Goal: Entertainment & Leisure: Consume media (video, audio)

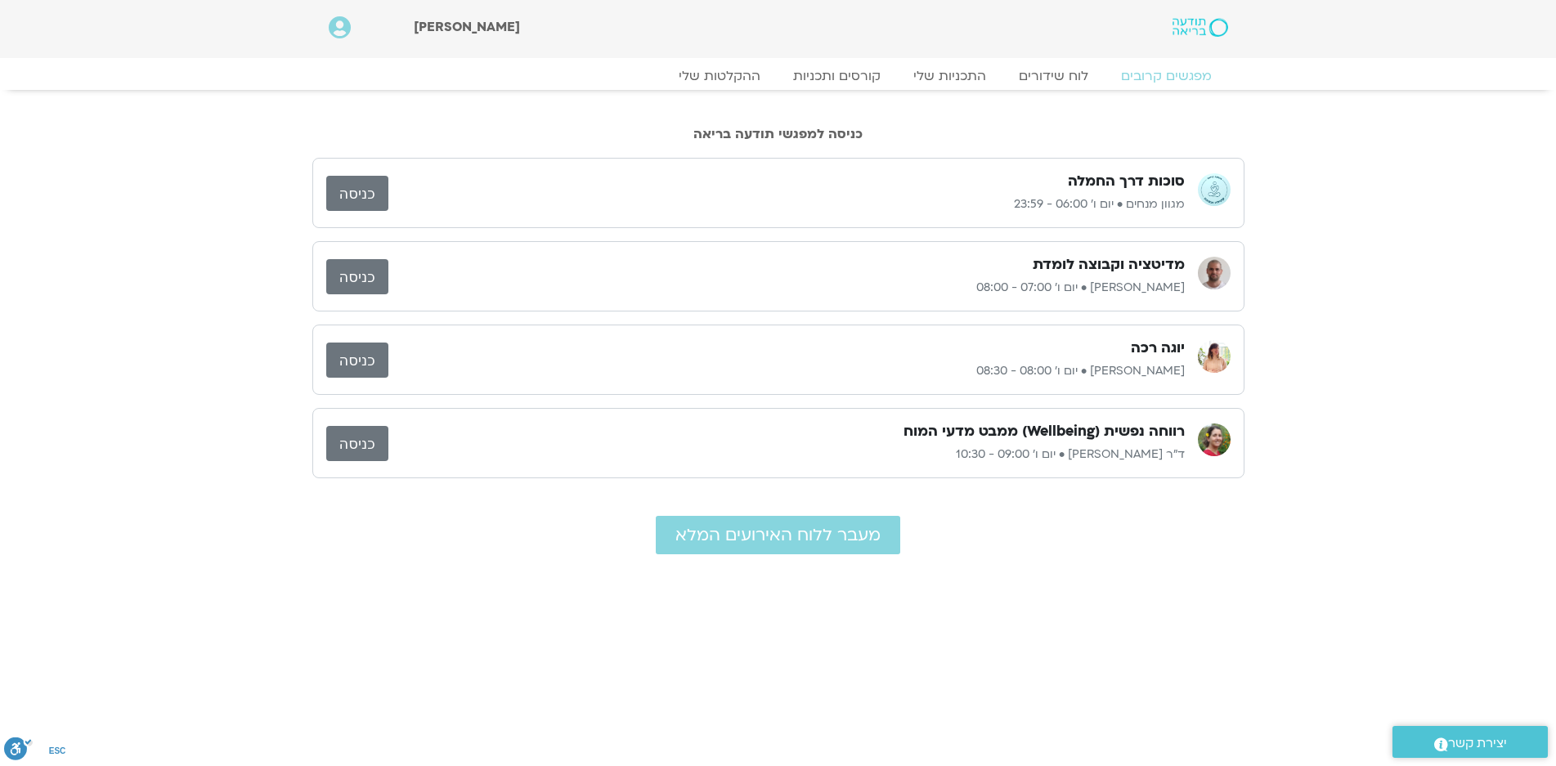
click at [365, 187] on link "כניסה" at bounding box center [357, 193] width 62 height 35
click at [1051, 77] on link "לוח שידורים" at bounding box center [1053, 76] width 123 height 20
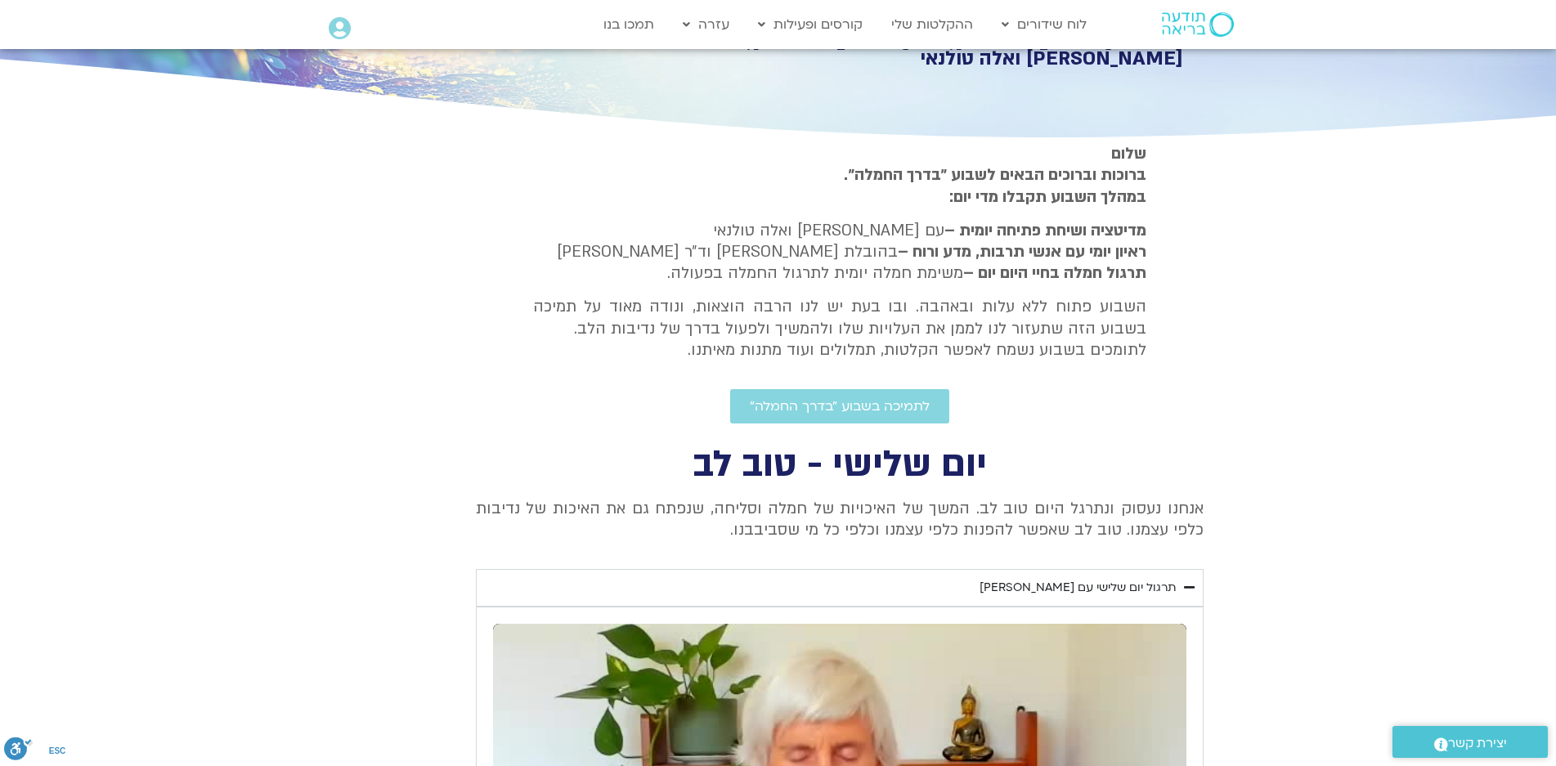
scroll to position [572, 0]
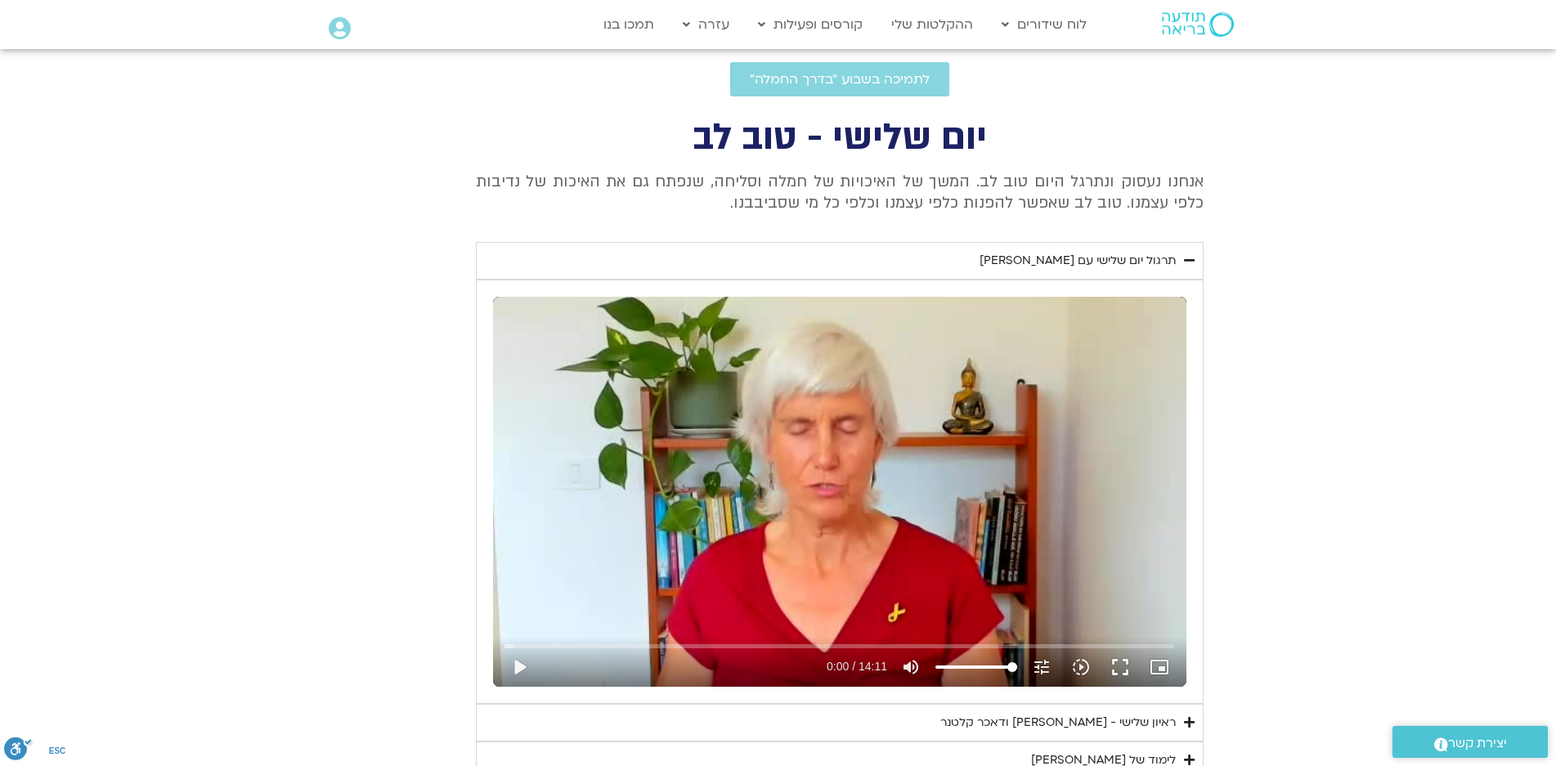
click at [872, 457] on div "Skip Ad play_arrow 0:00 / 14:11 volume_up Mute tune Resolution Auto 240p slow_m…" at bounding box center [839, 492] width 693 height 390
click at [870, 457] on div "Skip Ad pause 0:01 / 14:11 volume_up Mute tune Resolution Auto 240p slow_motion…" at bounding box center [839, 492] width 693 height 390
type input "2.110573"
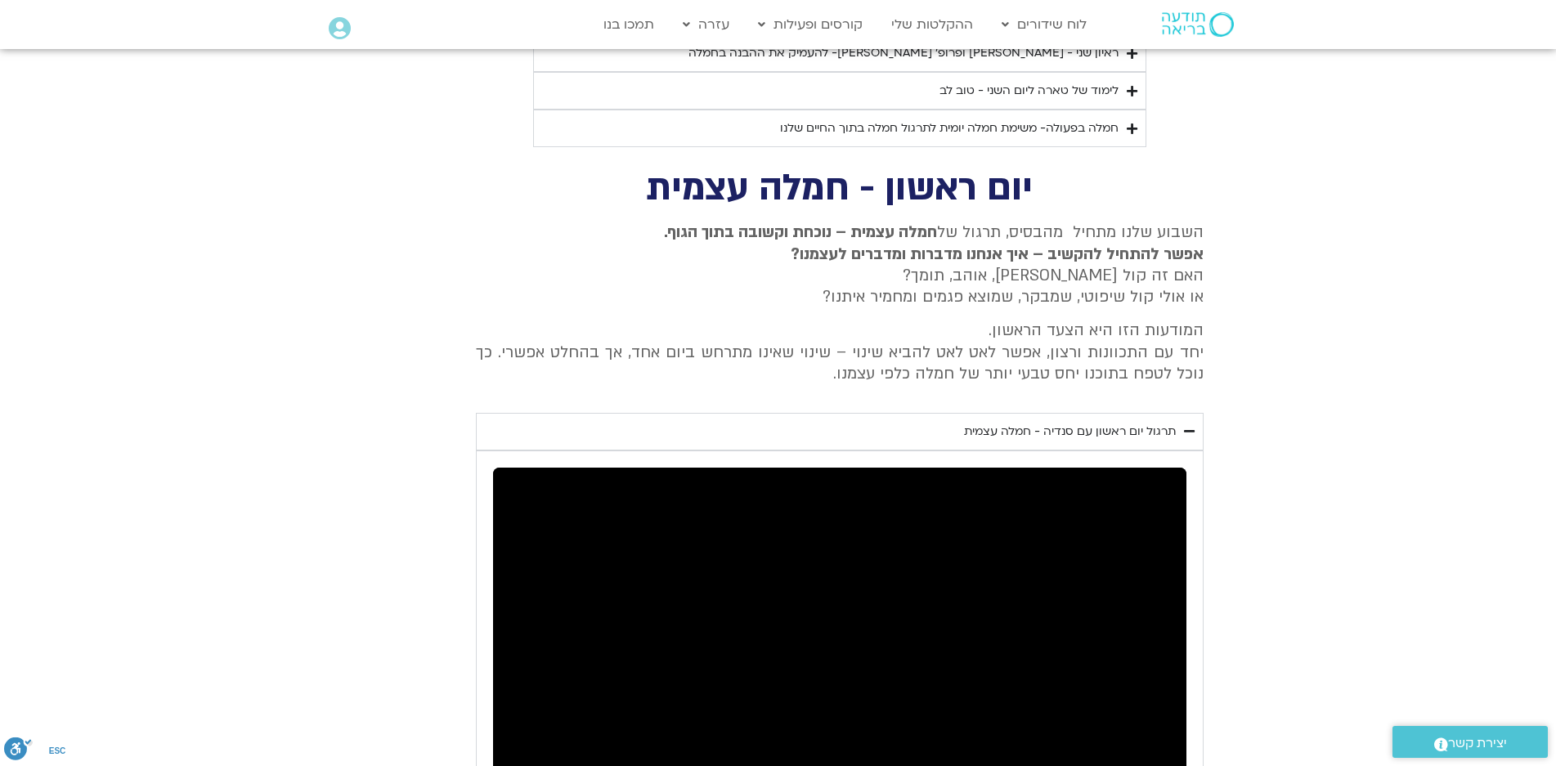
scroll to position [2208, 0]
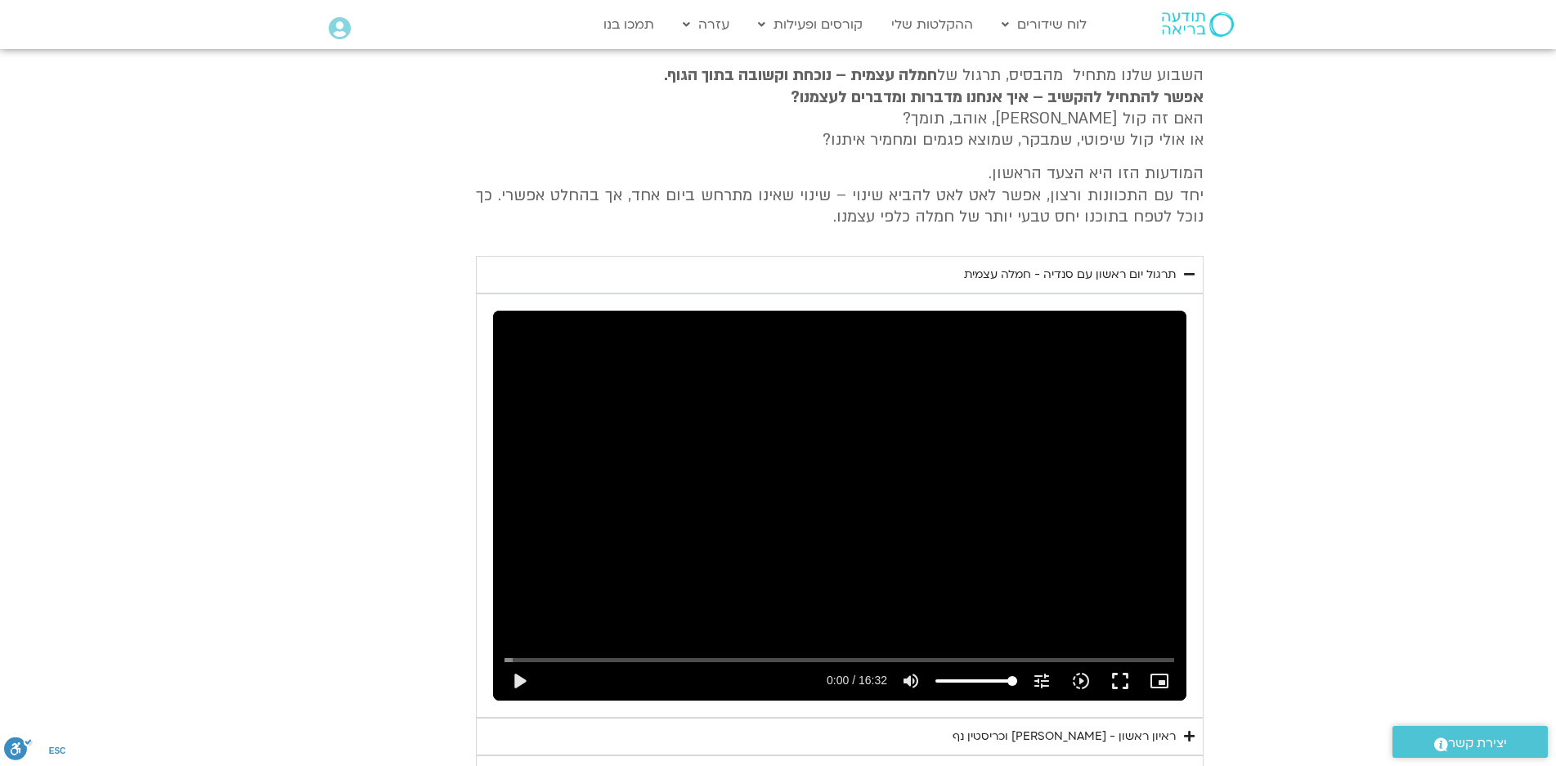
click at [870, 434] on div "Skip Ad play_arrow 0:00 / 16:32 volume_up Mute tune Resolution Auto 240p slow_m…" at bounding box center [839, 506] width 693 height 390
type input "8.299646"
type input "52.2549715909091"
type input "8.427702"
type input "52.2549715909091"
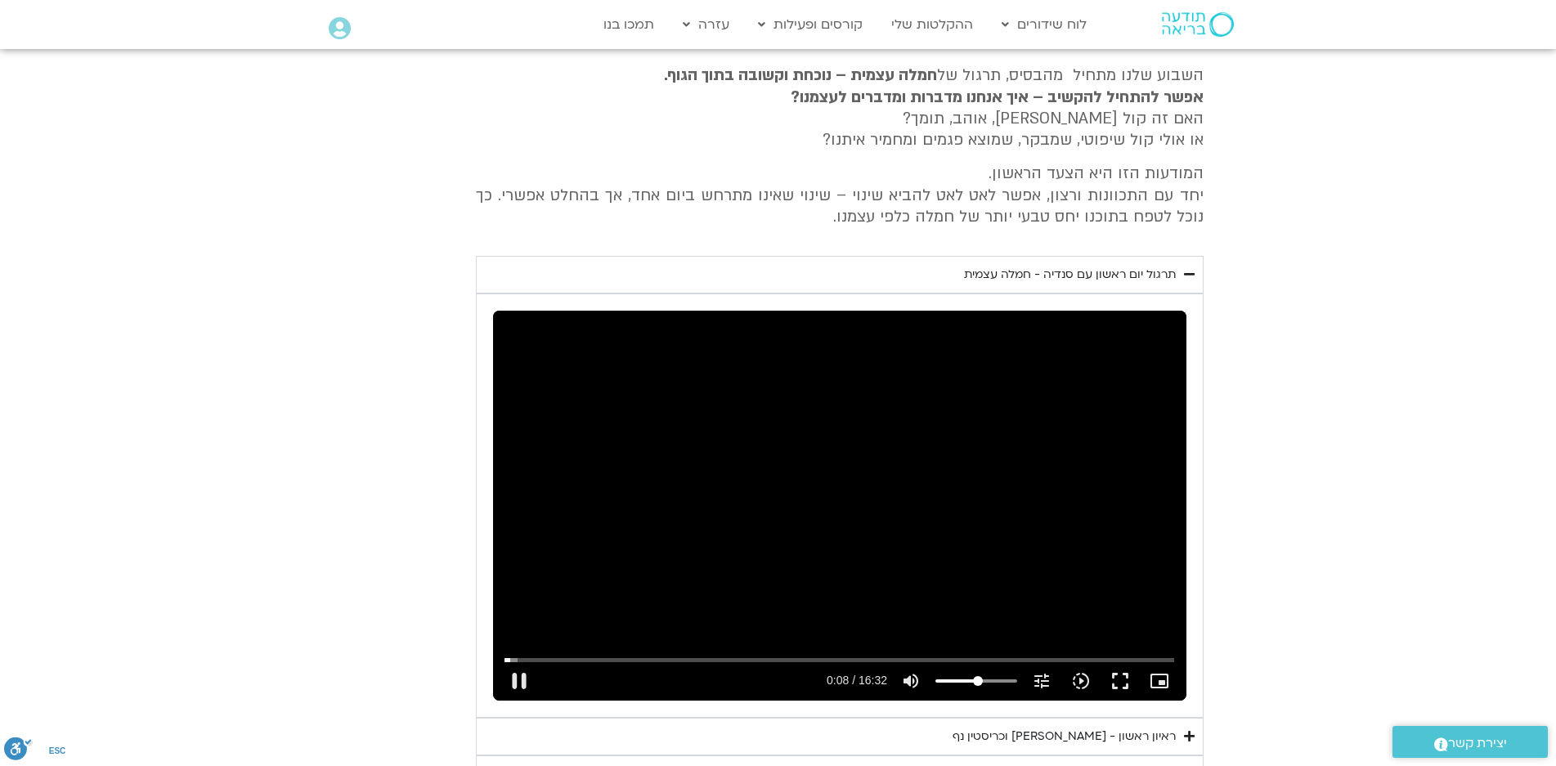
click at [978, 676] on input "Volume" at bounding box center [976, 681] width 82 height 10
click at [1116, 662] on button "fullscreen" at bounding box center [1120, 681] width 39 height 39
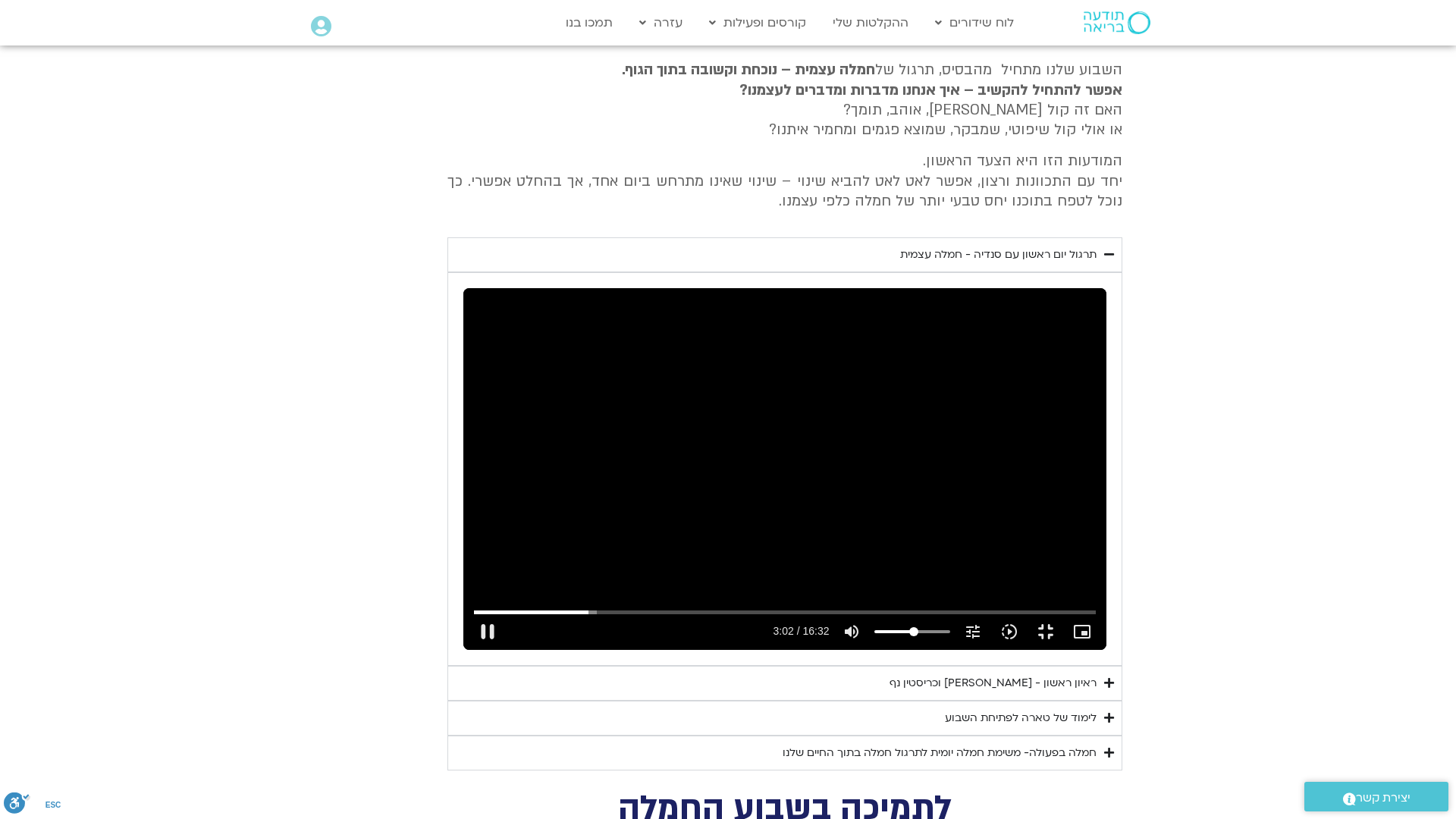
type input "182.801248"
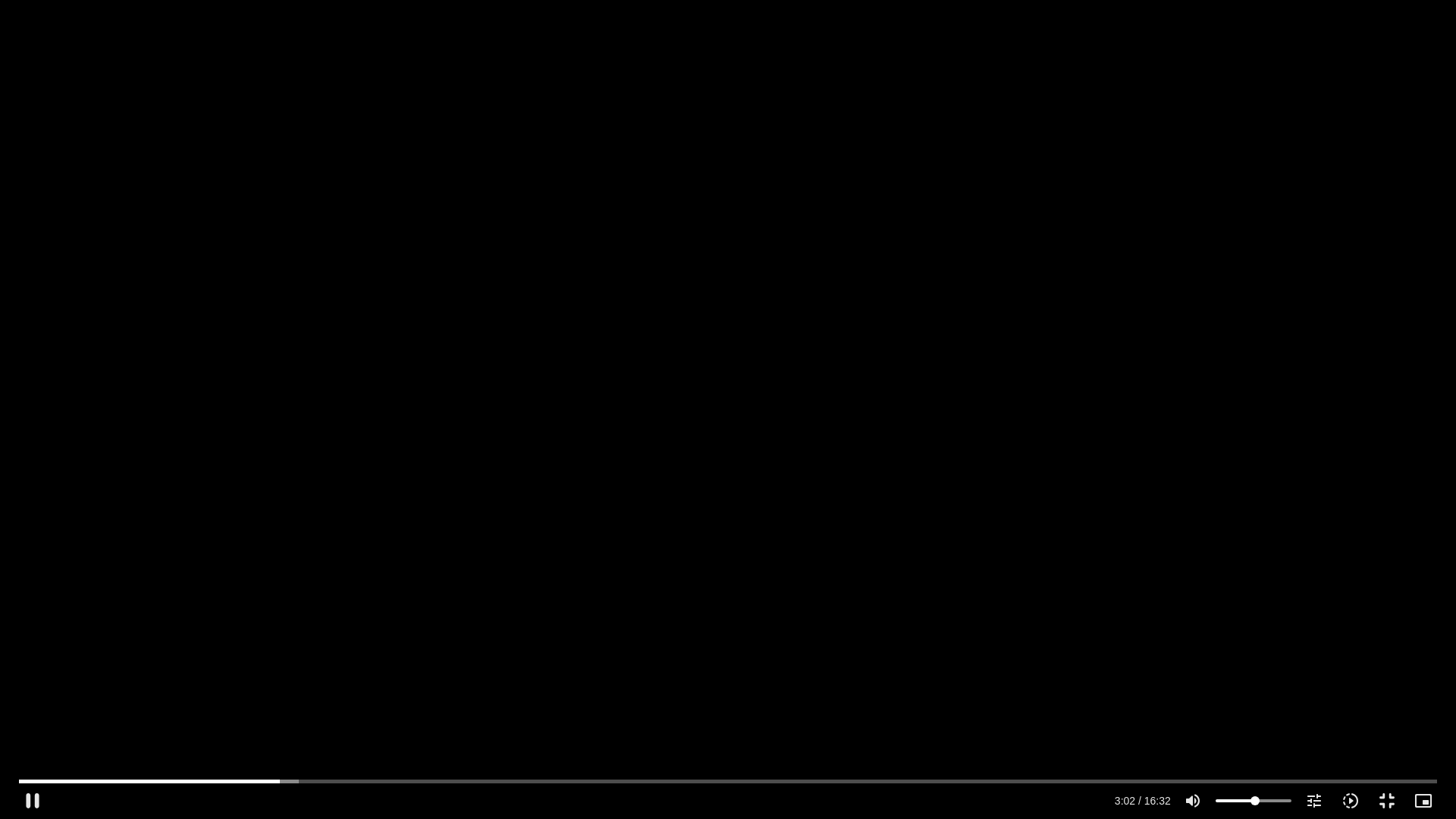
type input "29.7762784090909"
type input "183.001077"
type input "30.9126420454545"
type input "183.017291"
type input "33.1853693181818"
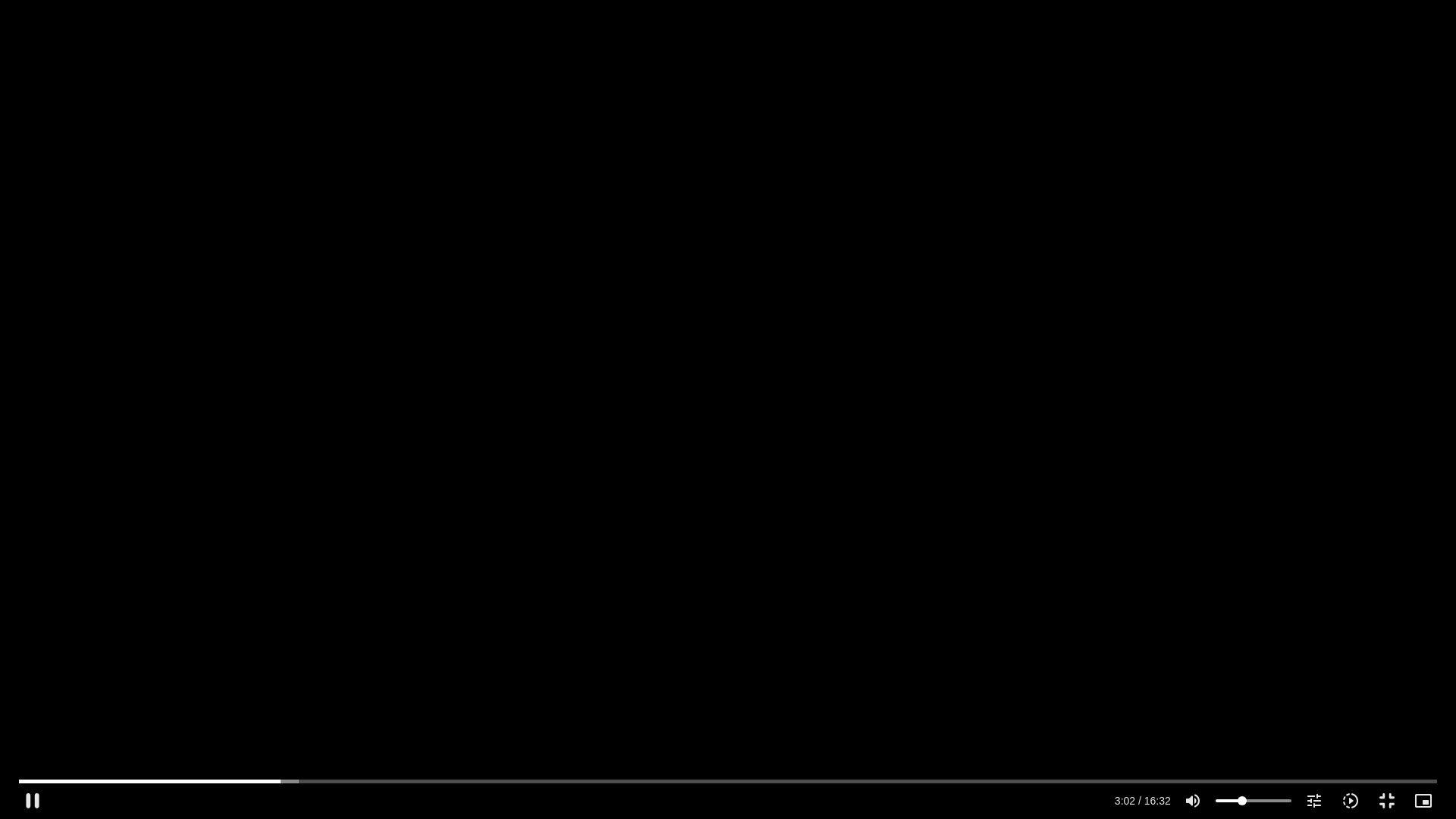
type input "183.034496"
type input "34.3217329545455"
click at [1243, 800] on input "Volume" at bounding box center [1254, 801] width 76 height 9
type input "185.592111"
type input "22.9580965909091"
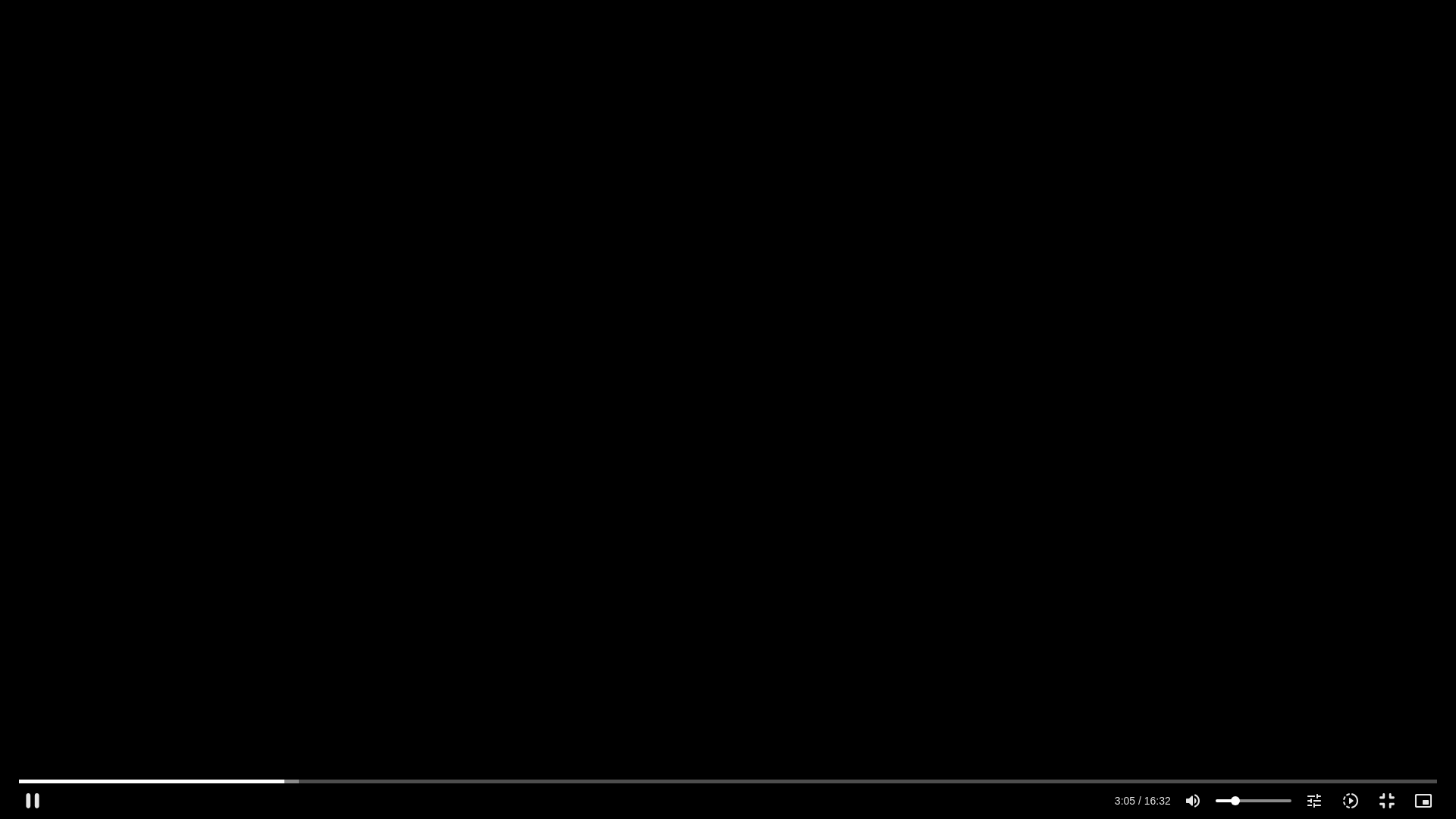
type input "185.718006"
type input "22.9580965909091"
click at [1235, 801] on input "Volume" at bounding box center [1254, 801] width 76 height 9
click at [1399, 613] on div "Skip Ad 14:54 pause 7:41 / 16:32 volume_up Mute tune Resolution Auto 240p slow_…" at bounding box center [728, 409] width 1456 height 819
click at [1347, 800] on icon "slow_motion_video" at bounding box center [1351, 801] width 19 height 19
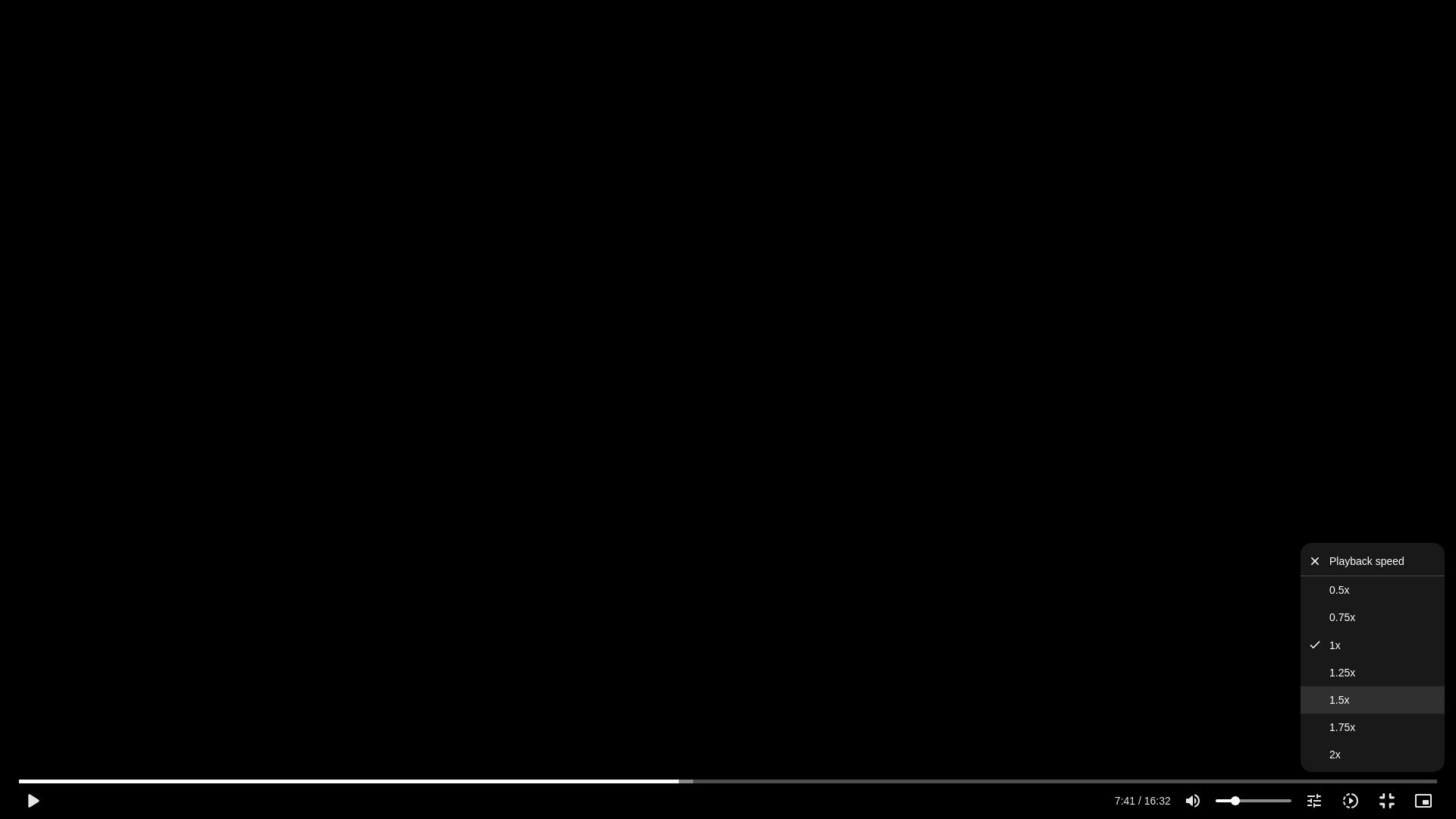
click at [1337, 701] on span "1.5x" at bounding box center [1338, 699] width 19 height 12
click at [1103, 635] on div "Skip Ad 14:39 play_arrow 7:41 / 16:32 volume_up Mute tune Resolution Auto 240p …" at bounding box center [728, 409] width 1456 height 819
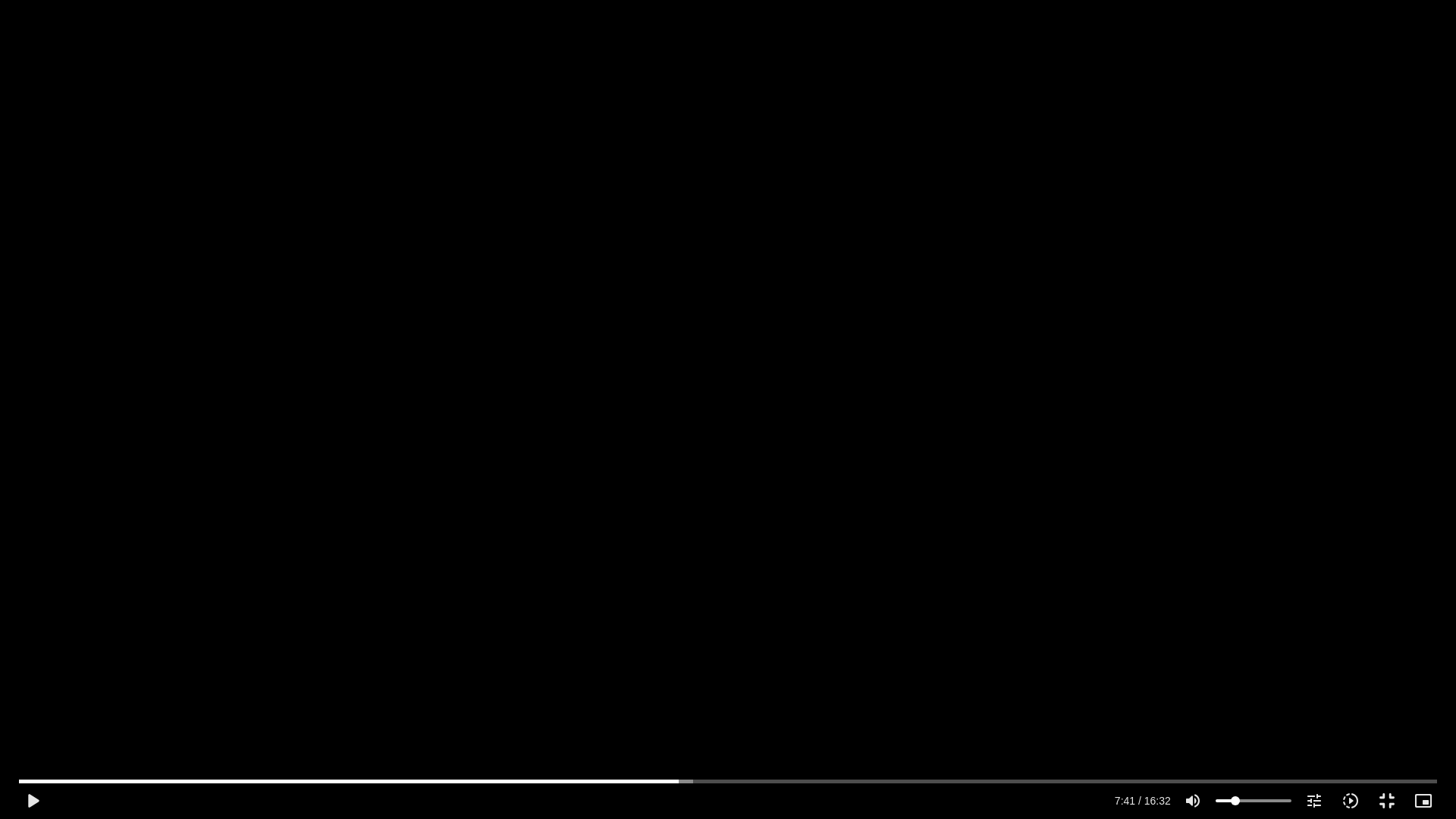
click at [1155, 487] on div "Skip Ad 14:39 play_arrow 7:41 / 16:32 volume_up Mute tune Resolution Auto 240p …" at bounding box center [728, 409] width 1456 height 819
click at [1388, 795] on button "fullscreen_exit" at bounding box center [1386, 800] width 36 height 36
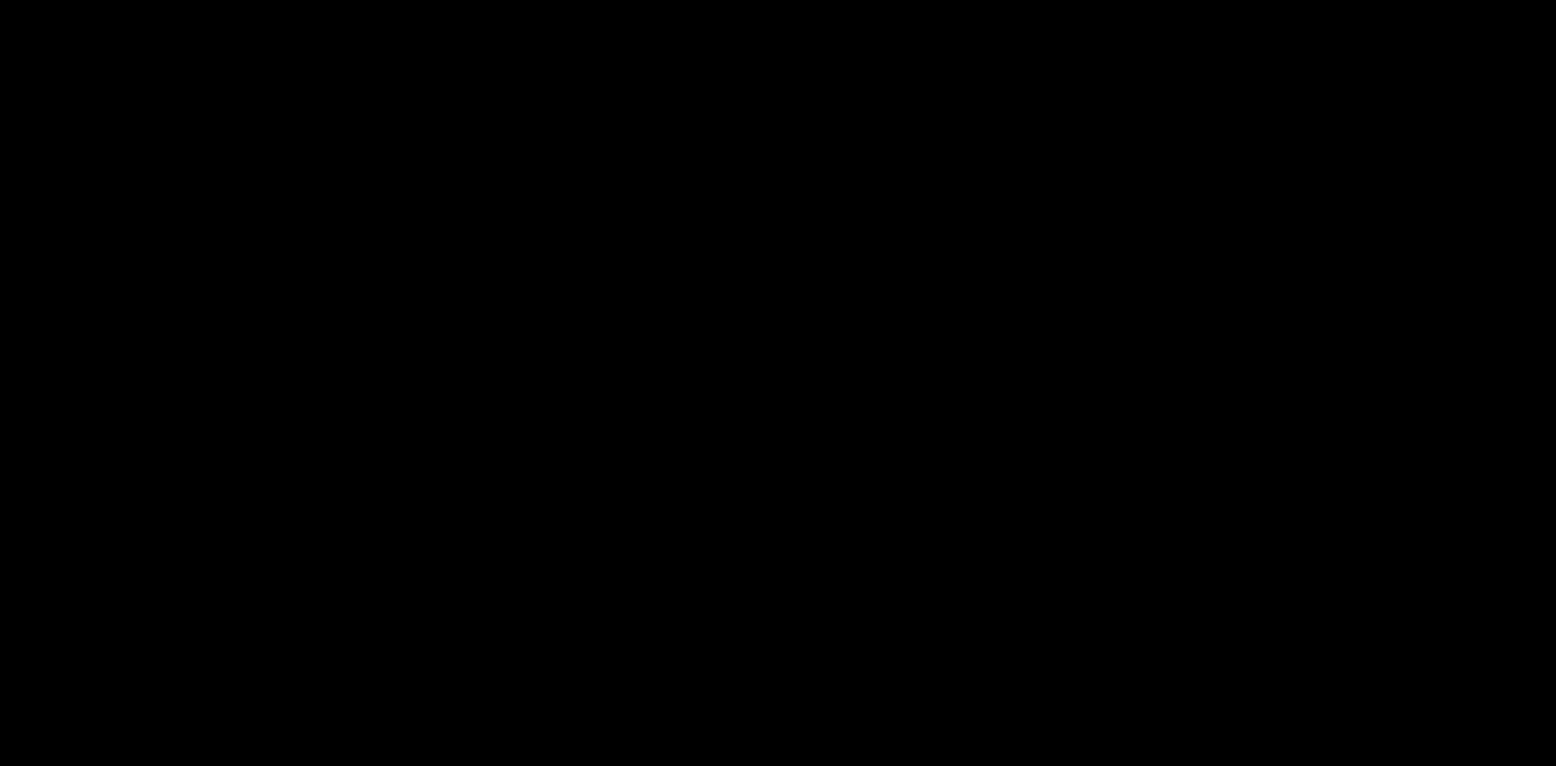
scroll to position [2371, 0]
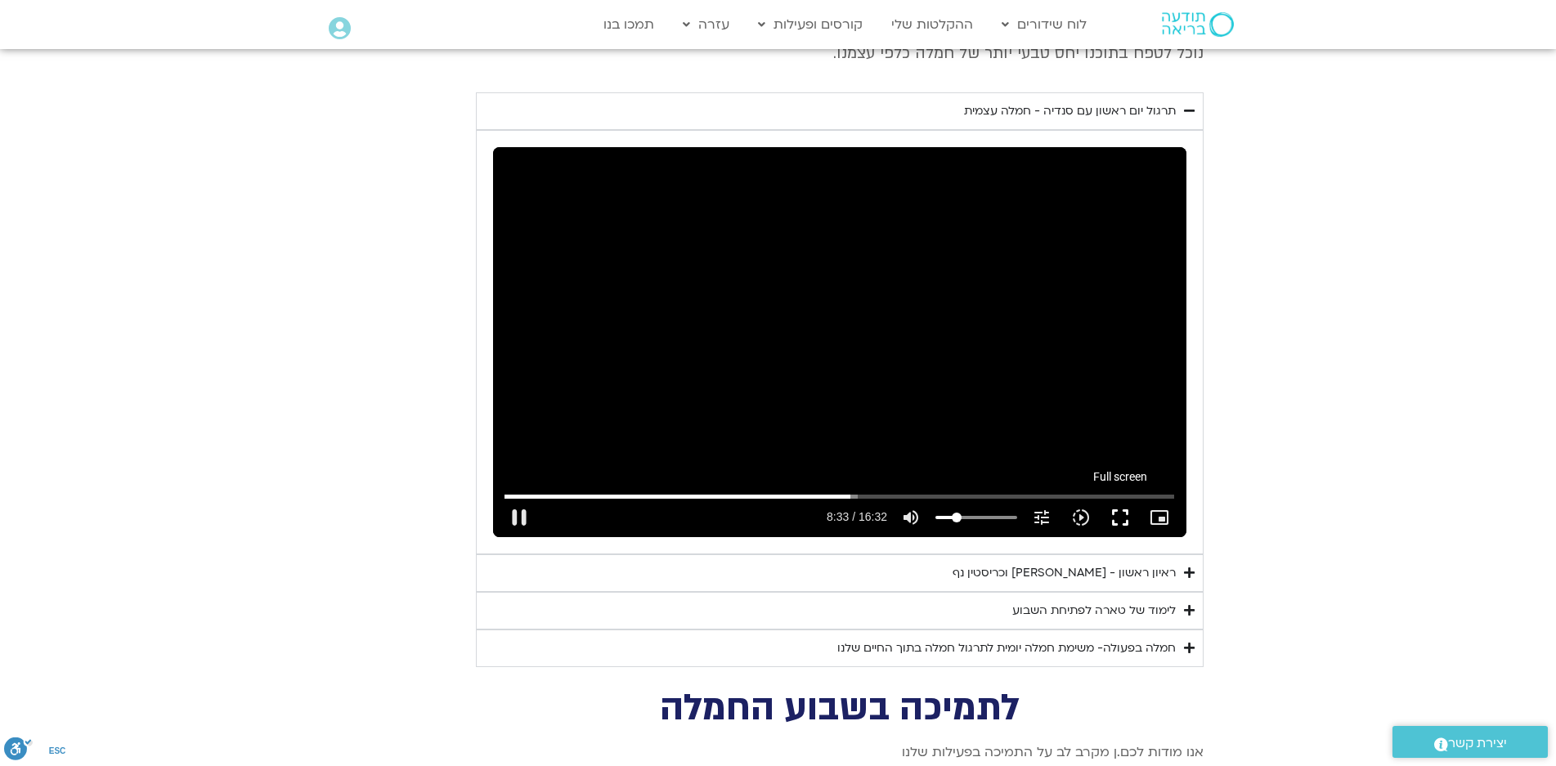
click at [1121, 498] on button "fullscreen" at bounding box center [1120, 517] width 39 height 39
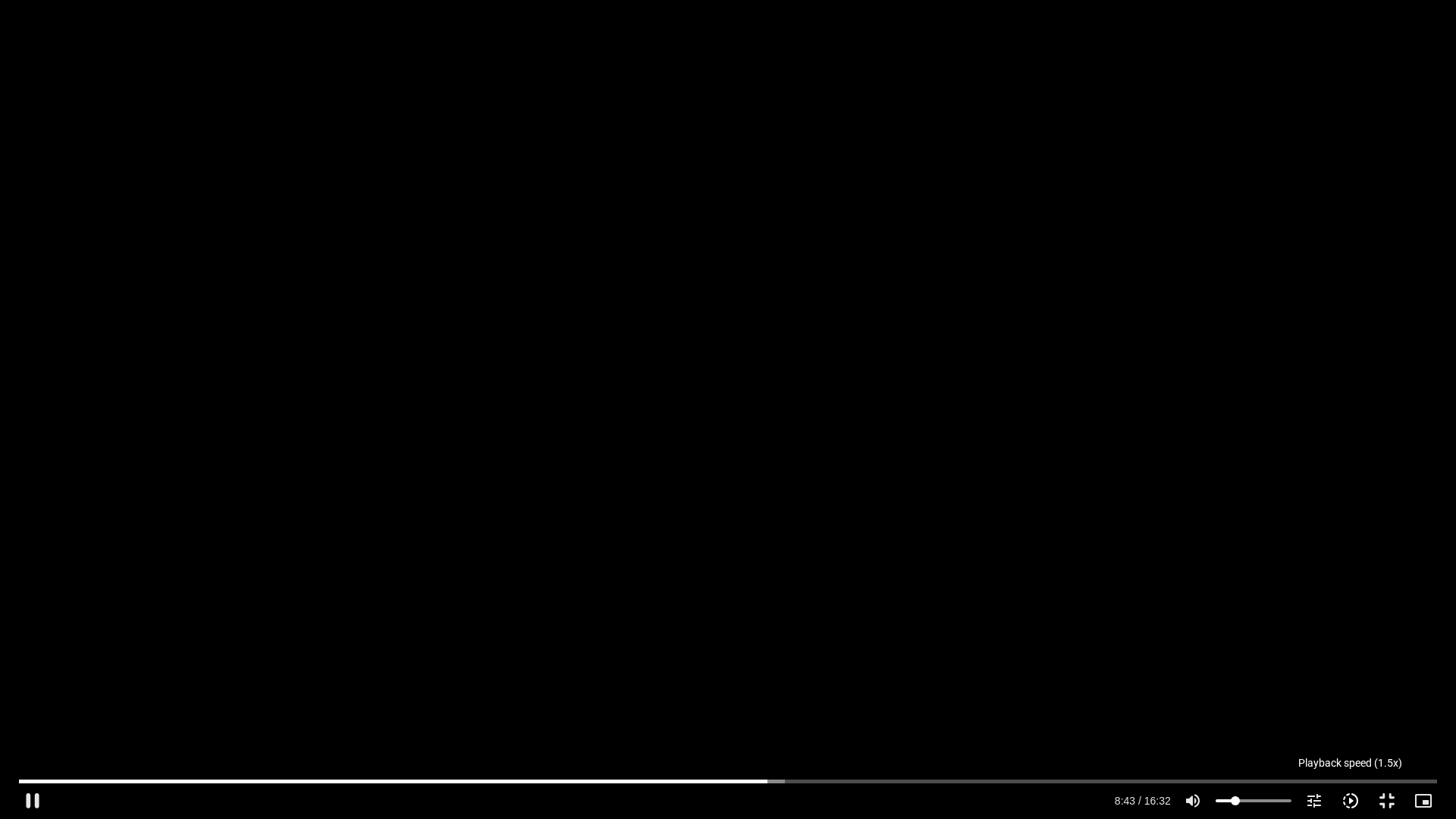
click at [1349, 797] on icon "slow_motion_video" at bounding box center [1351, 801] width 19 height 19
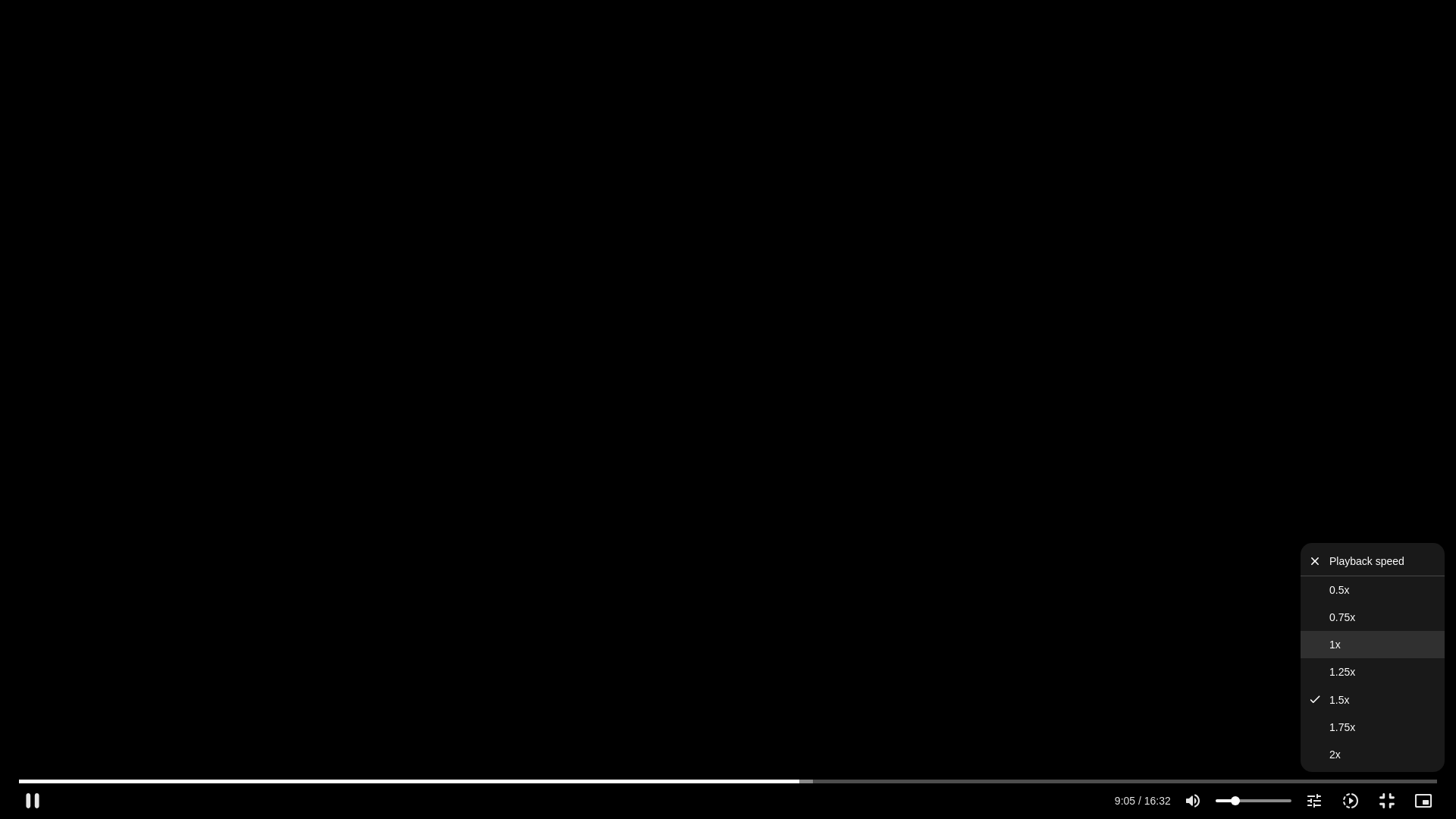
click at [1332, 638] on button "1x" at bounding box center [1372, 644] width 144 height 27
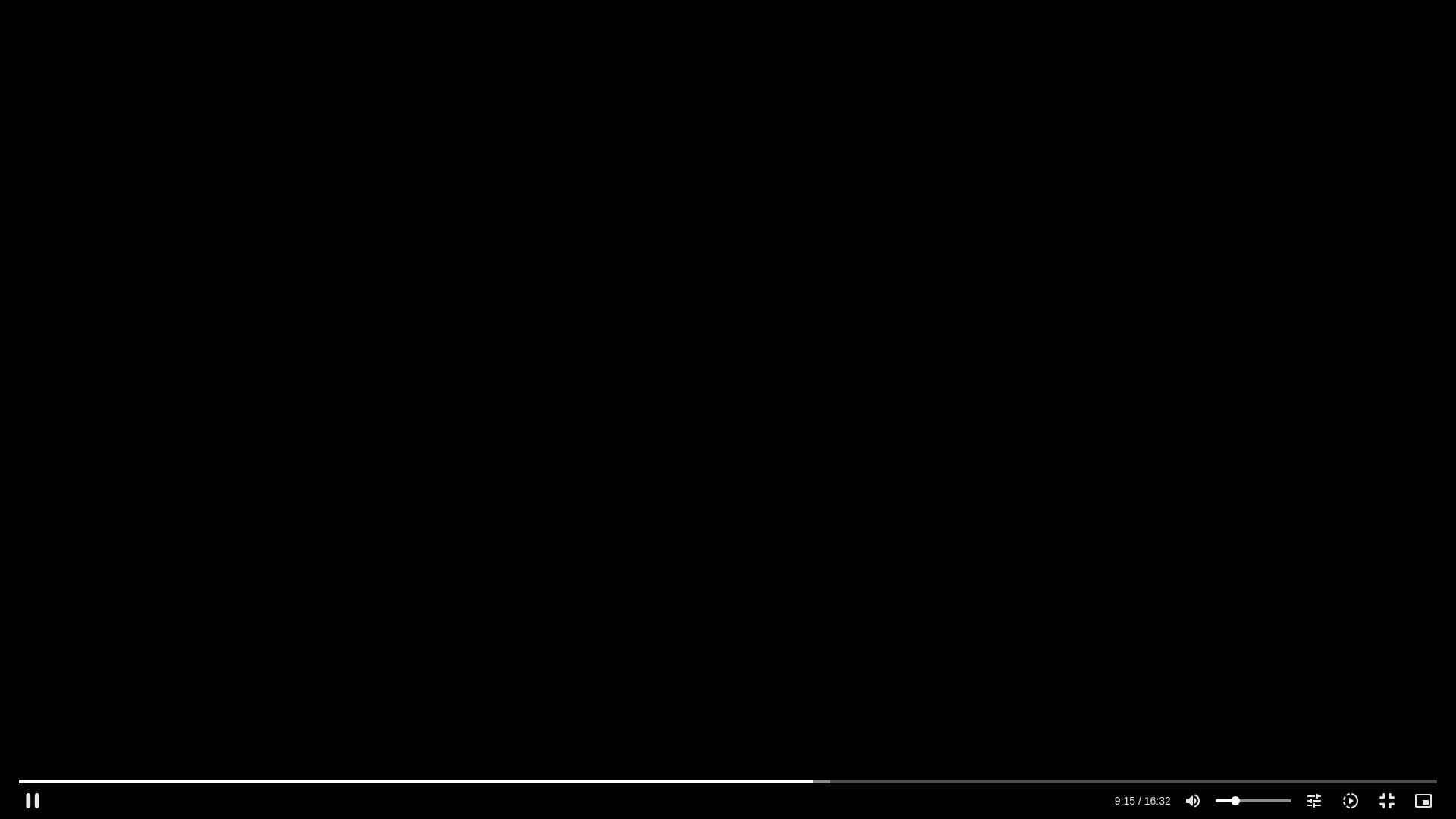
type input "555.741911"
type input "13.8671875"
type input "555.848353"
type input "13.8671875"
click at [1230, 799] on input "Volume" at bounding box center [1254, 801] width 76 height 9
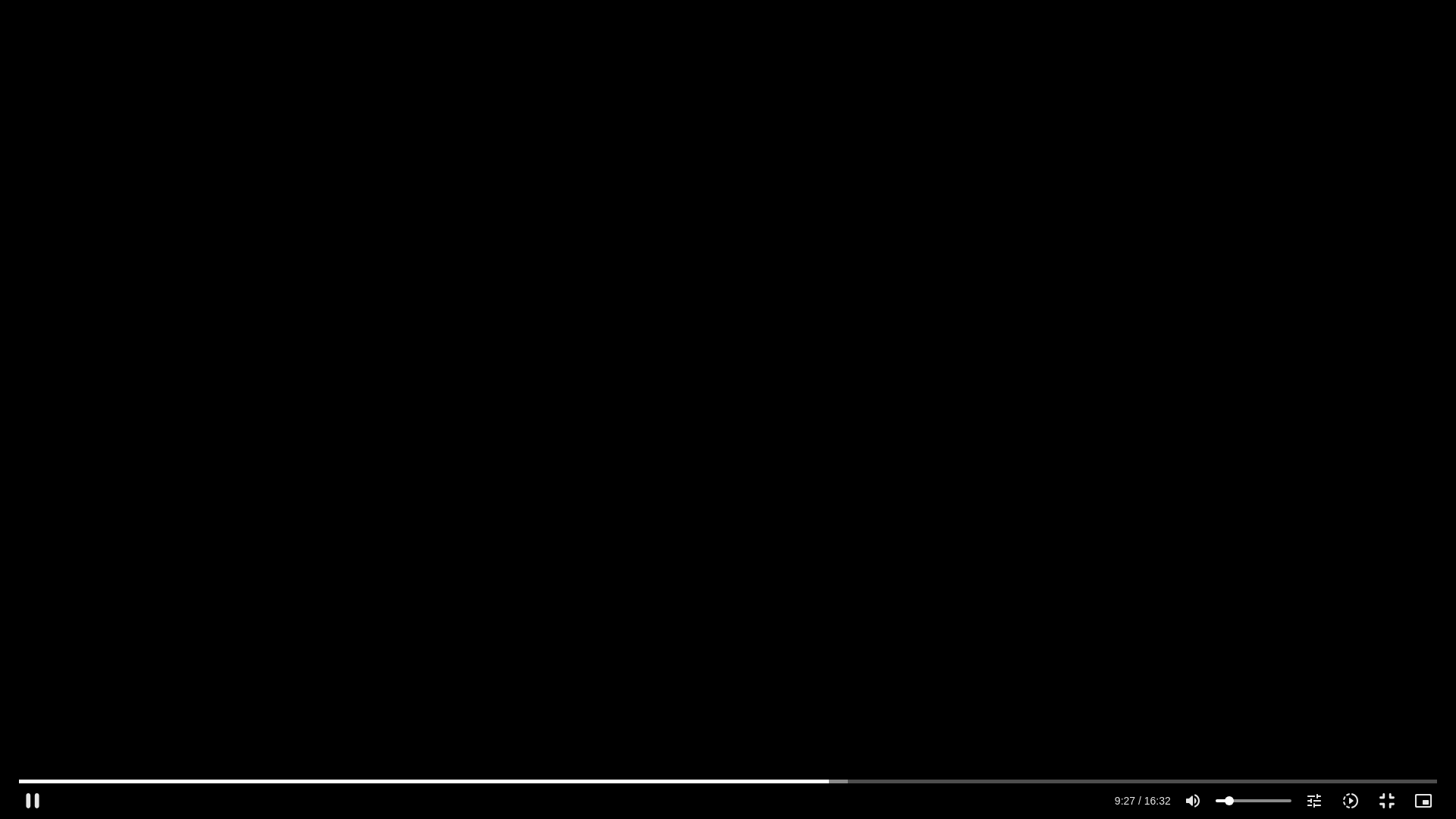
type input "567.311893"
type input "22.9580965909091"
type input "567.56784"
type input "22.9580965909091"
click at [1235, 800] on input "Volume" at bounding box center [1254, 801] width 76 height 9
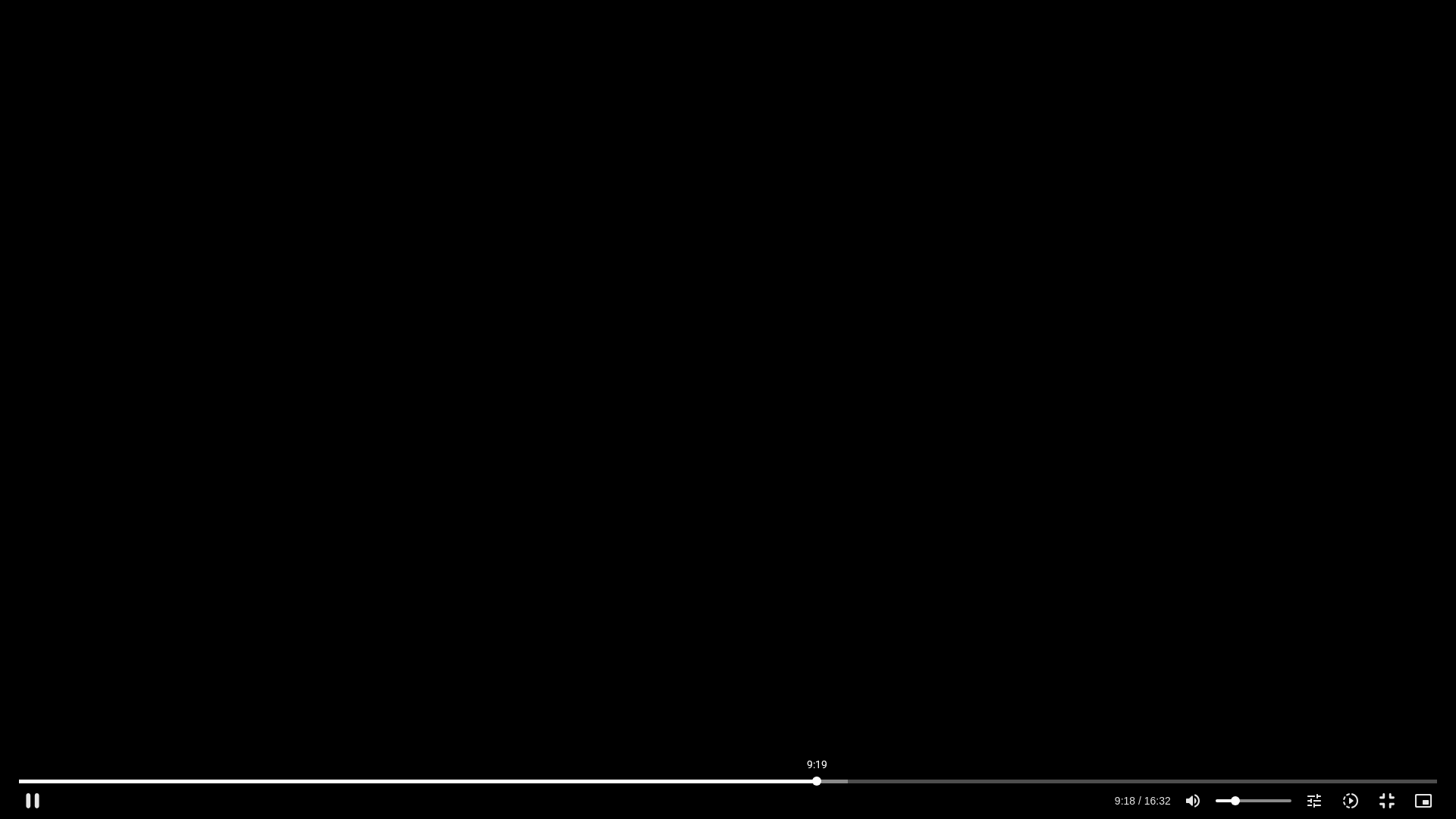
click at [817, 784] on input "Seek" at bounding box center [727, 781] width 1418 height 9
type input "561.375688"
type input "32.0490056818182"
type input "561.503901"
type input "32.0490056818182"
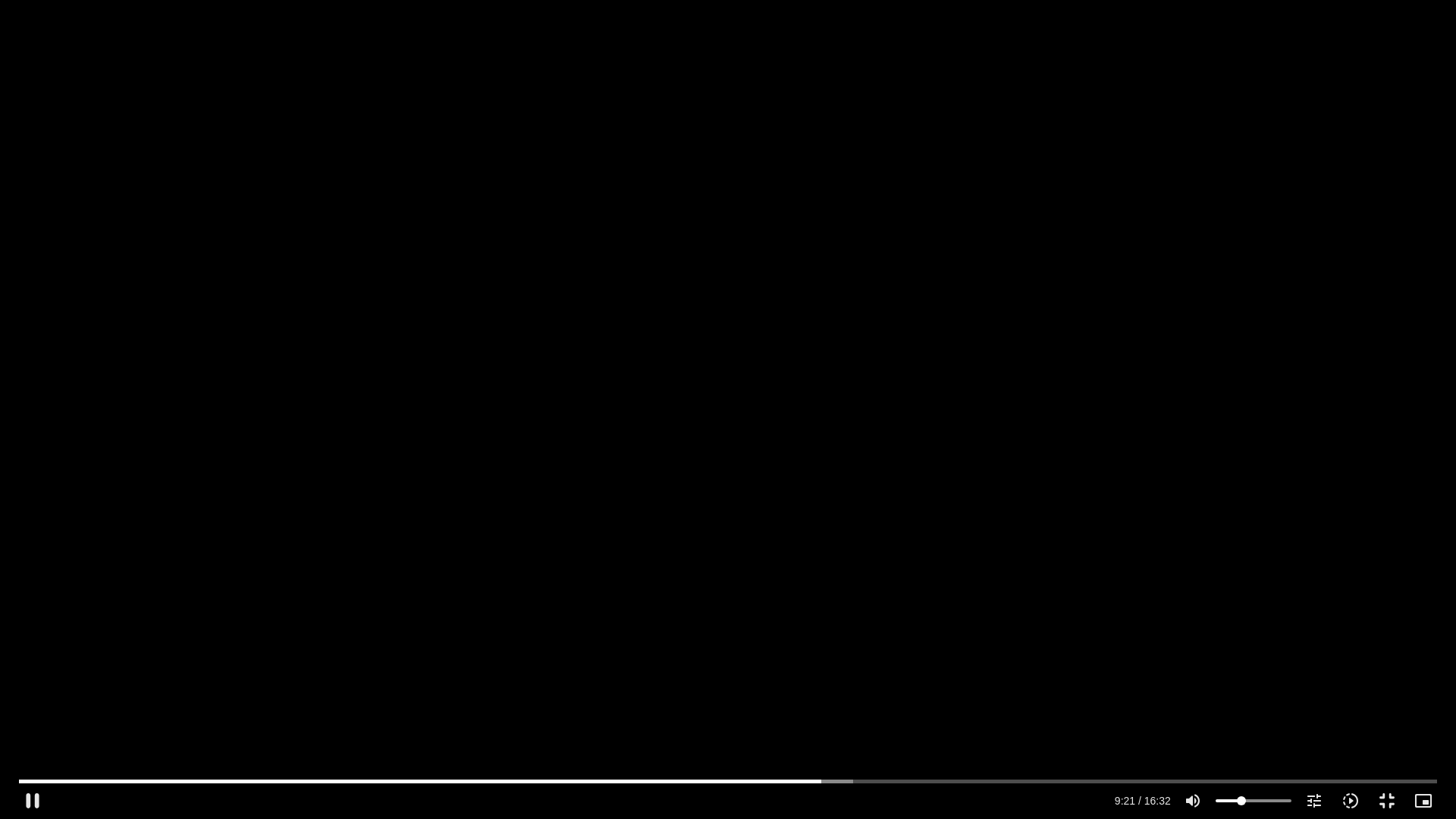
click at [1242, 801] on input "Volume" at bounding box center [1254, 801] width 76 height 9
click at [768, 782] on input "Seek" at bounding box center [727, 781] width 1418 height 9
click at [751, 782] on input "Seek" at bounding box center [727, 781] width 1418 height 9
click at [731, 780] on input "Seek" at bounding box center [727, 781] width 1418 height 9
click at [709, 776] on input "Seek" at bounding box center [727, 781] width 1418 height 9
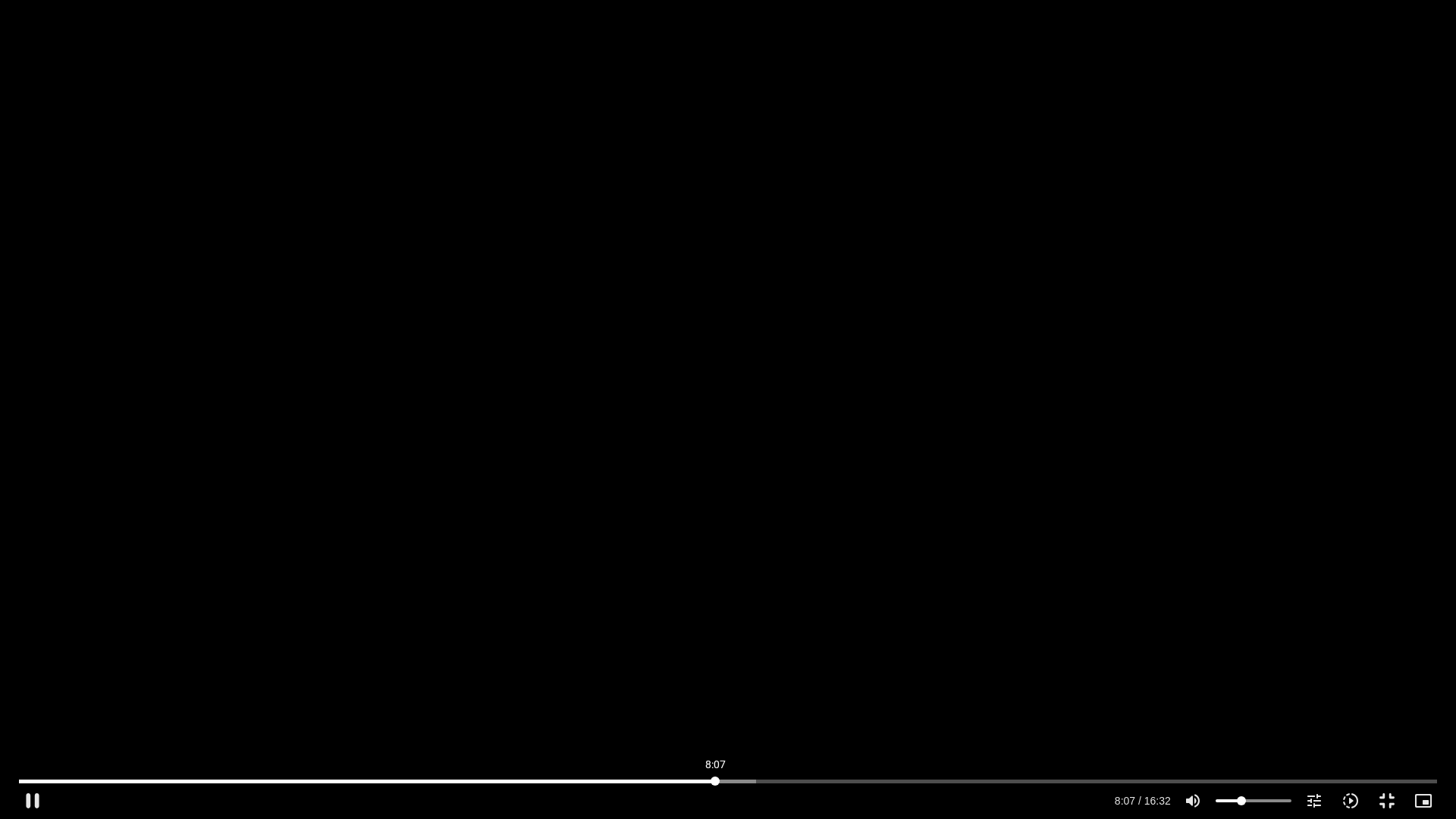
click at [715, 782] on input "Seek" at bounding box center [727, 781] width 1418 height 9
click at [695, 785] on input "Seek" at bounding box center [727, 781] width 1418 height 9
click at [1384, 798] on button "fullscreen_exit" at bounding box center [1386, 800] width 36 height 36
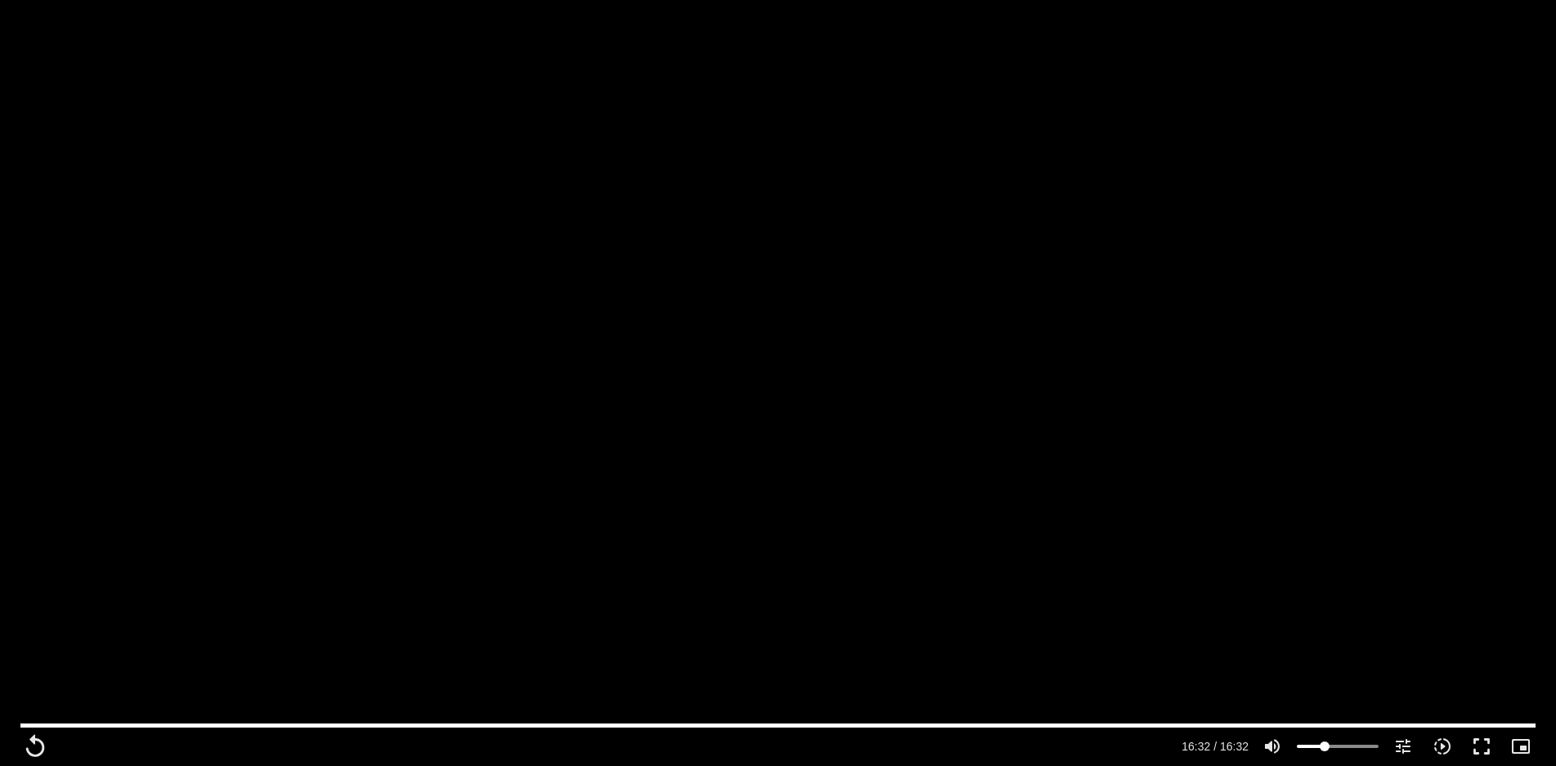
scroll to position [1717, 0]
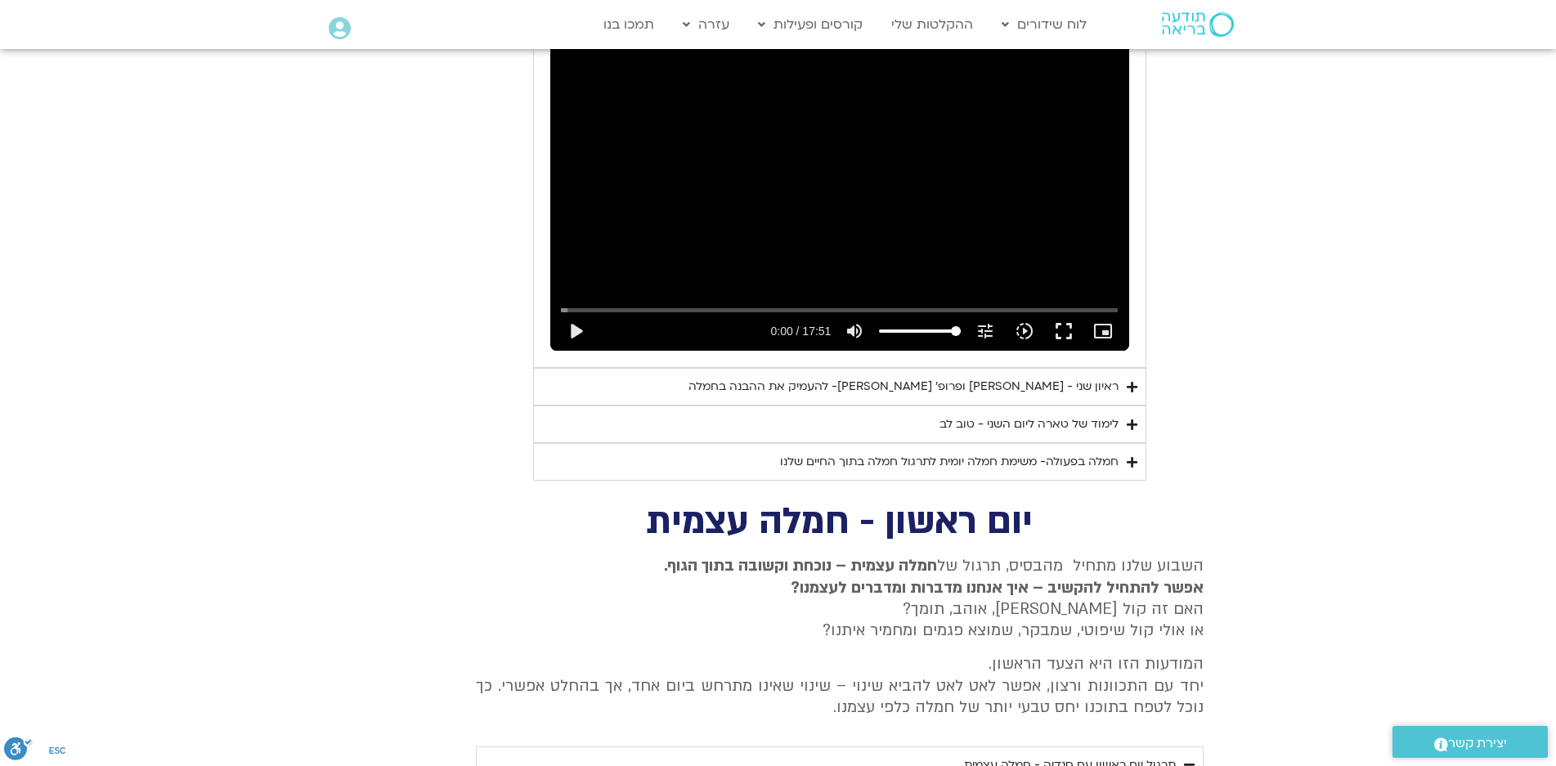
type input "992.52"
type input "38.1747159090909"
type input "992.52"
type input "38.1747159090909"
click at [912, 326] on input "Volume" at bounding box center [920, 331] width 82 height 10
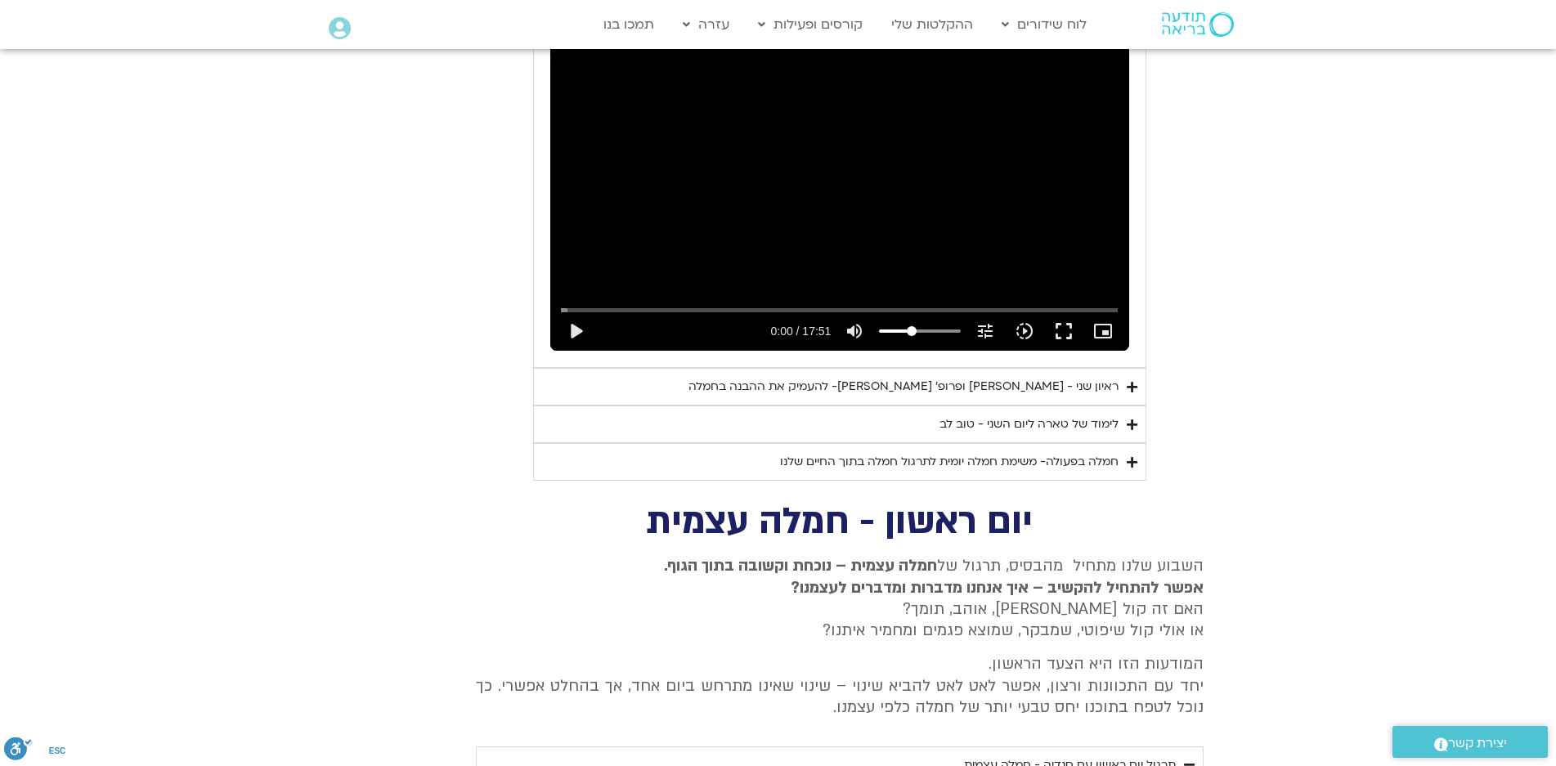
click at [935, 210] on div "Skip Ad 11:27 play_arrow 0:00 / 17:51 volume_up Mute tune Resolution Auto 720p …" at bounding box center [839, 187] width 579 height 325
type input "992.52"
type input "0.060764"
type input "992.52"
type input "0.191868"
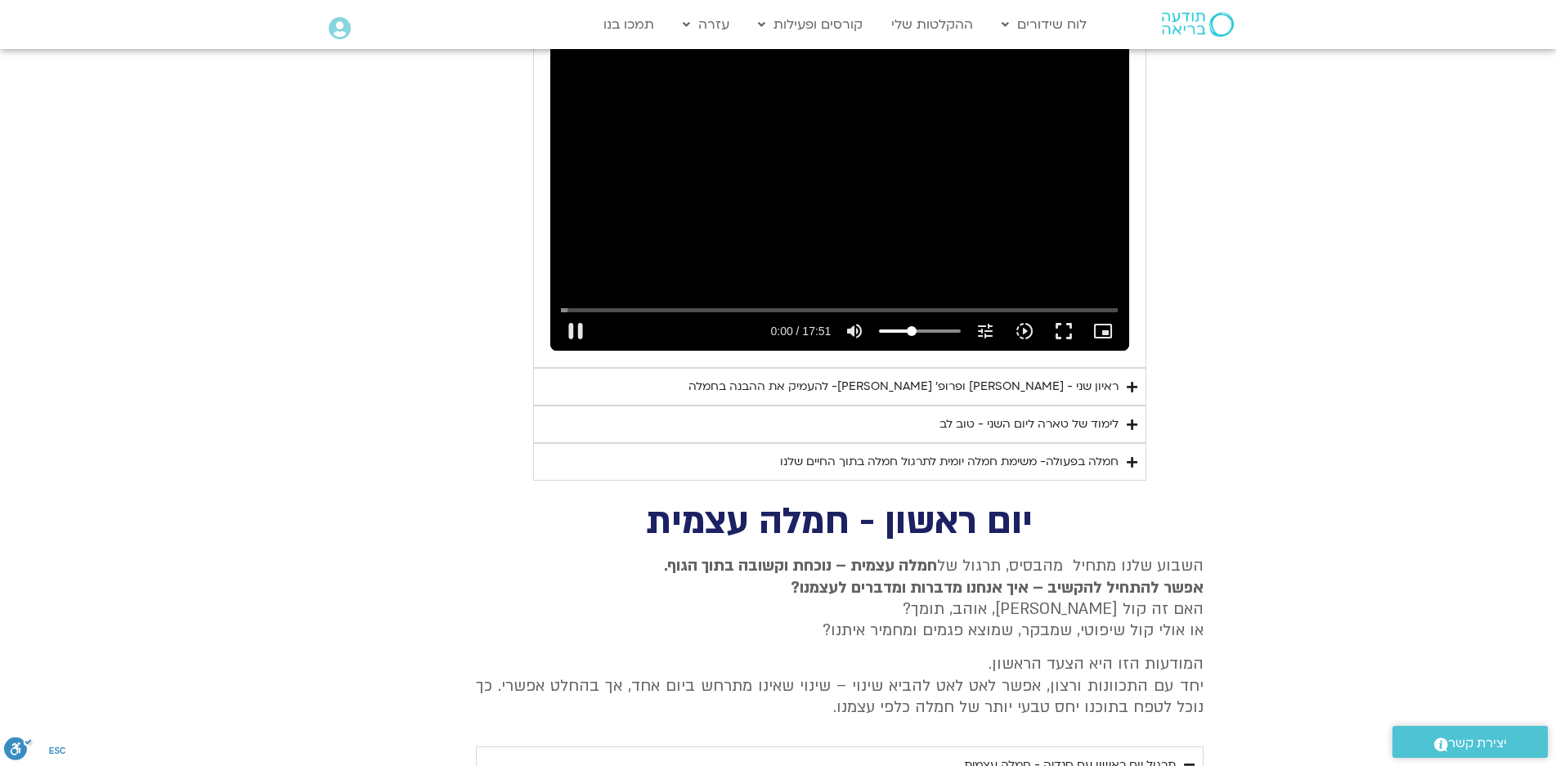
type input "992.52"
type input "0.316793"
type input "992.52"
type input "0.441927"
type input "992.52"
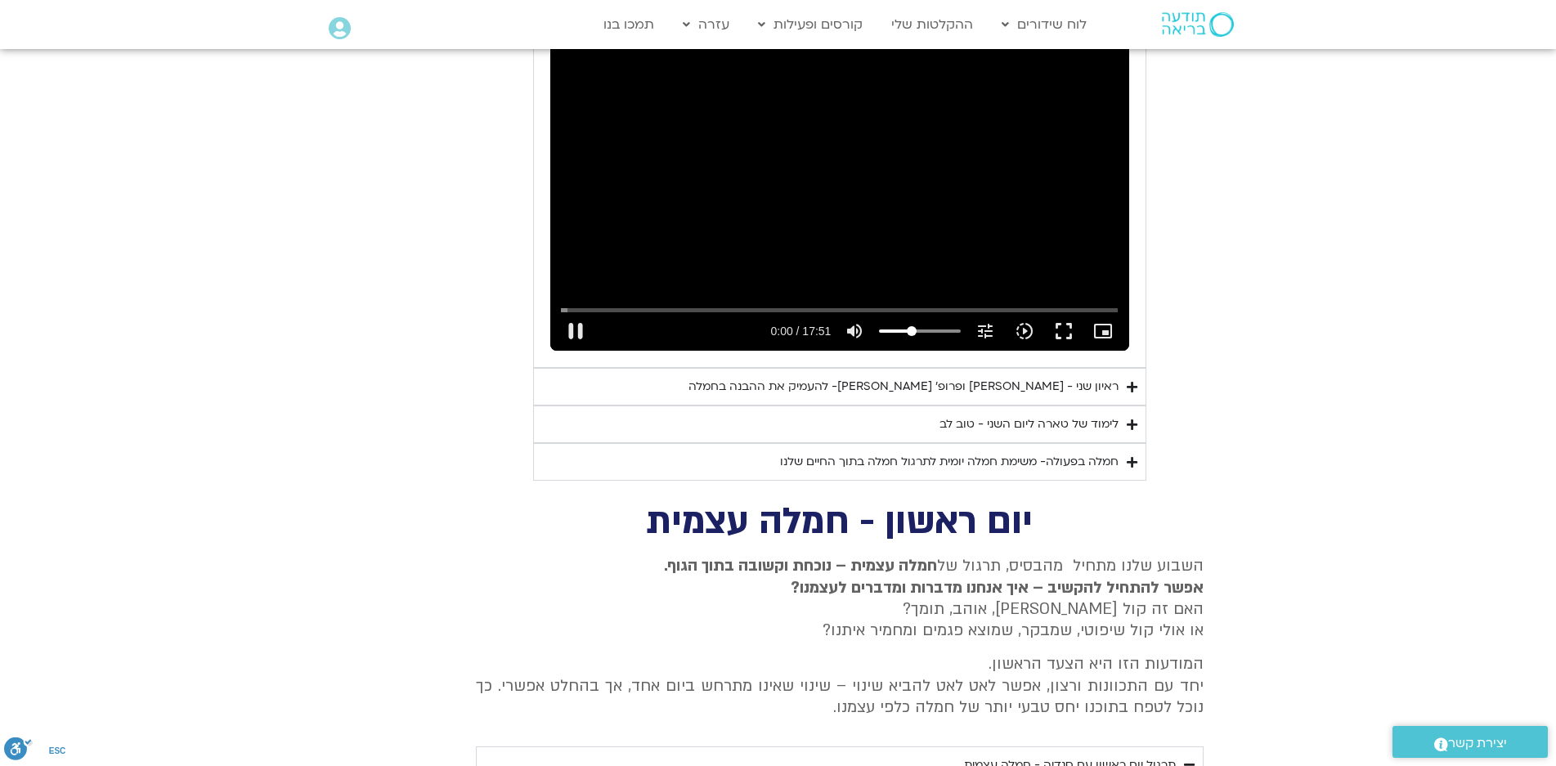
type input "0.572871"
type input "992.52"
type input "0.700758"
type input "992.52"
type input "0.828921"
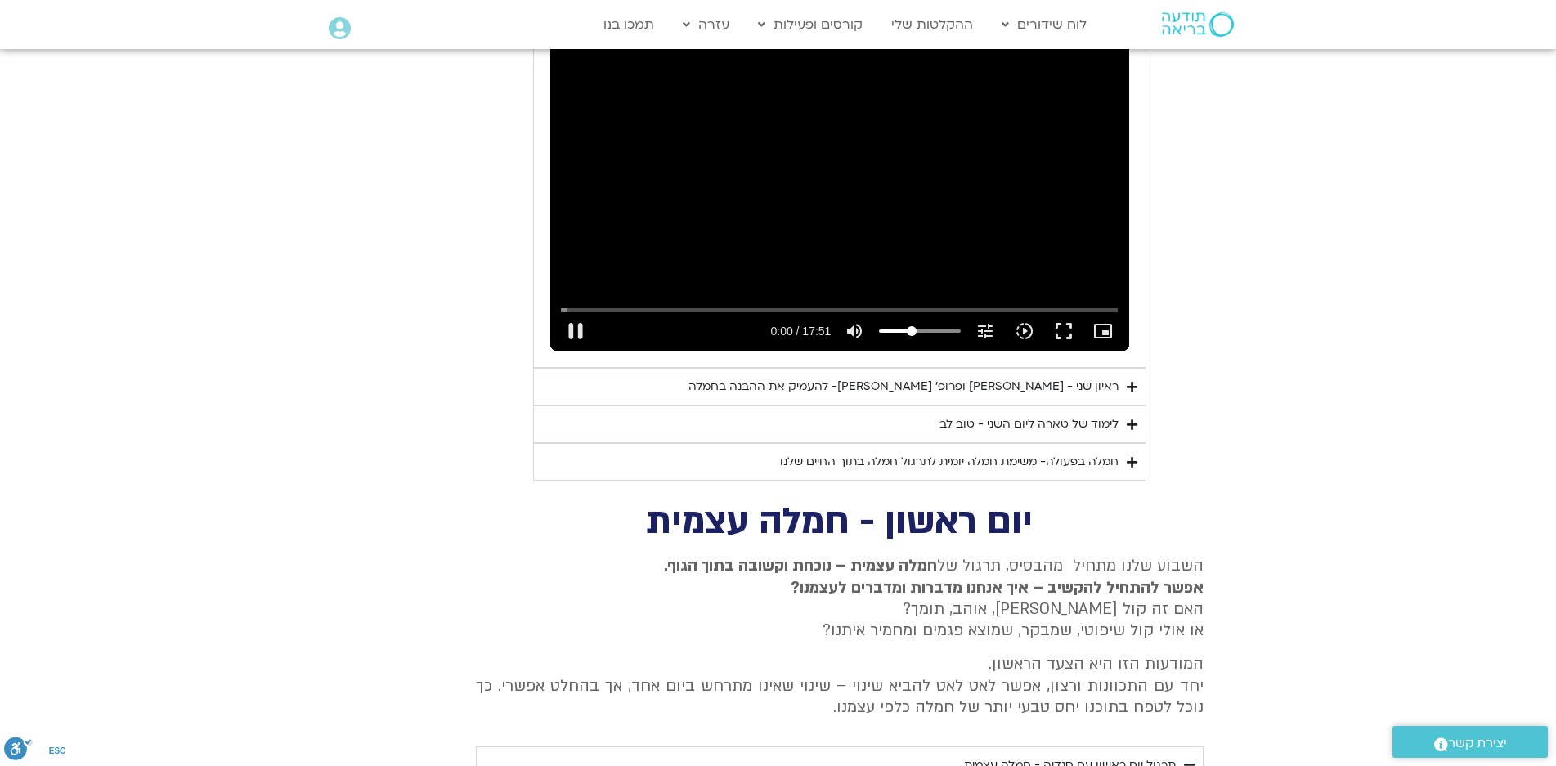
type input "992.52"
type input "0.956974"
type input "992.52"
type input "1.084684"
type input "992.52"
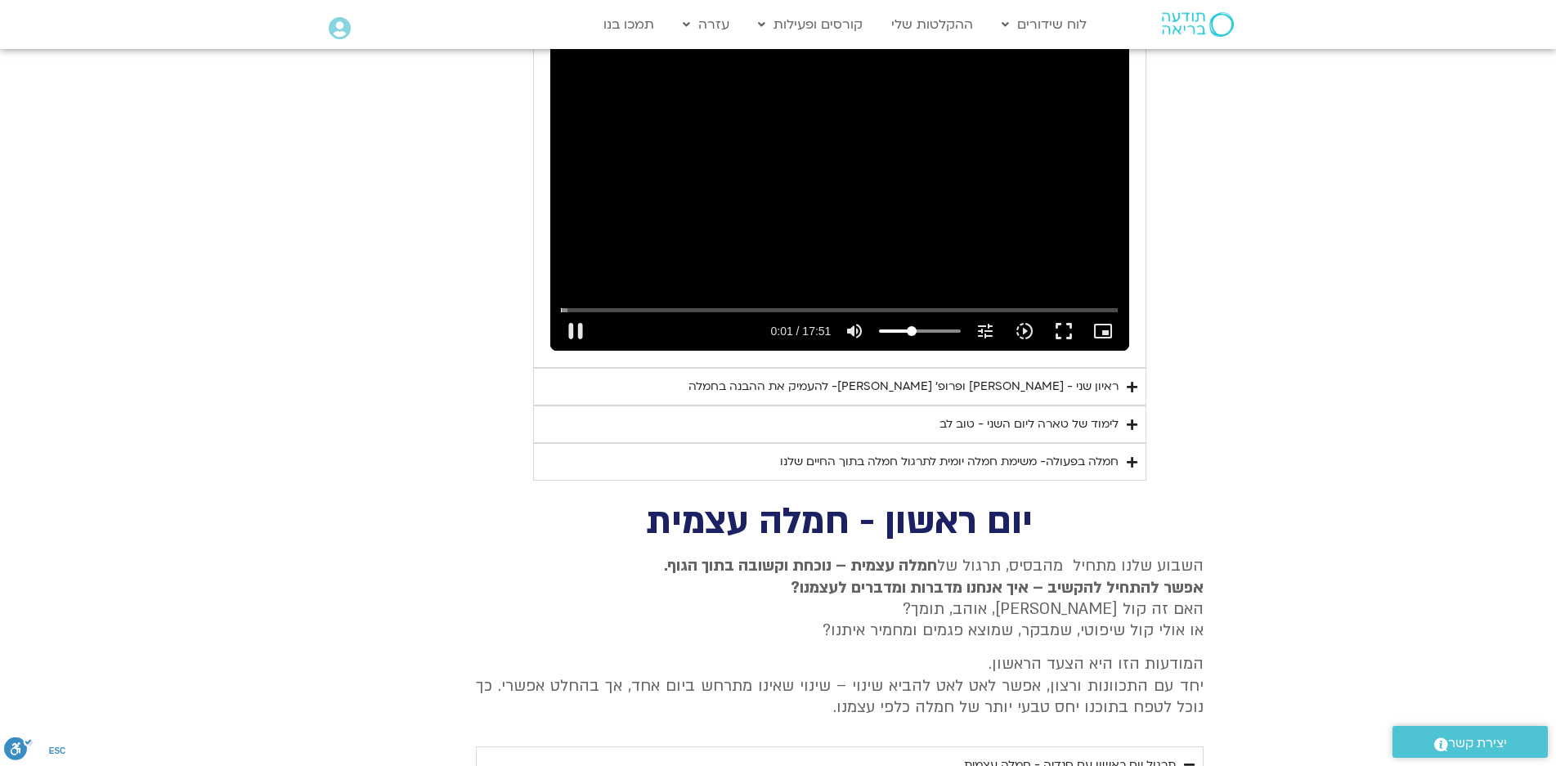
type input "1.211152"
type input "992.52"
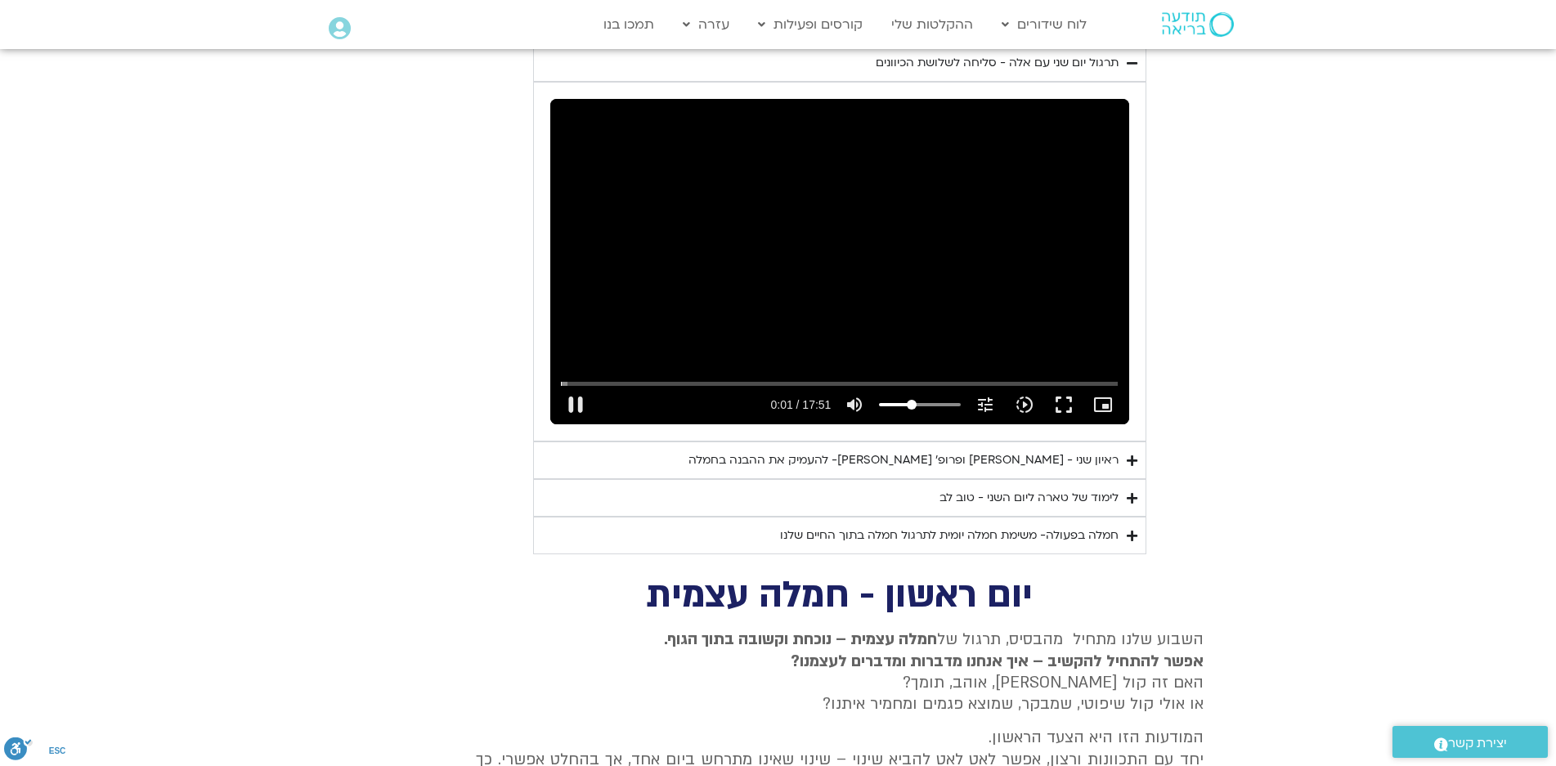
type input "1.343377"
type input "992.52"
type input "1.441383"
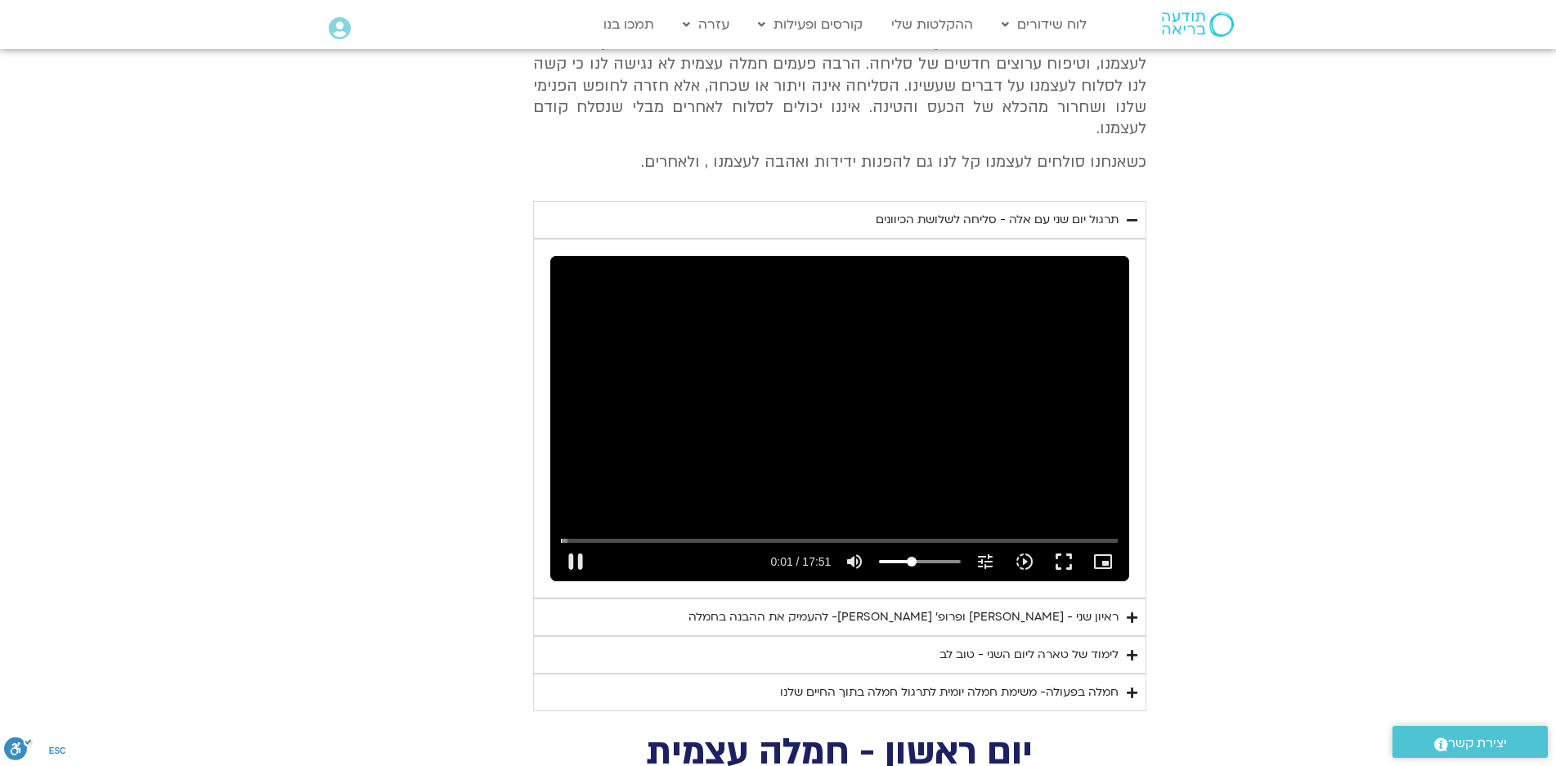
scroll to position [1472, 0]
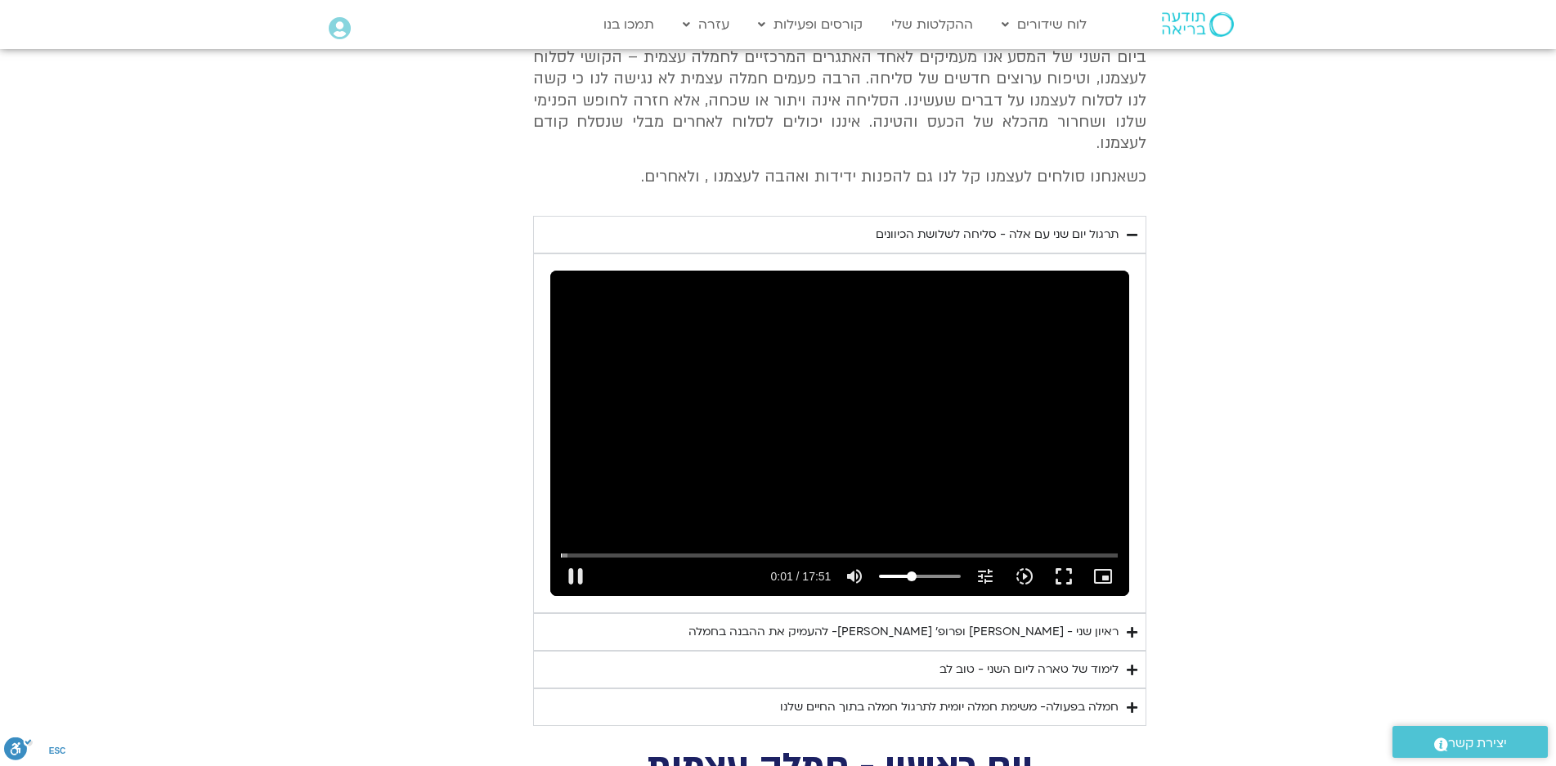
type input "992.52"
type input "1.730909"
type input "992.52"
type input "1.86111"
type input "992.52"
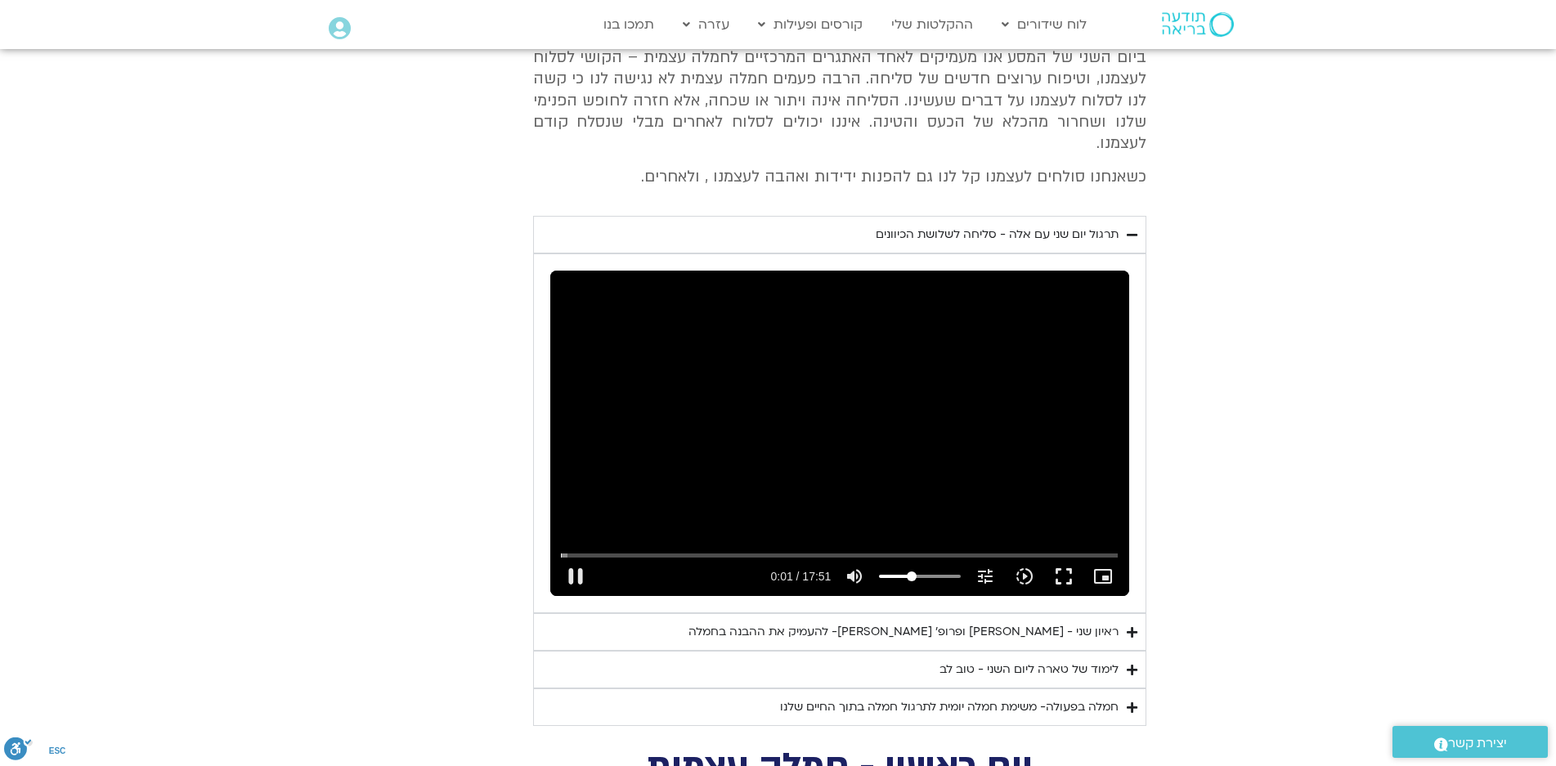
type input "1.988511"
type input "992.52"
type input "2.11658"
type input "992.52"
type input "2.247335"
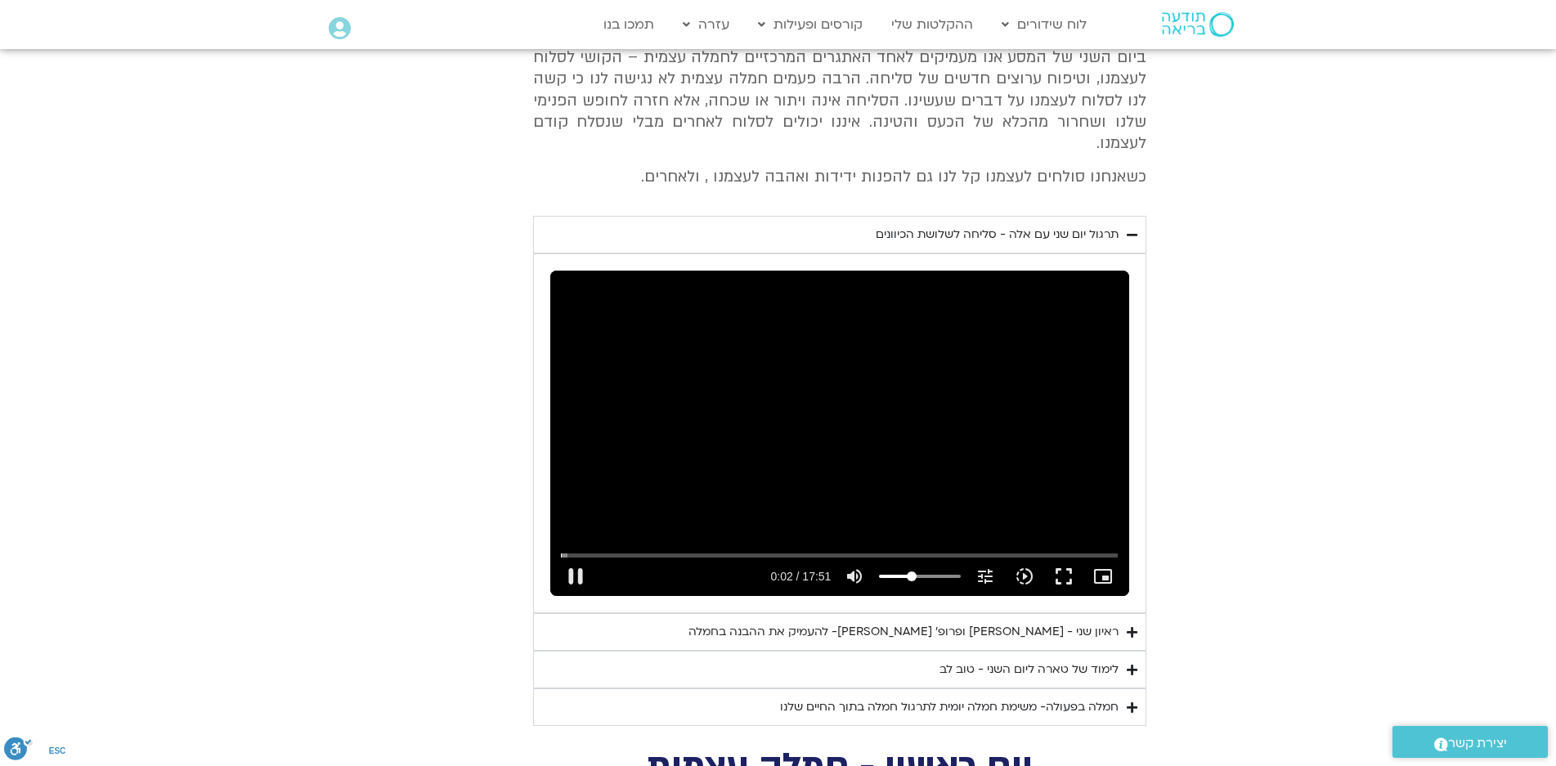
type input "992.52"
type input "2.383876"
type input "992.52"
type input "2.513363"
type input "992.52"
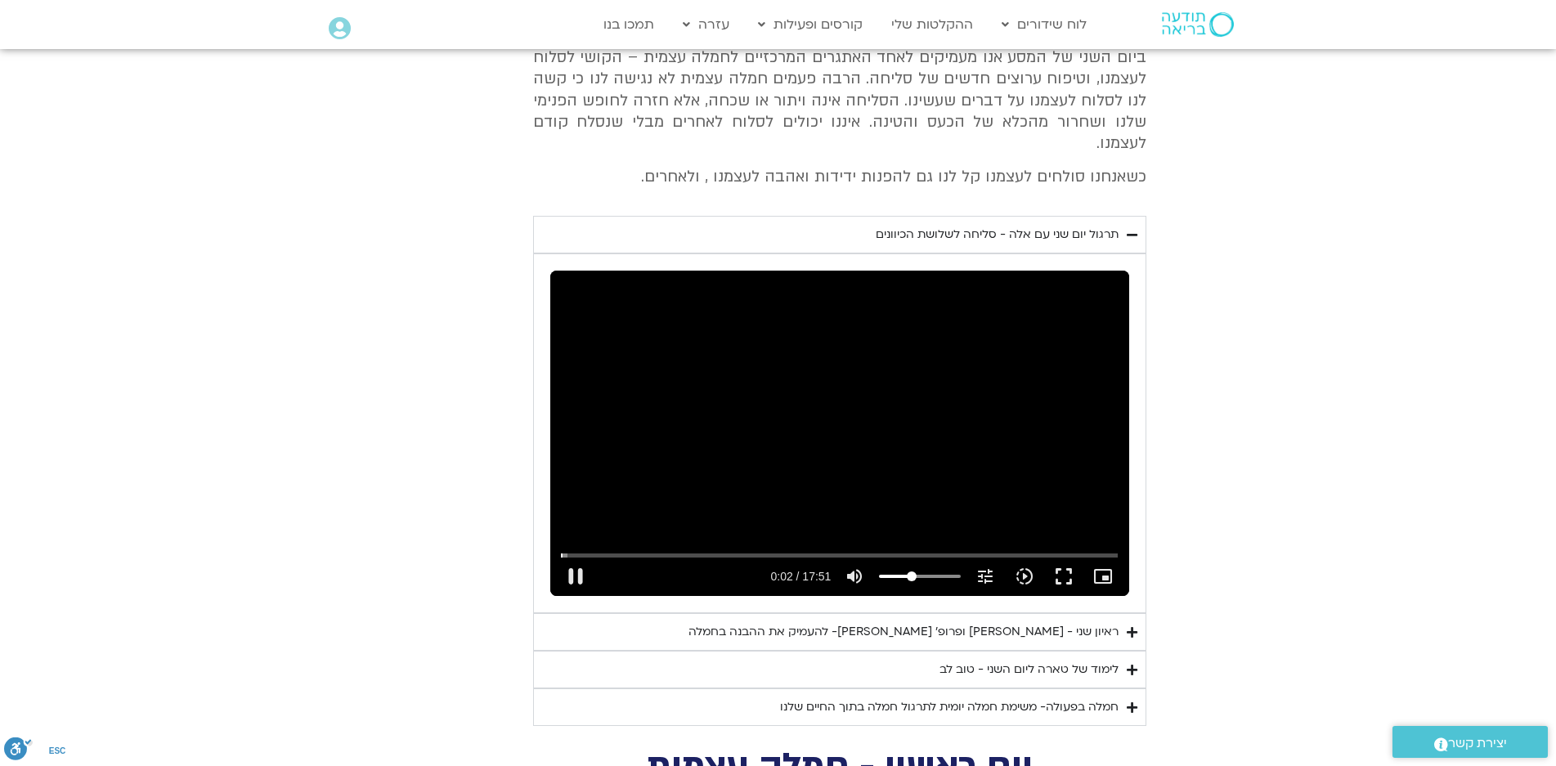
type input "2.643068"
type input "992.52"
type input "2.776284"
type input "992.52"
type input "2.898811"
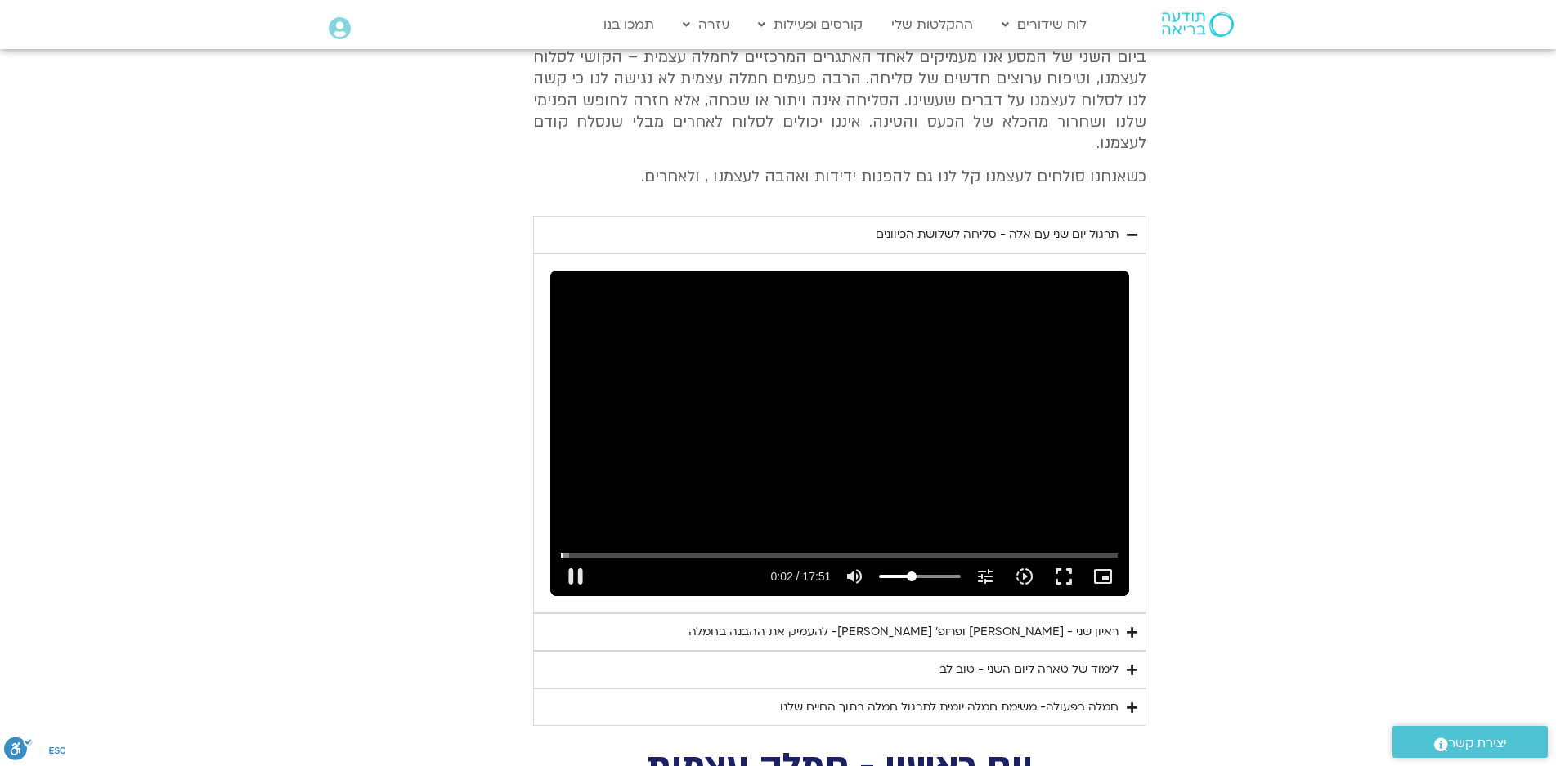
type input "992.52"
type input "3.027085"
type input "992.52"
type input "3.160066"
type input "992.52"
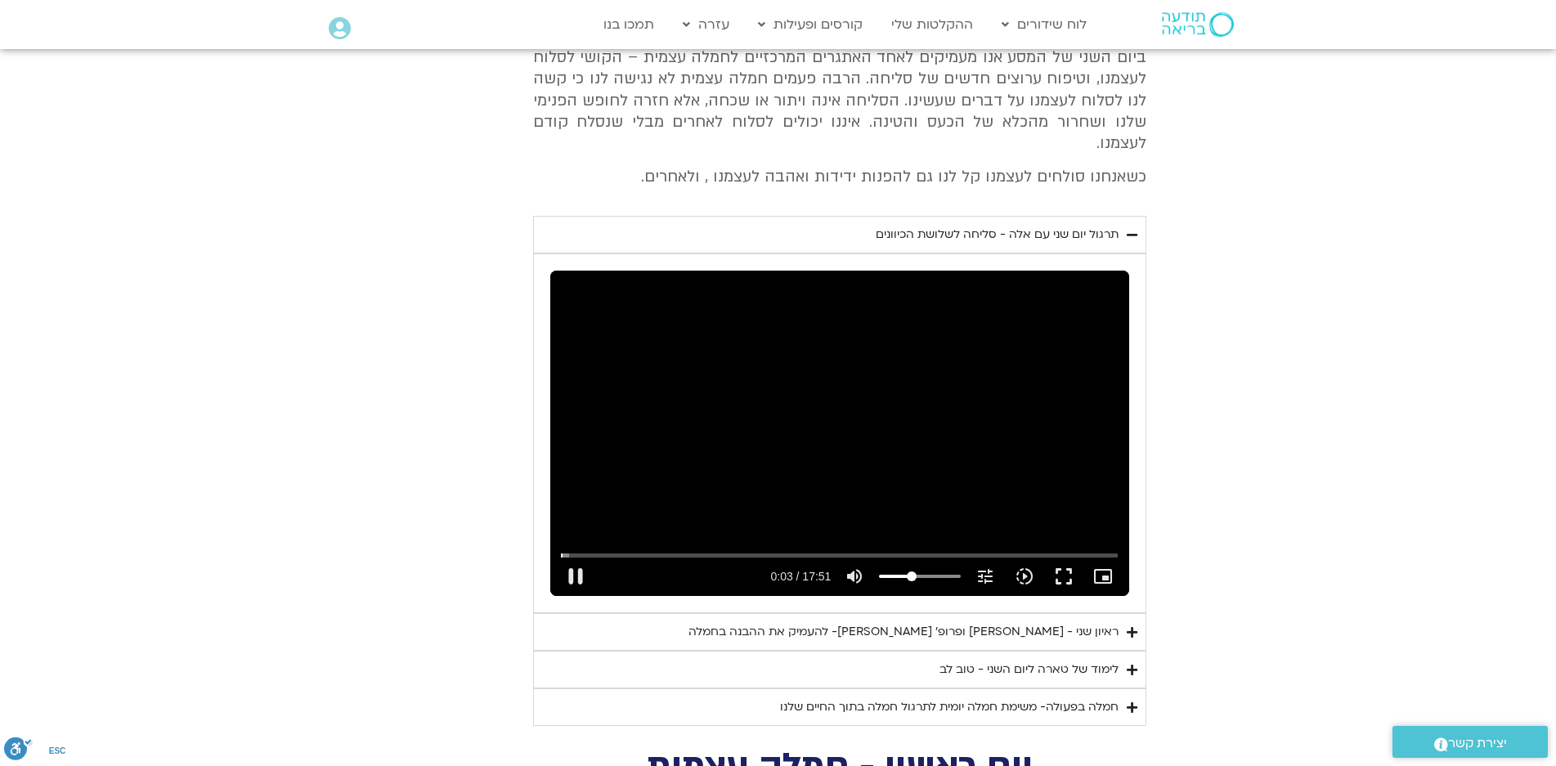
type input "3.284858"
type input "992.52"
type input "3.412934"
type input "992.52"
type input "3.5471"
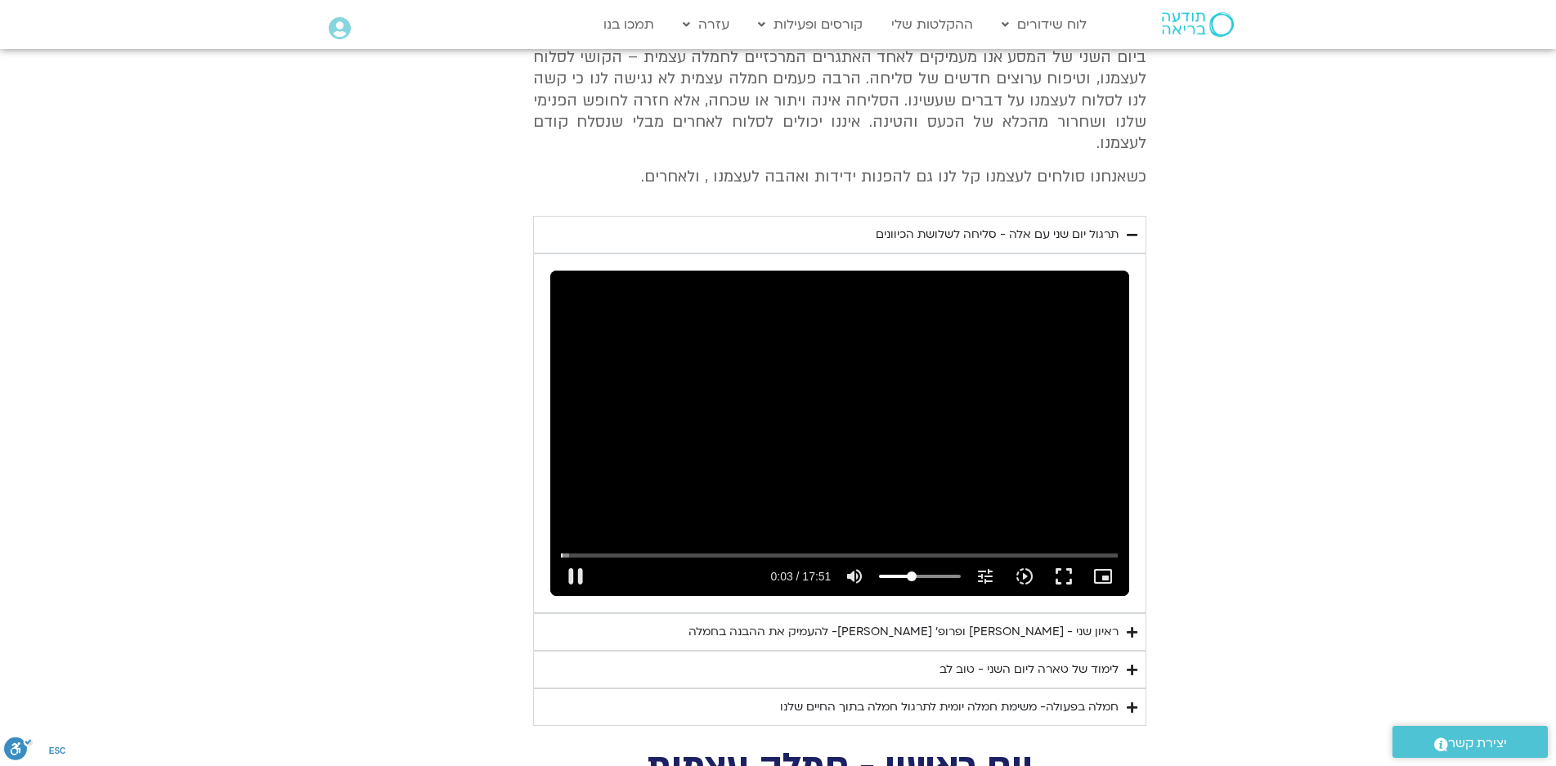
type input "992.52"
type input "3.674914"
type input "992.52"
type input "3.805081"
type input "992.52"
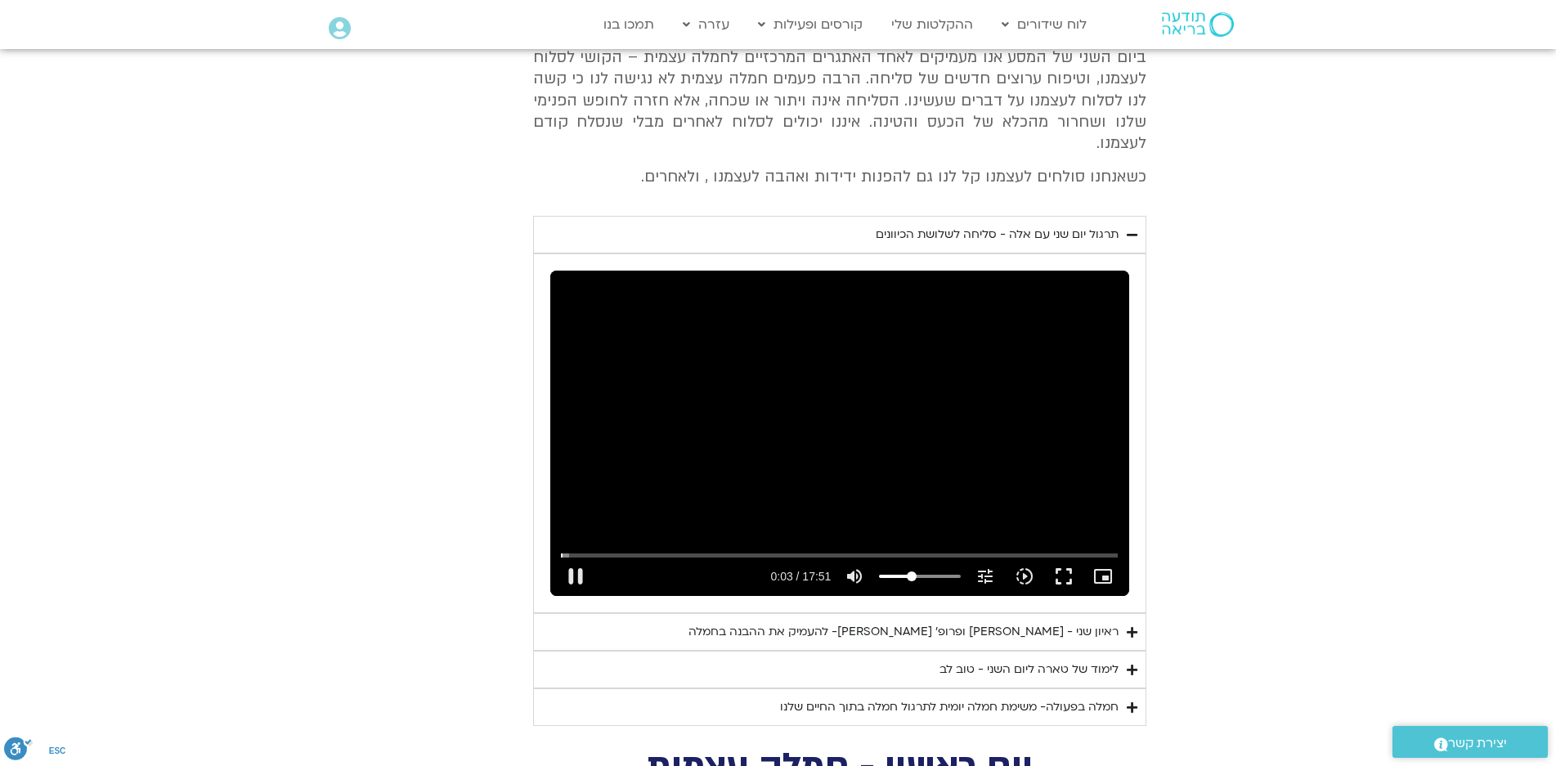
type input "3.932981"
type input "992.52"
type input "4.060974"
type input "992.52"
type input "4.188967"
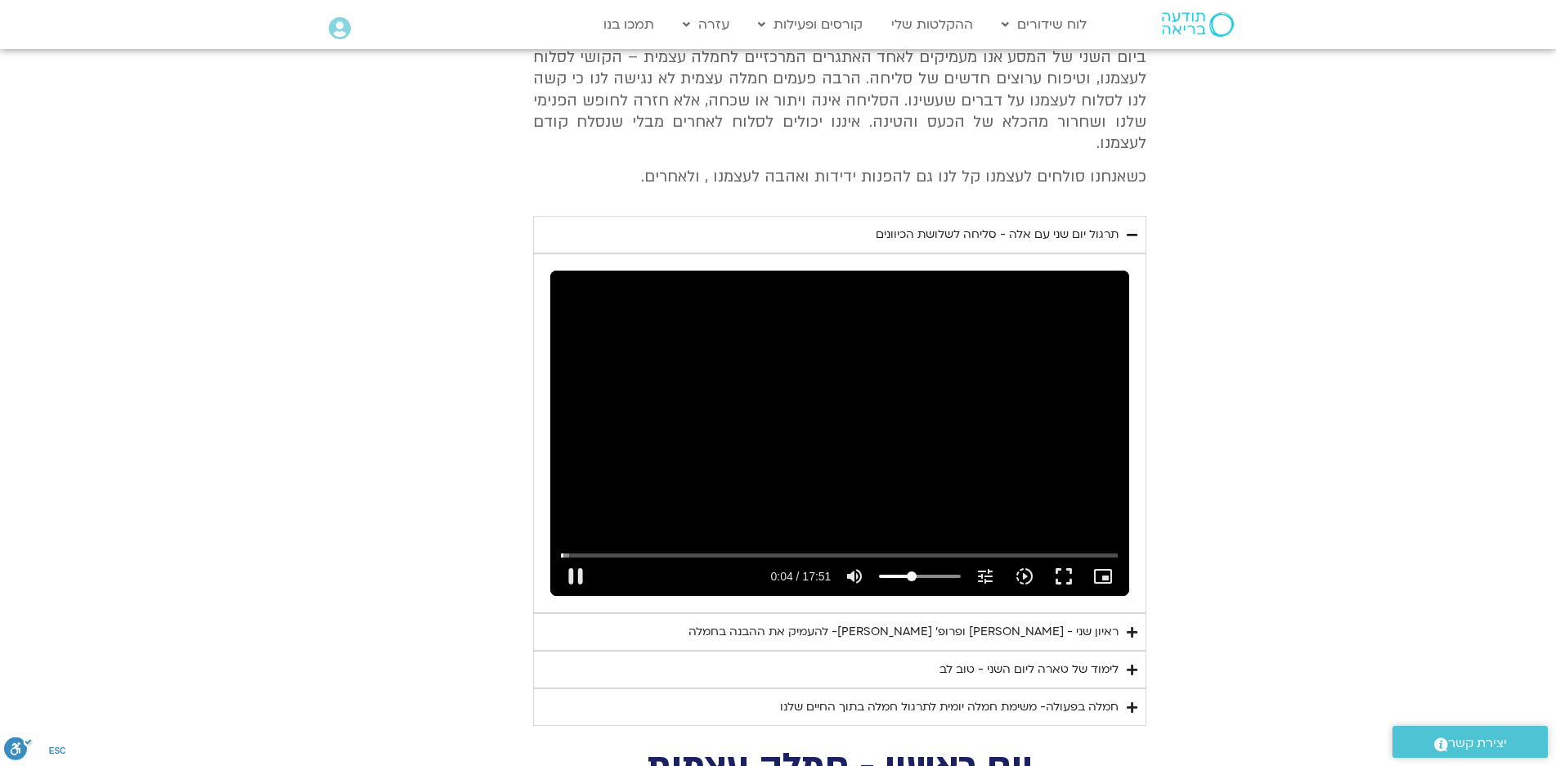
type input "992.52"
type input "30.2201704545455"
type input "4.316944"
type input "992.52"
type input "30.2201704545455"
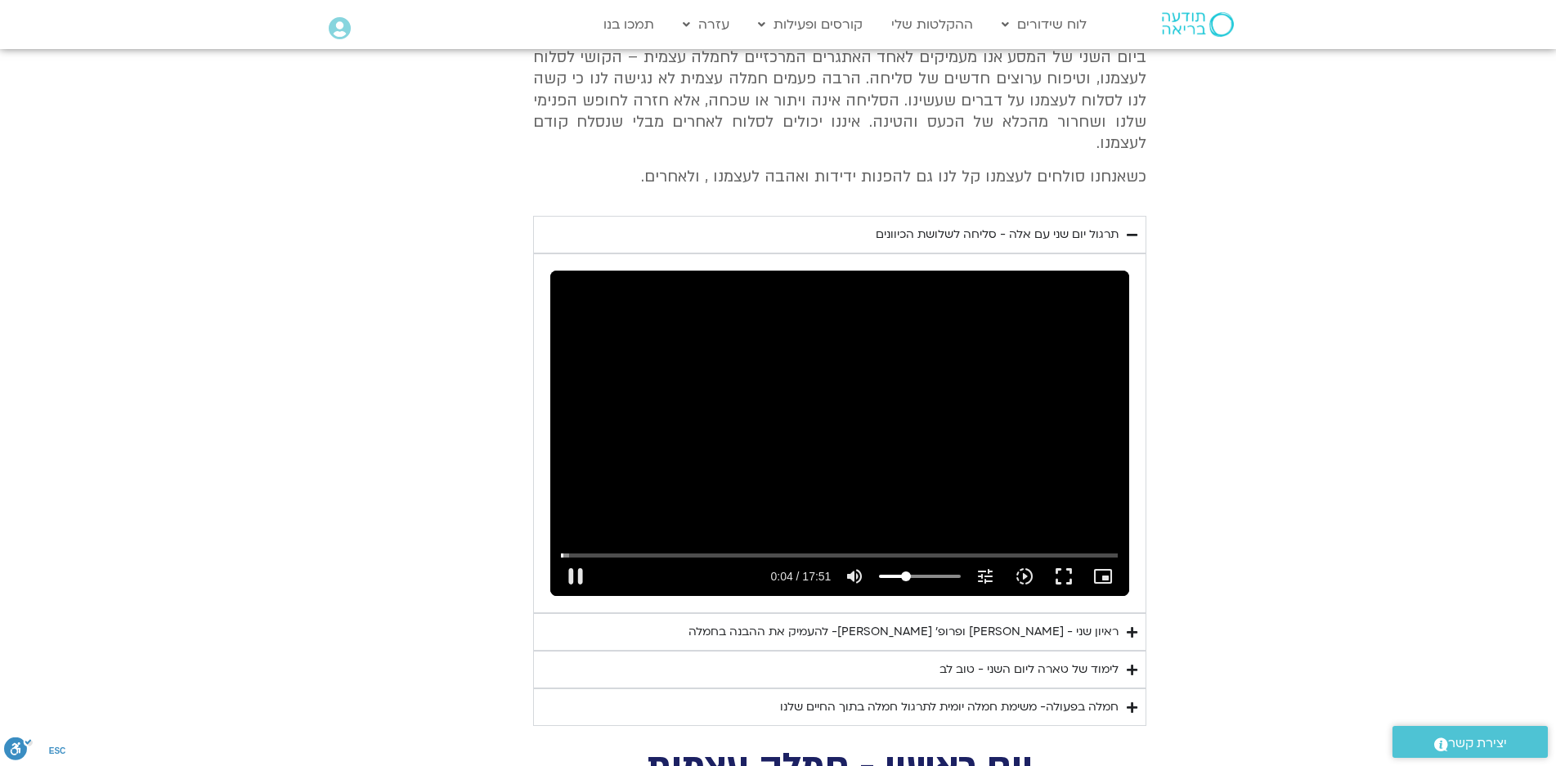
click at [906, 572] on input "Volume" at bounding box center [920, 577] width 82 height 10
type input "4.442387"
type input "992.52"
type input "4.573001"
type input "992.52"
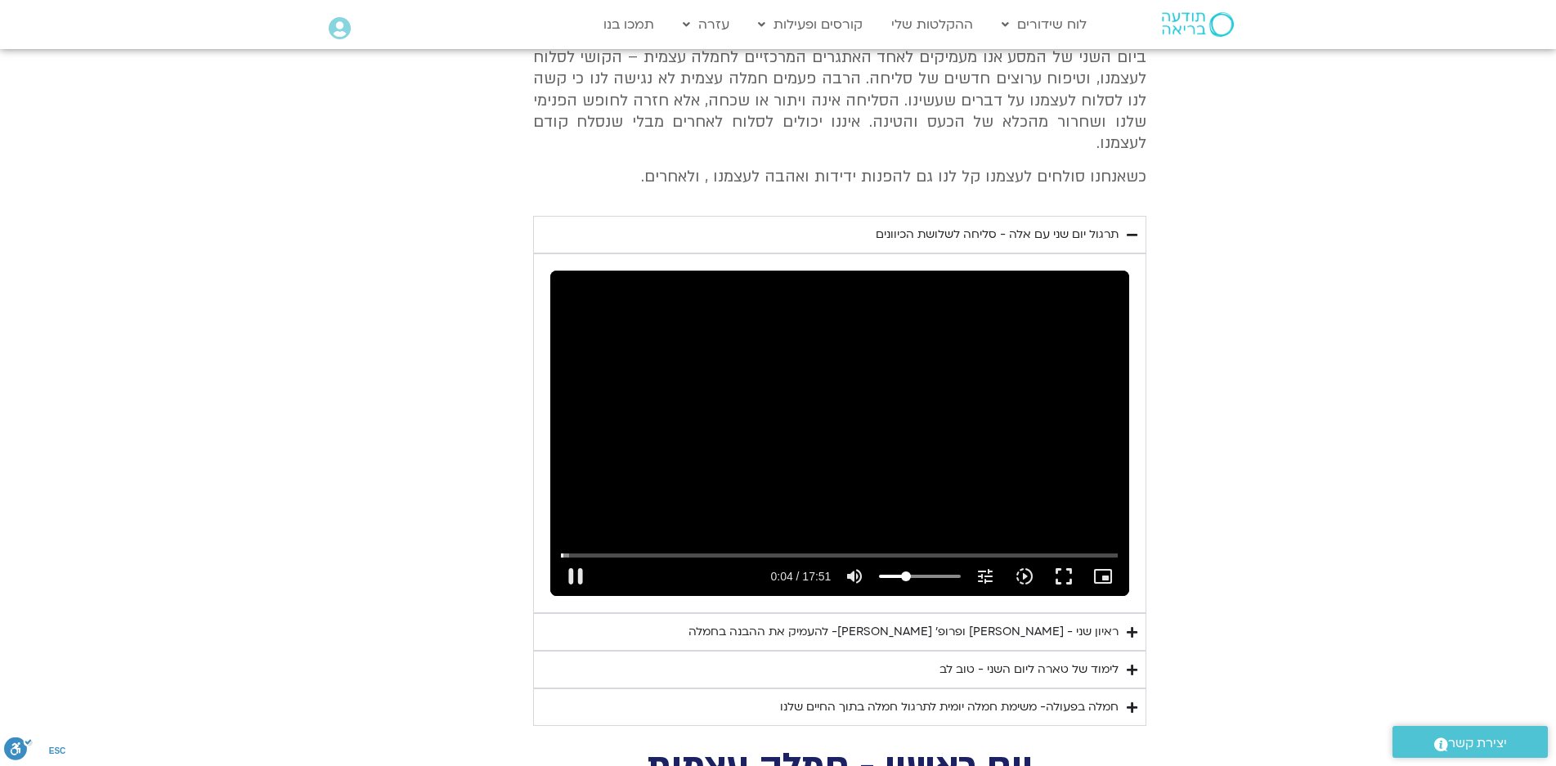
type input "4.700982"
type input "992.52"
type input "4.829124"
type input "992.52"
type input "4.95704"
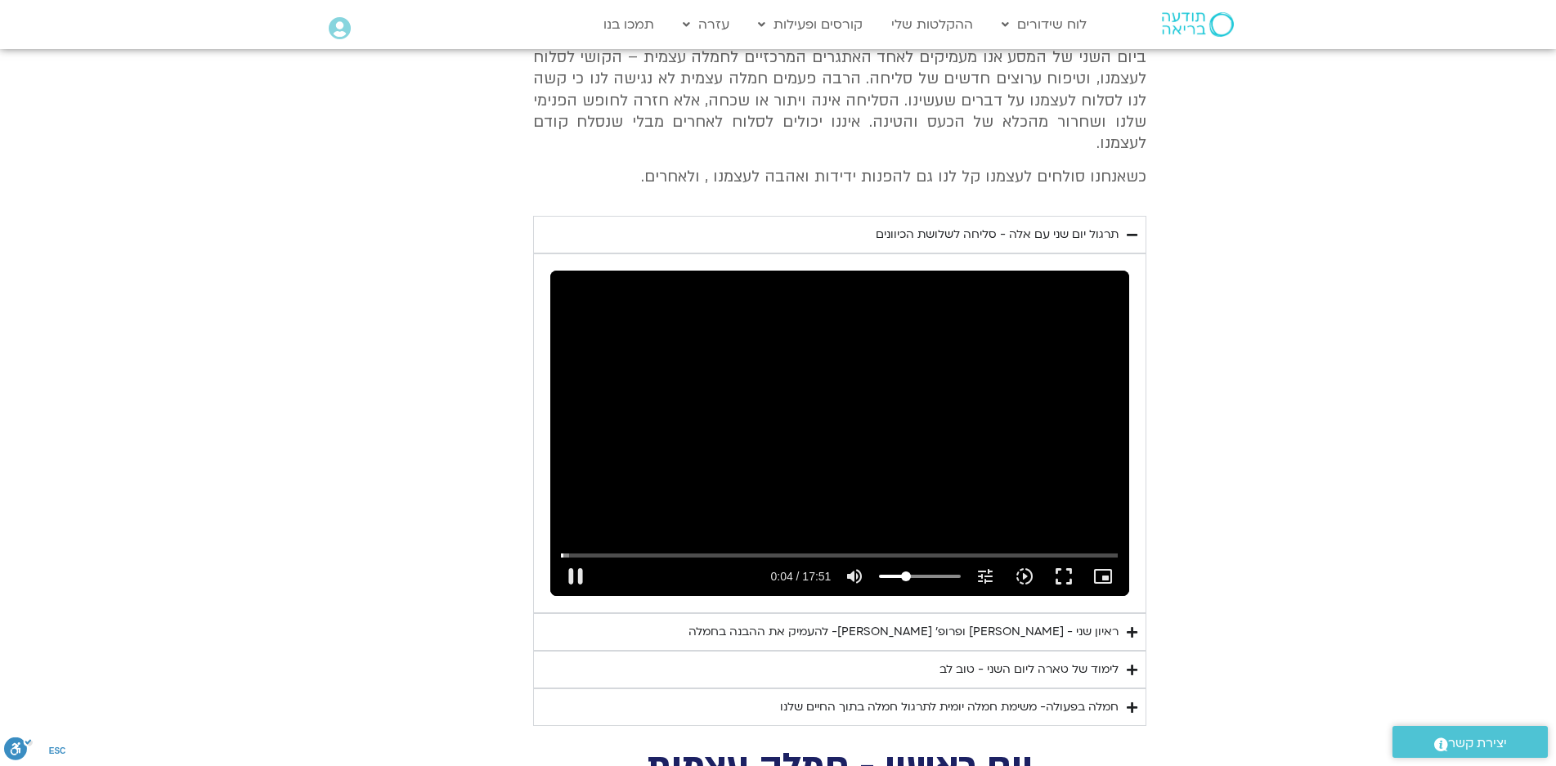
type input "992.52"
type input "5.085042"
type input "992.52"
type input "5.213283"
type input "992.52"
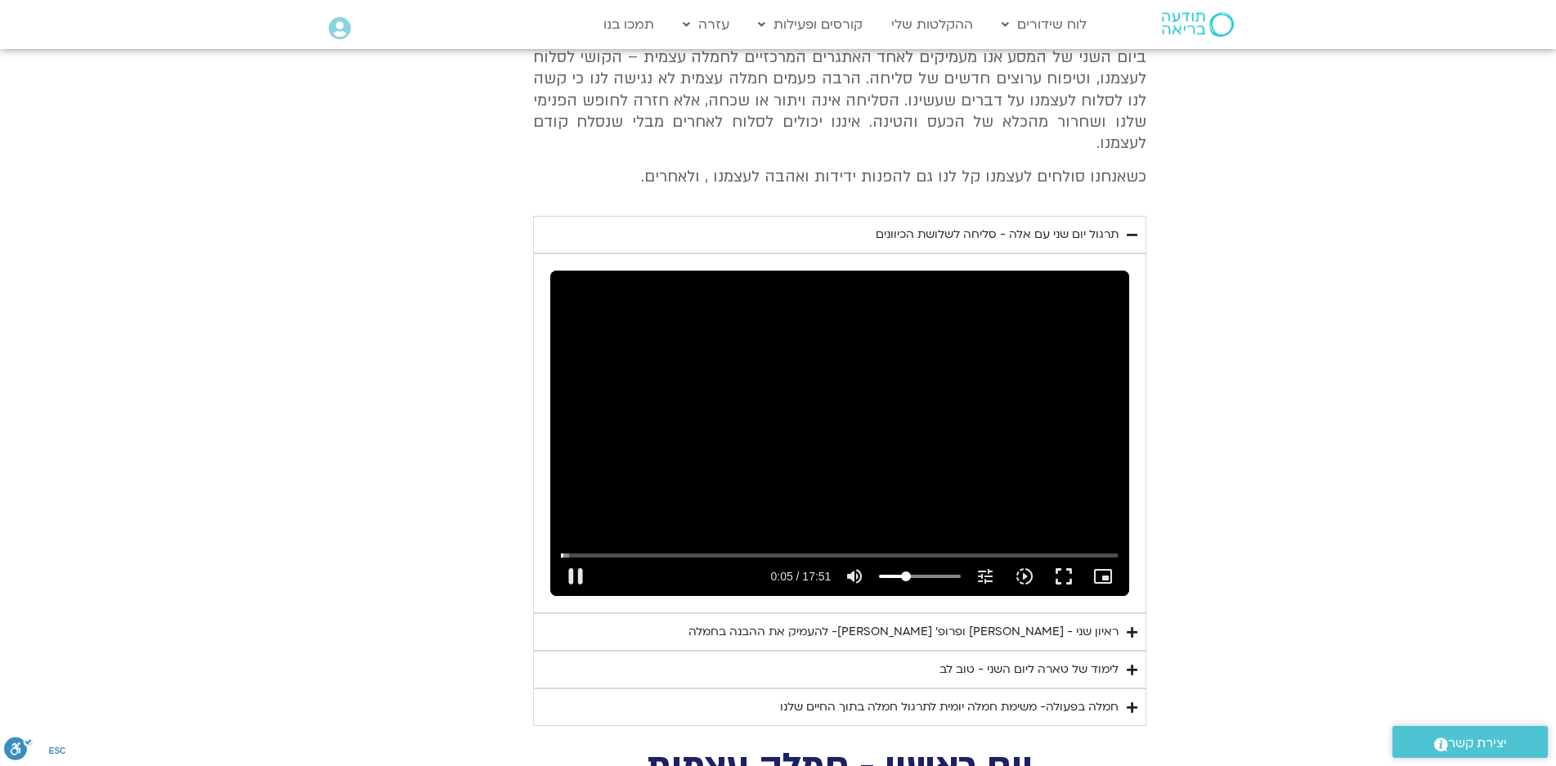
type input "5.341109"
type input "992.52"
type input "5.469397"
type input "992.52"
type input "5.597153"
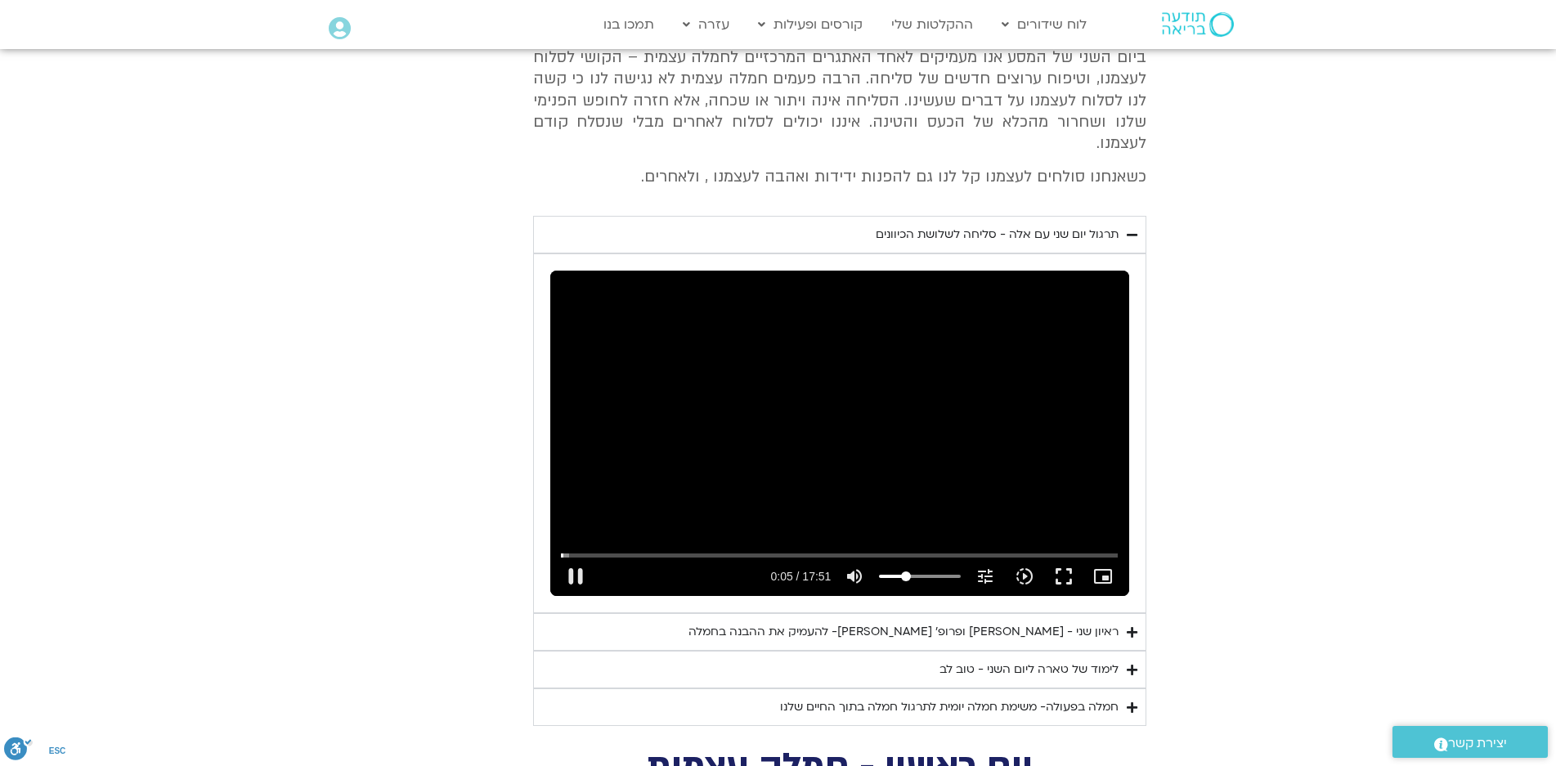
type input "992.52"
type input "5.725057"
type input "992.52"
type input "5.853163"
type input "992.52"
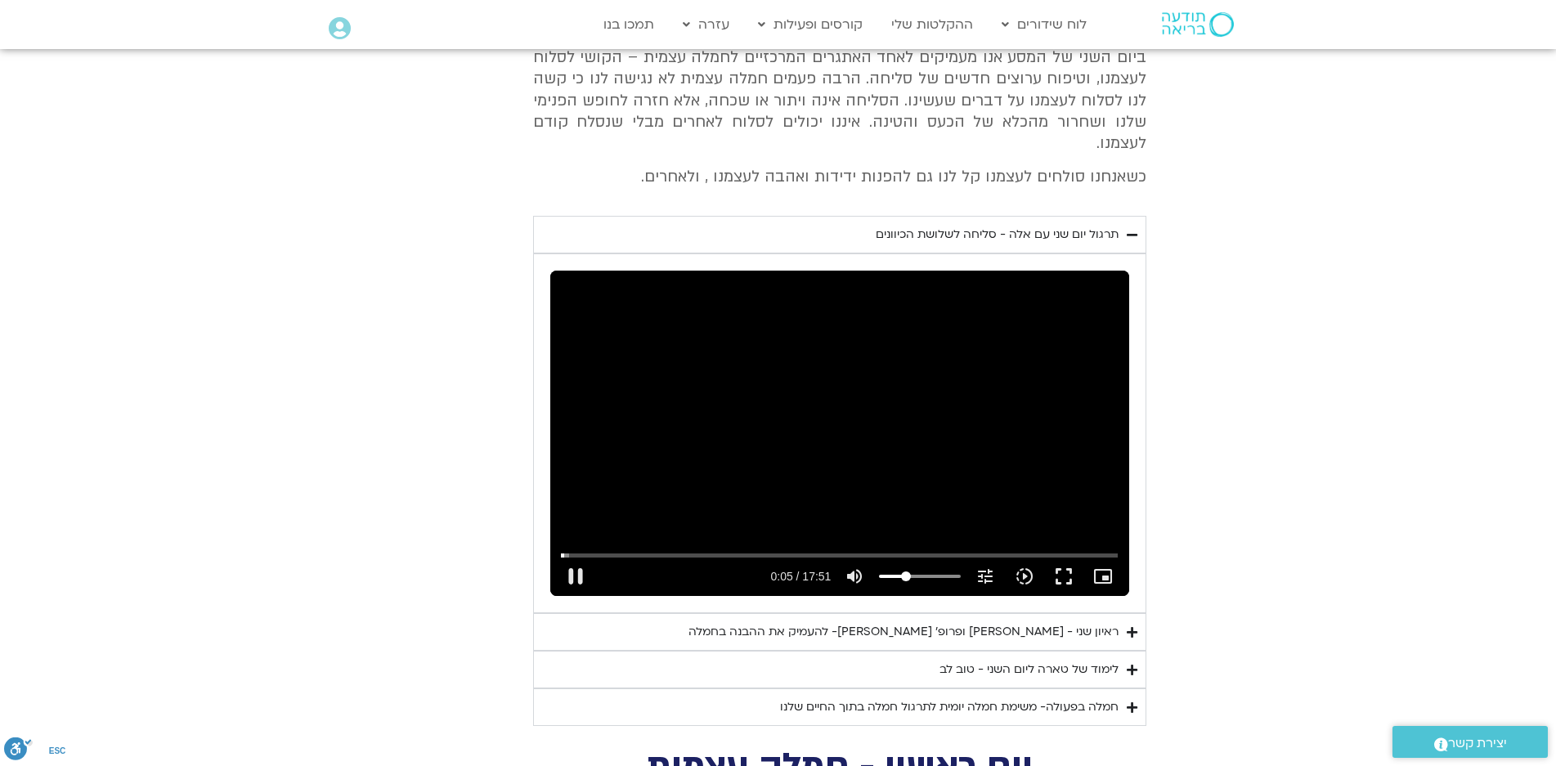
type input "5.981194"
type input "992.52"
type input "6.108095"
type input "992.52"
type input "6.234162"
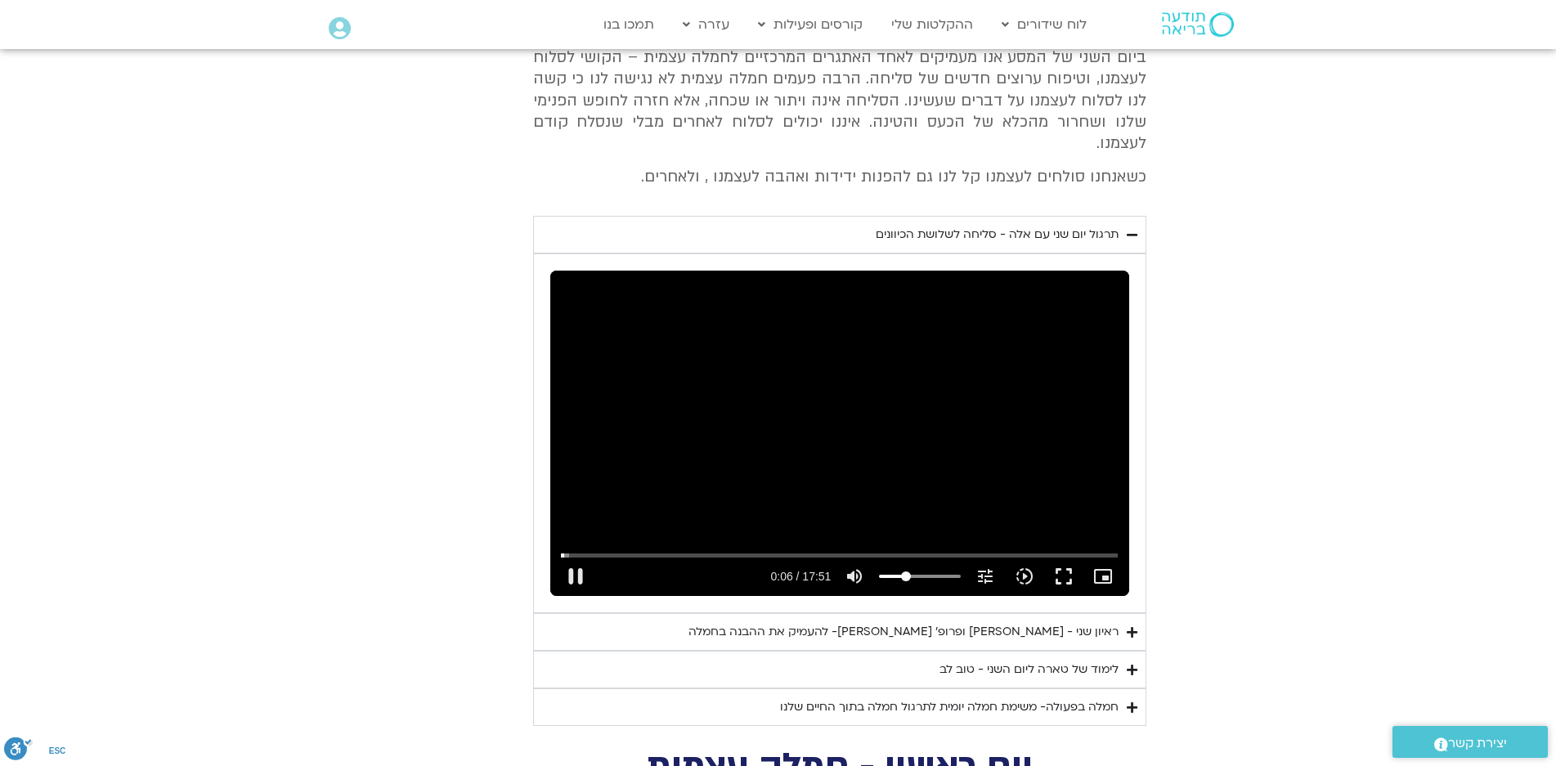
type input "992.52"
type input "6.362457"
type input "992.52"
type input "7.779176"
type input "992.52"
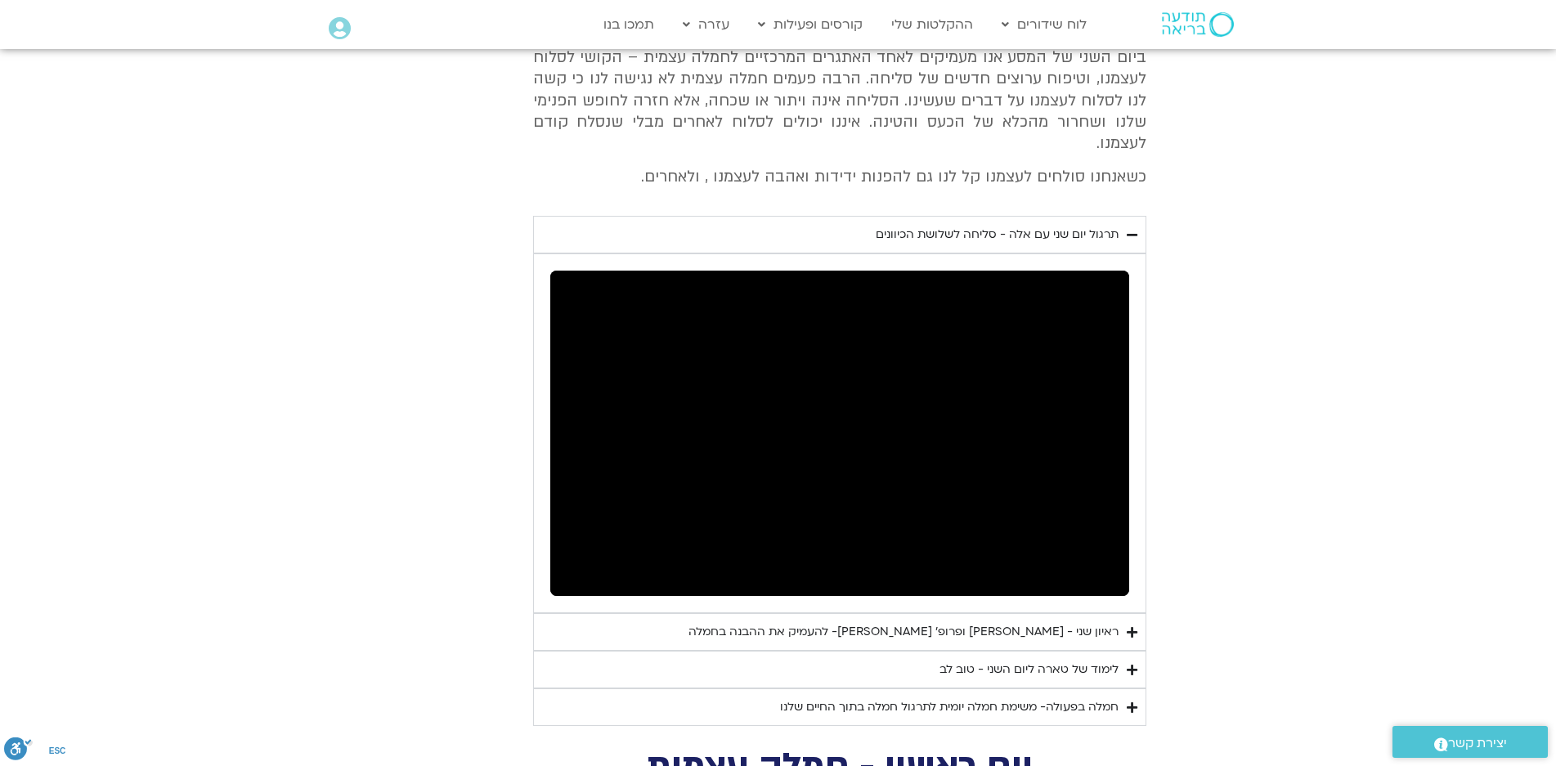
type input "7.910923"
type input "992.52"
type input "8.041523"
type input "992.52"
type input "8.165263"
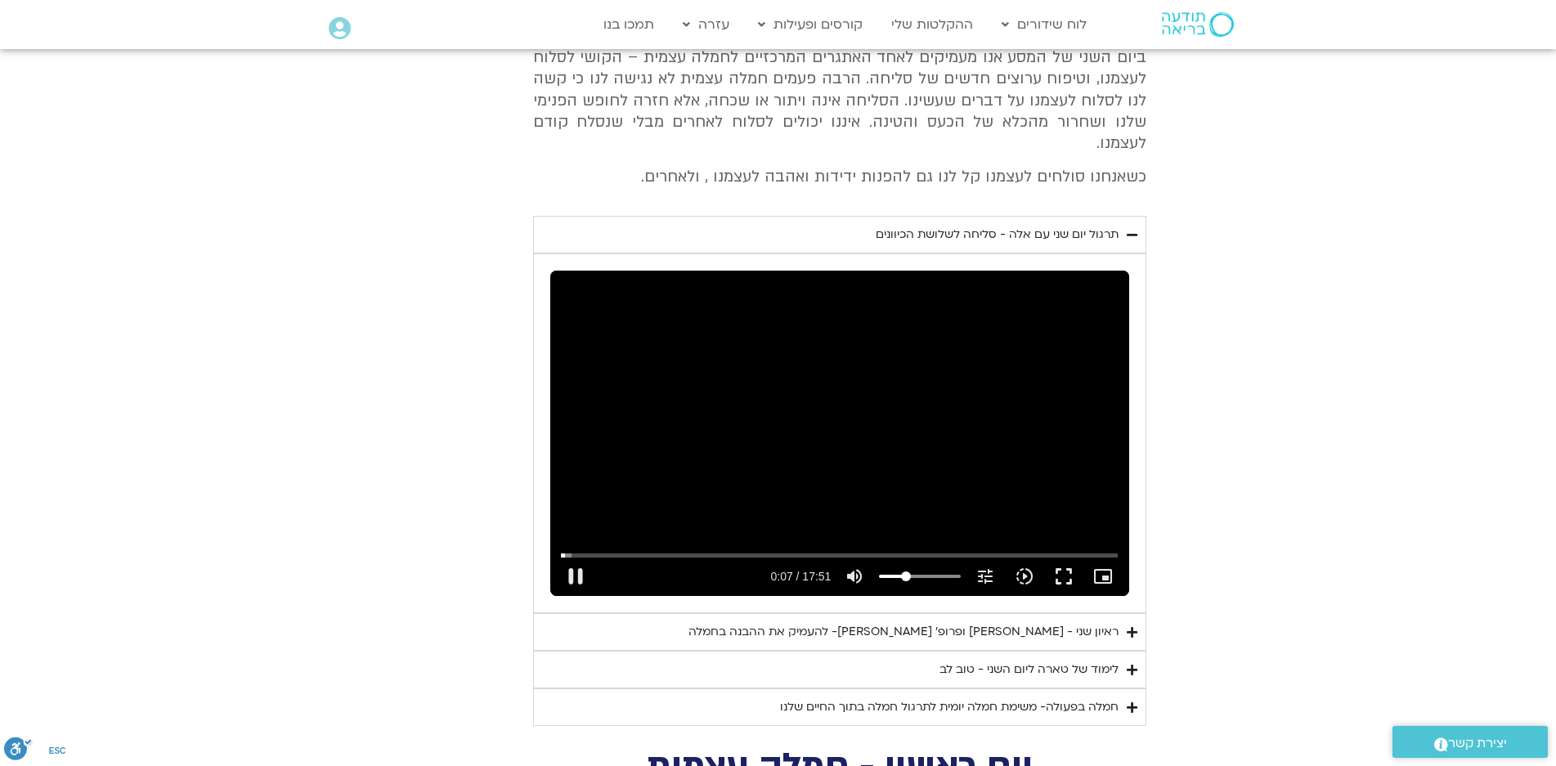
type input "992.52"
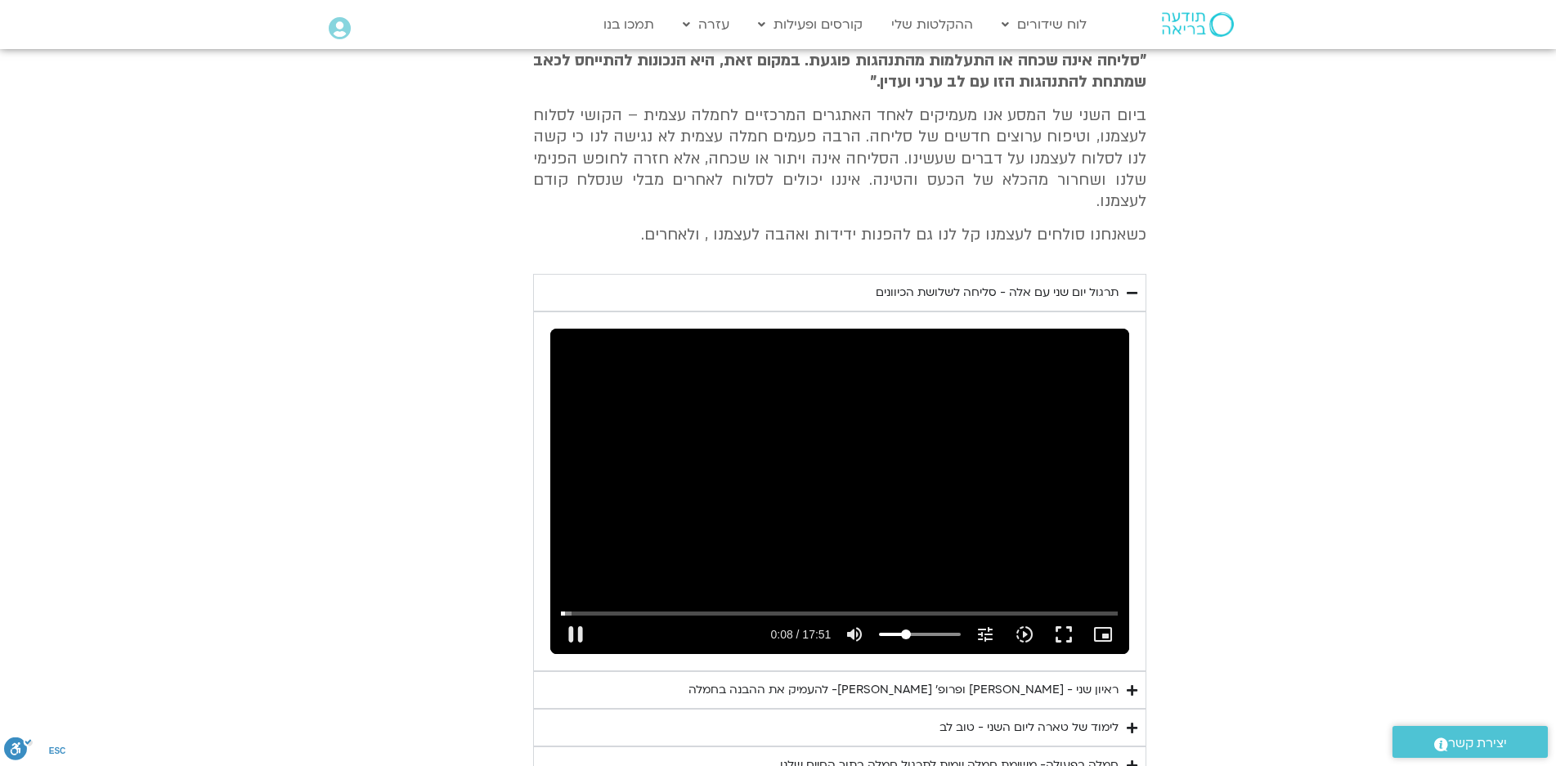
type input "8.292276"
type input "992.52"
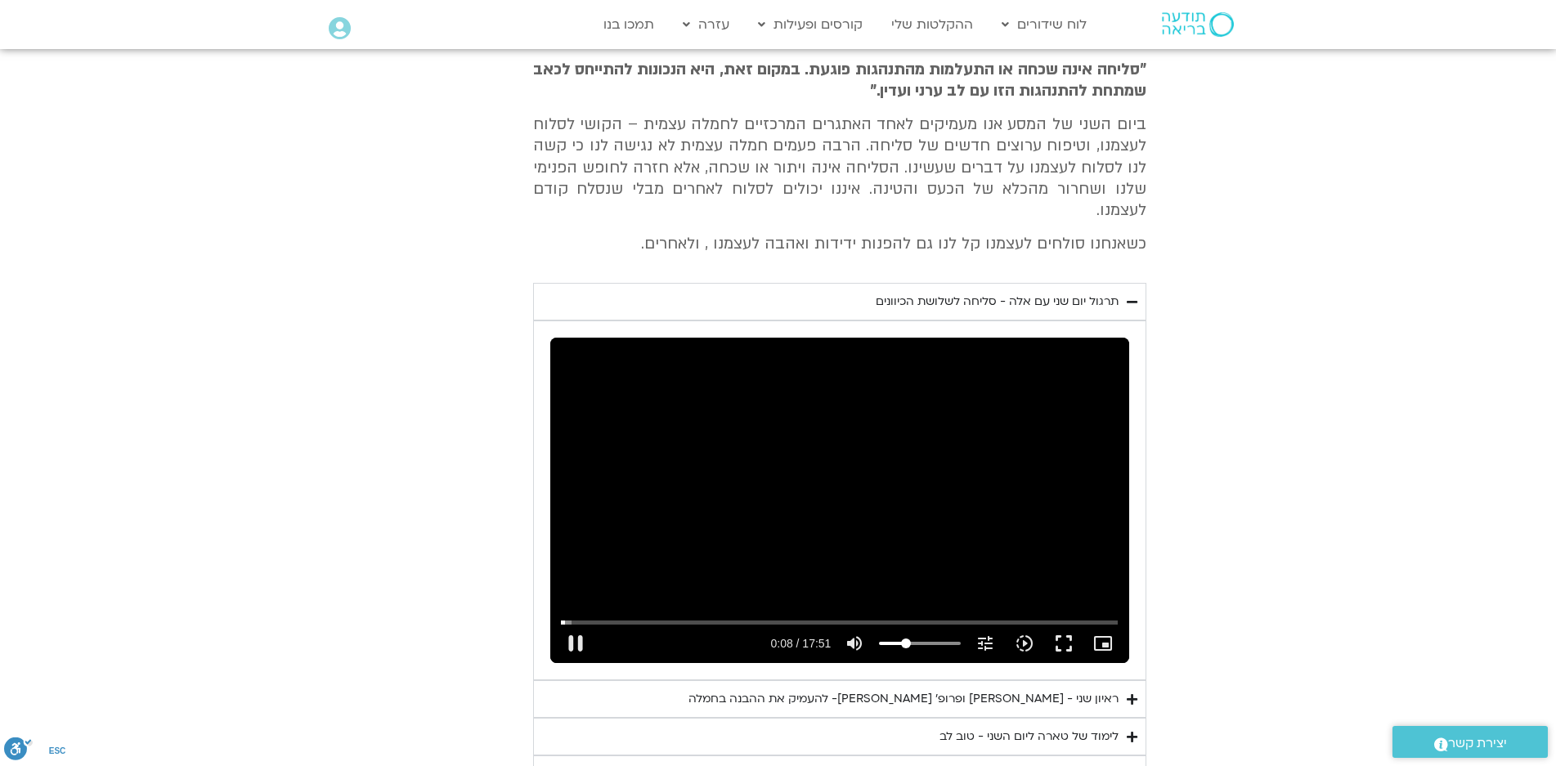
scroll to position [1308, 0]
type input "8.421273"
type input "992.52"
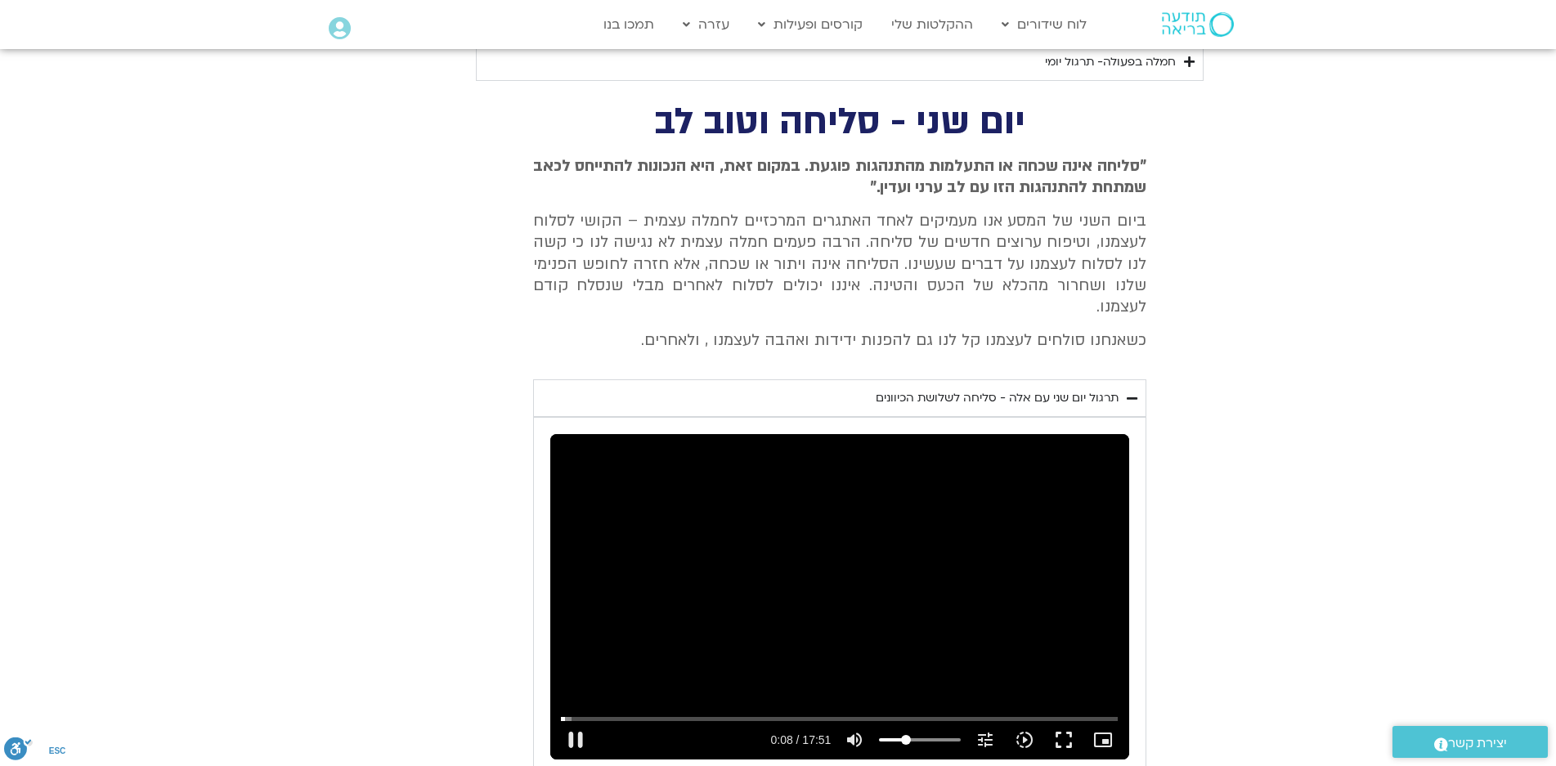
type input "8.550939"
type input "992.52"
type input "8.677278"
type input "992.52"
type input "8.805681"
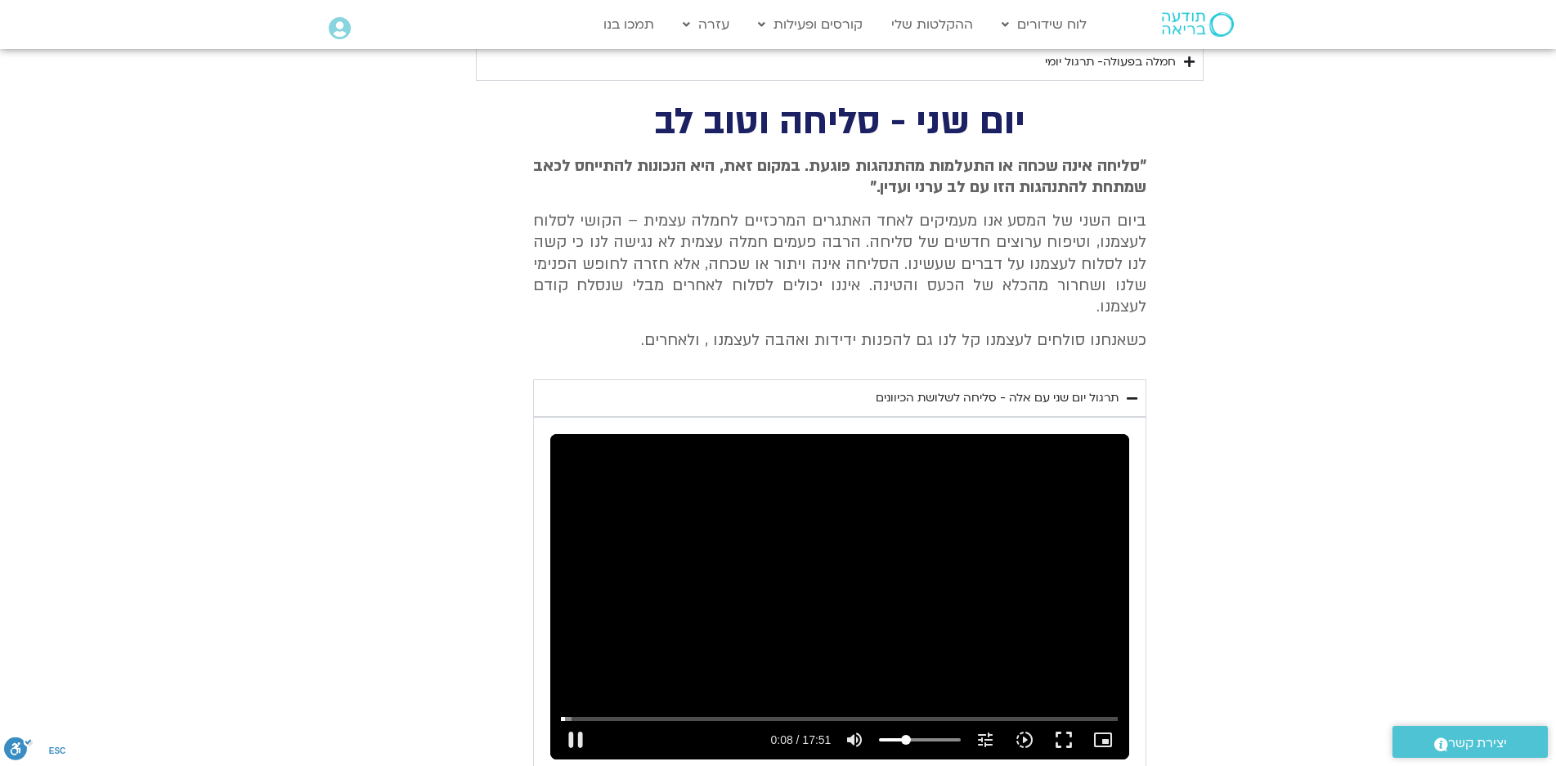
type input "992.52"
type input "8.933341"
type input "992.52"
type input "9.061353"
type input "992.52"
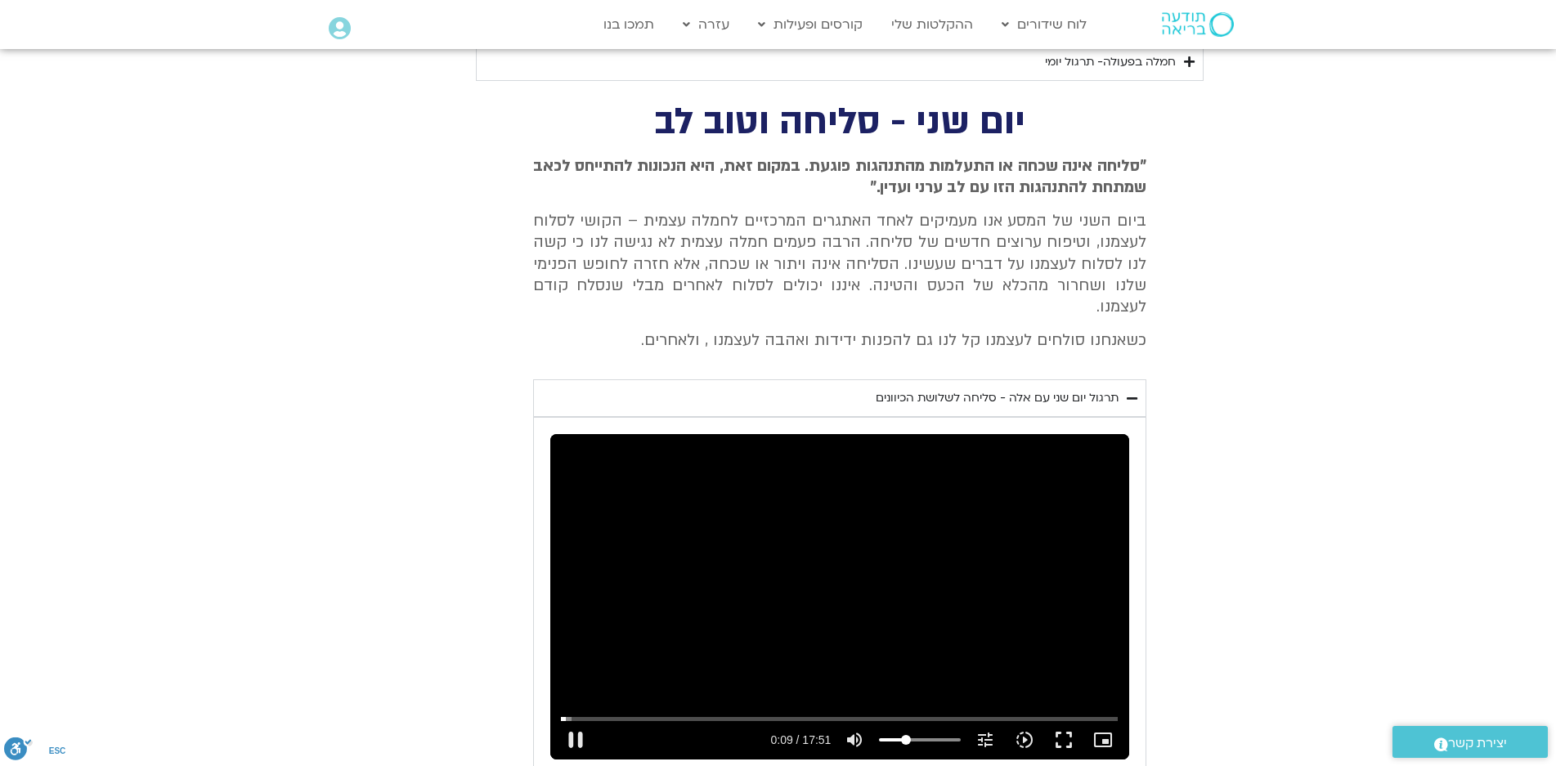
type input "9.189287"
type input "992.52"
type input "9.317272"
type input "992.52"
type input "9.445389"
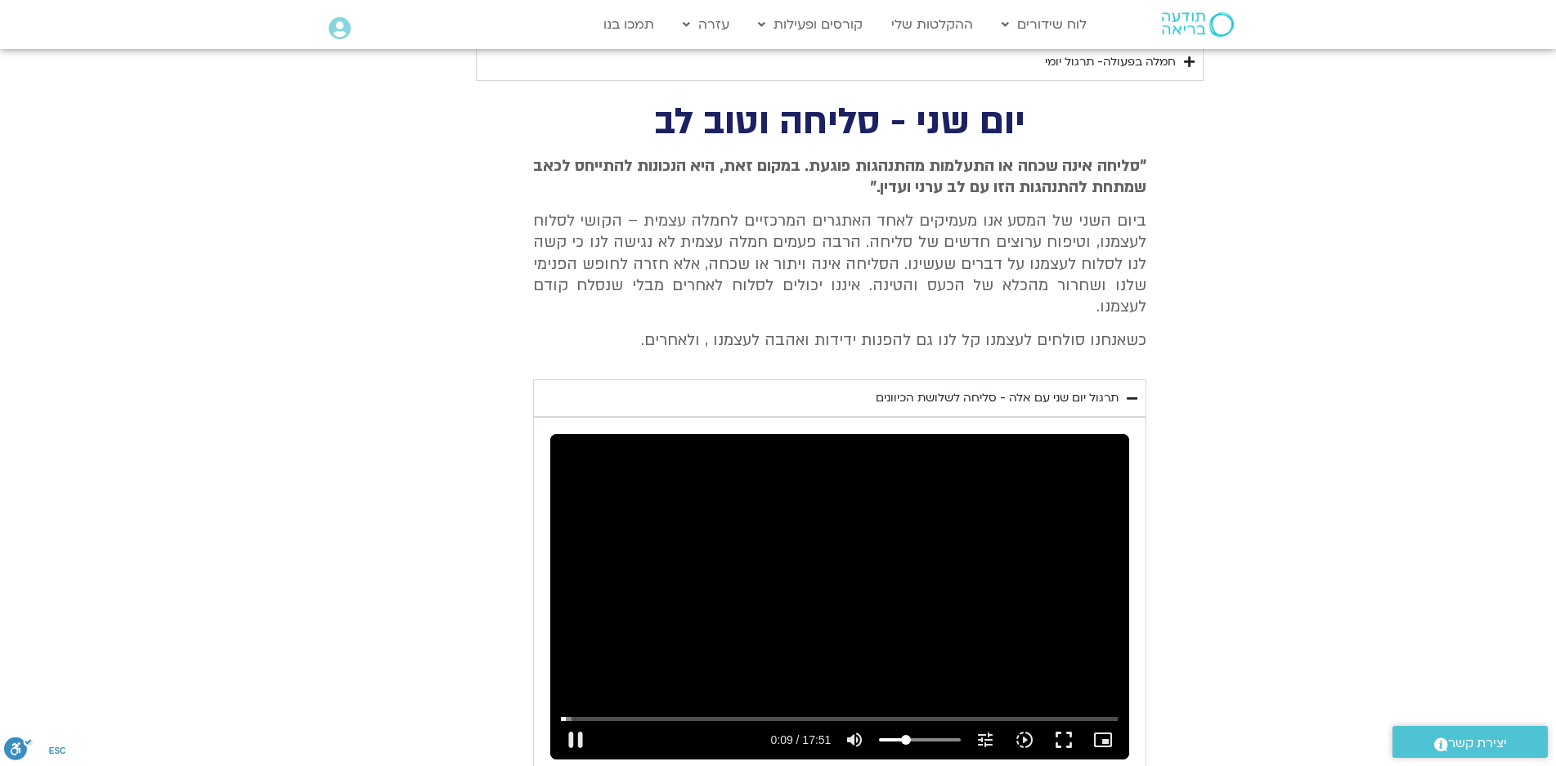
type input "992.52"
type input "9.573298"
type input "992.52"
type input "9.701602"
type input "992.52"
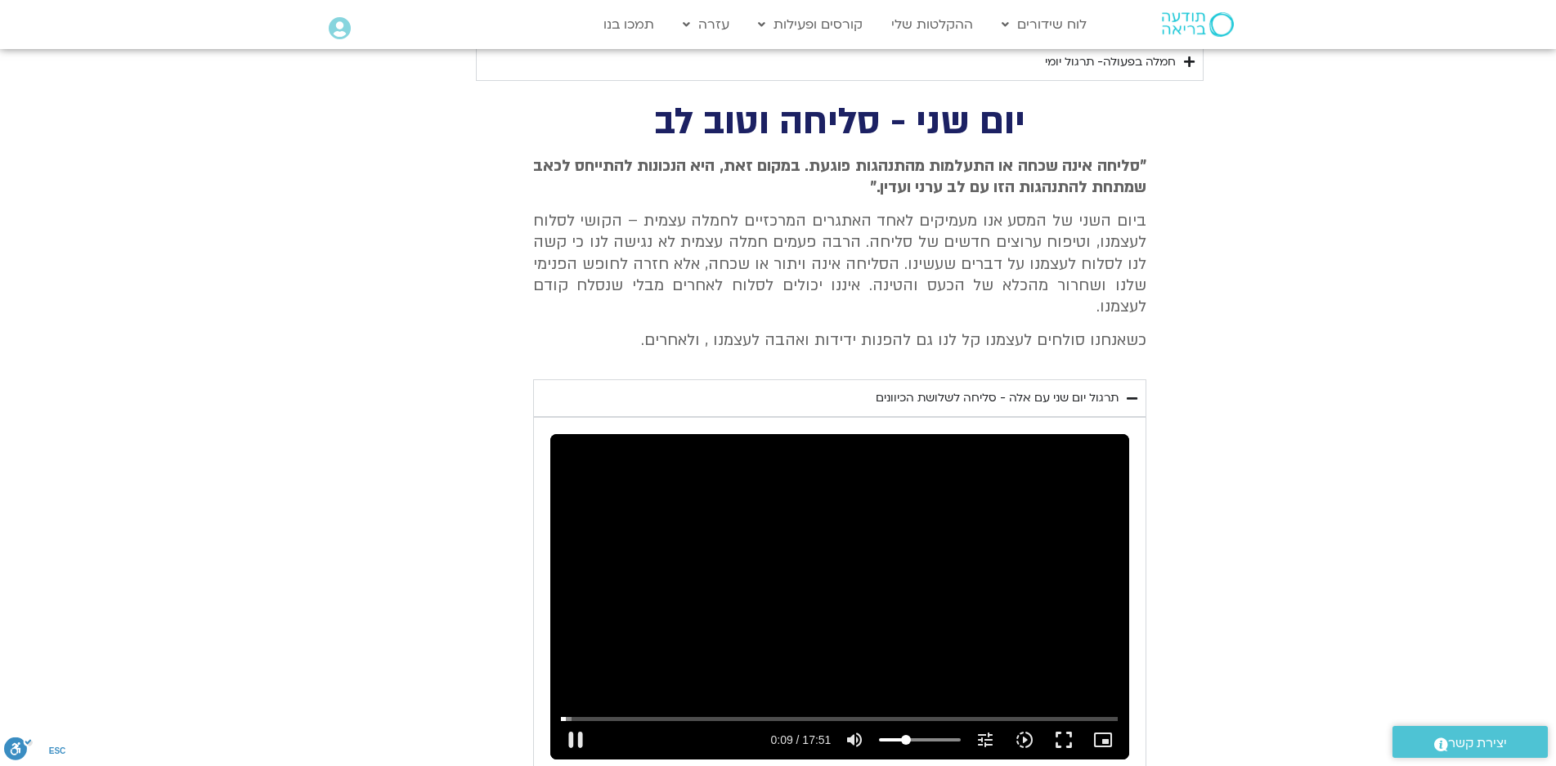
type input "9.82841"
type input "992.52"
type input "9.957505"
type input "992.52"
type input "10.085315"
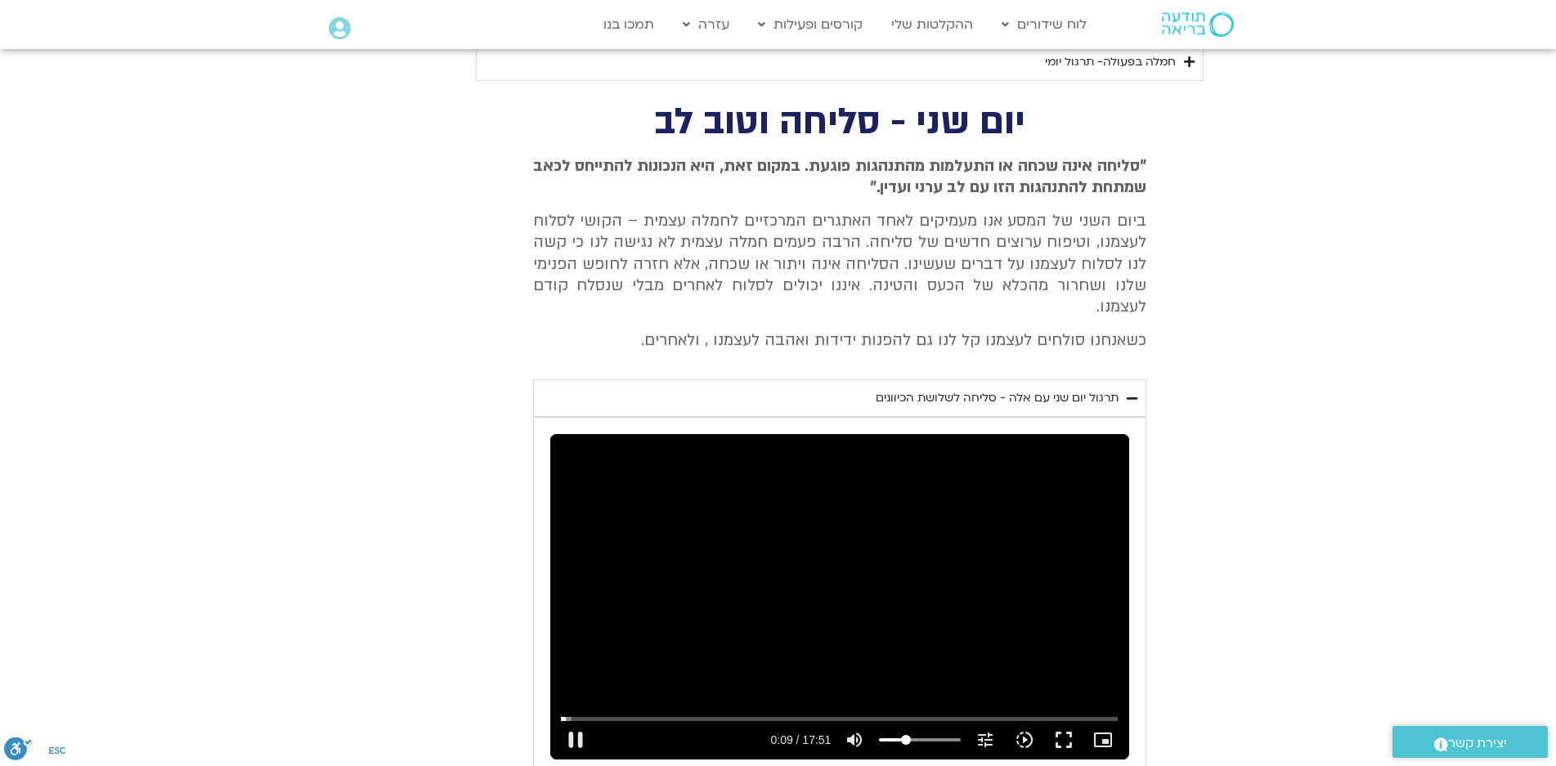
type input "992.52"
type input "10.213452"
type input "992.52"
type input "10.341148"
type input "992.52"
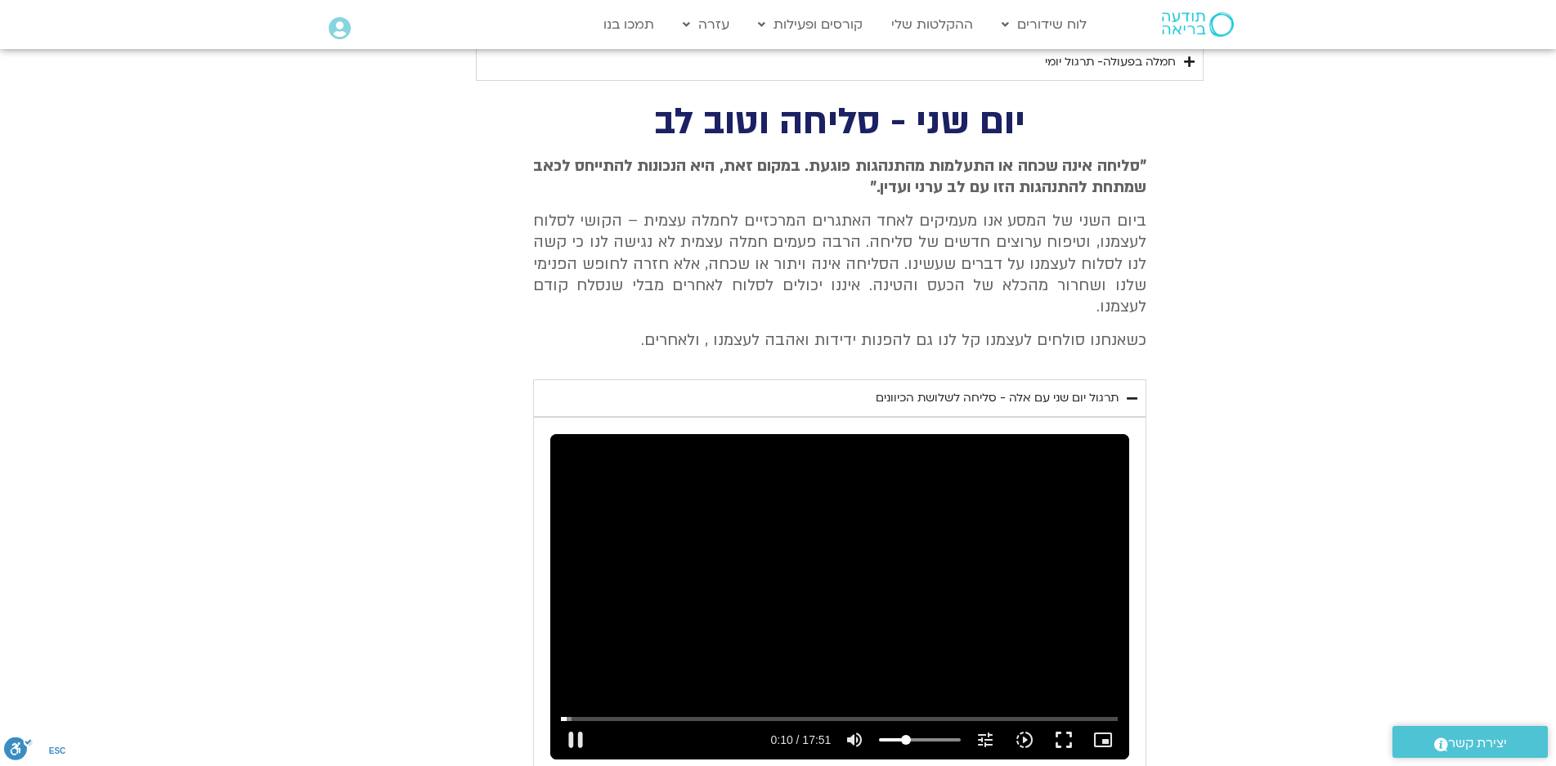
type input "10.469395"
type input "992.52"
type input "10.597434"
type input "992.52"
type input "10.725236"
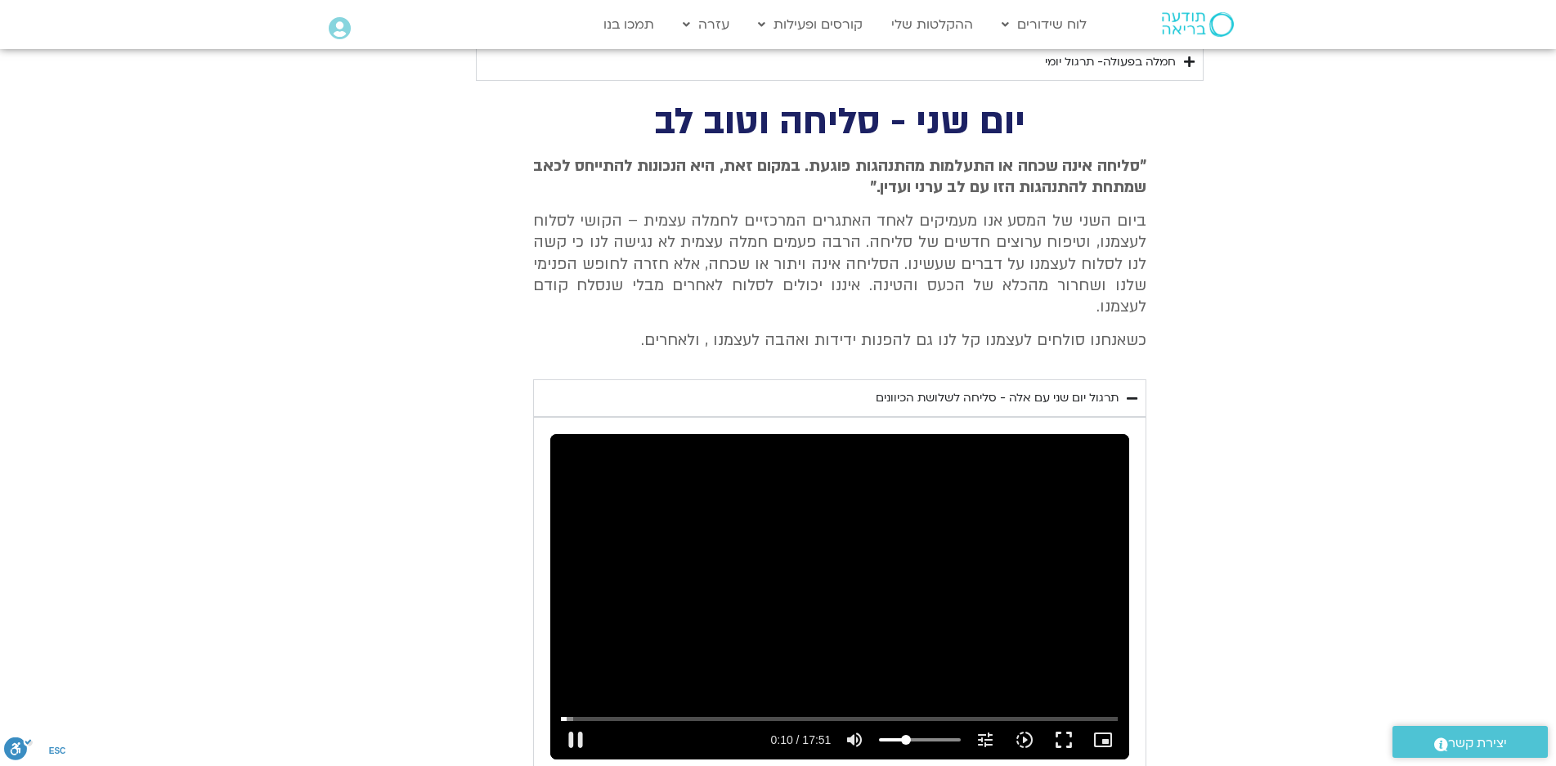
type input "992.52"
type input "10.853428"
type input "992.52"
type input "10.984416"
type input "992.52"
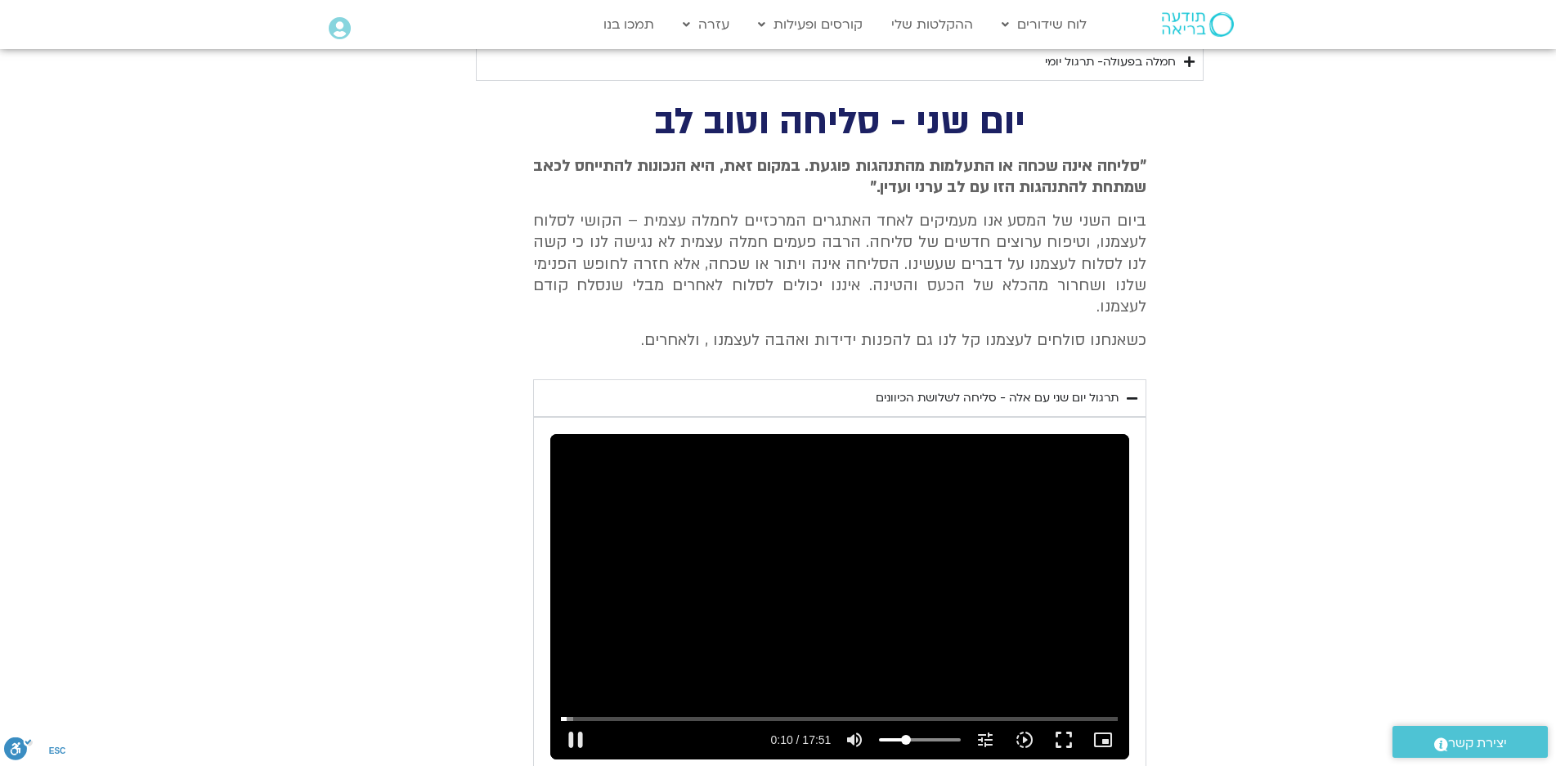
type input "11.11024"
type input "992.52"
type input "11.237437"
type input "992.52"
type input "11.365677"
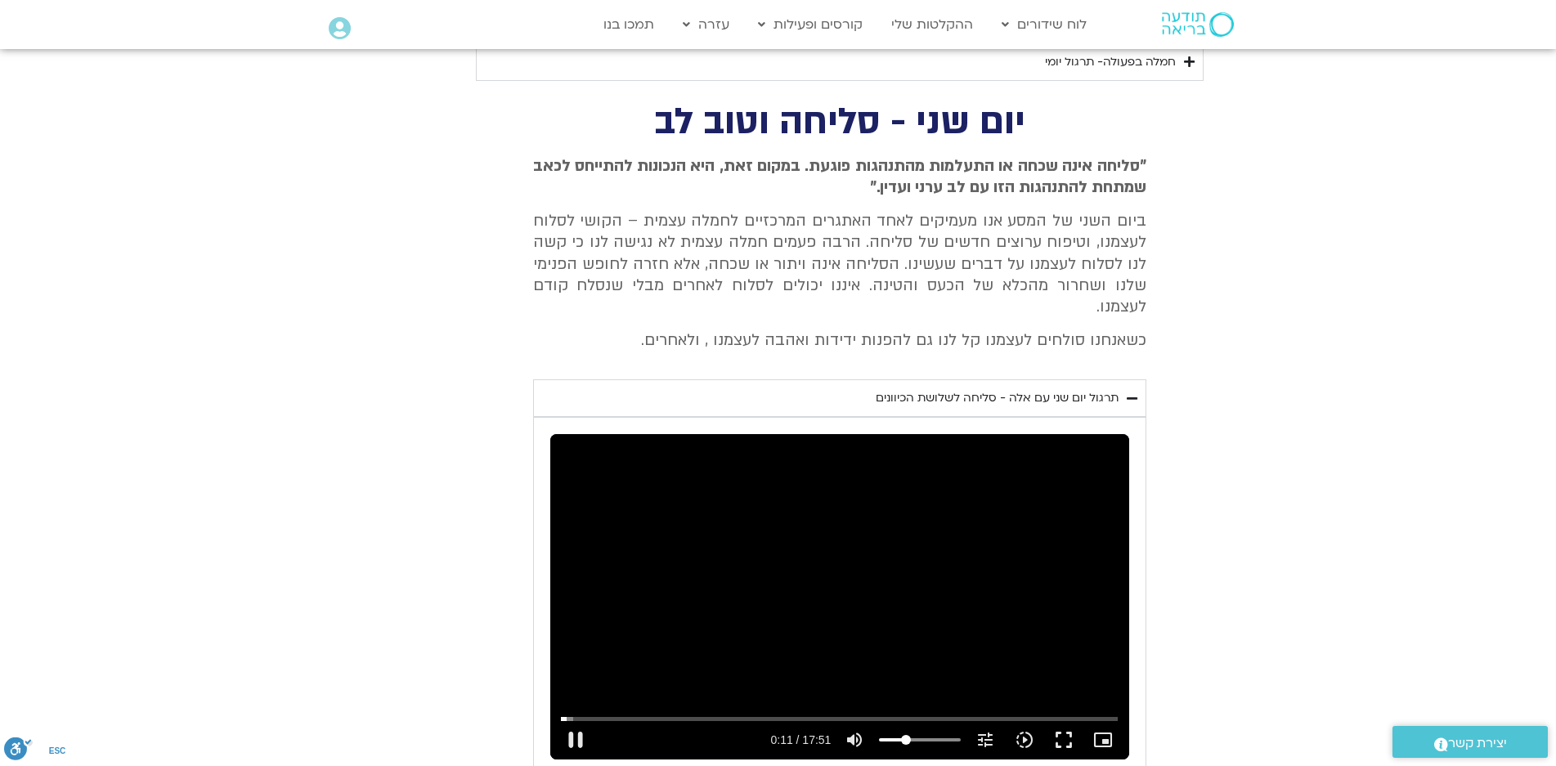
type input "992.52"
type input "11.491182"
type input "992.52"
type input "11.62179"
type input "992.52"
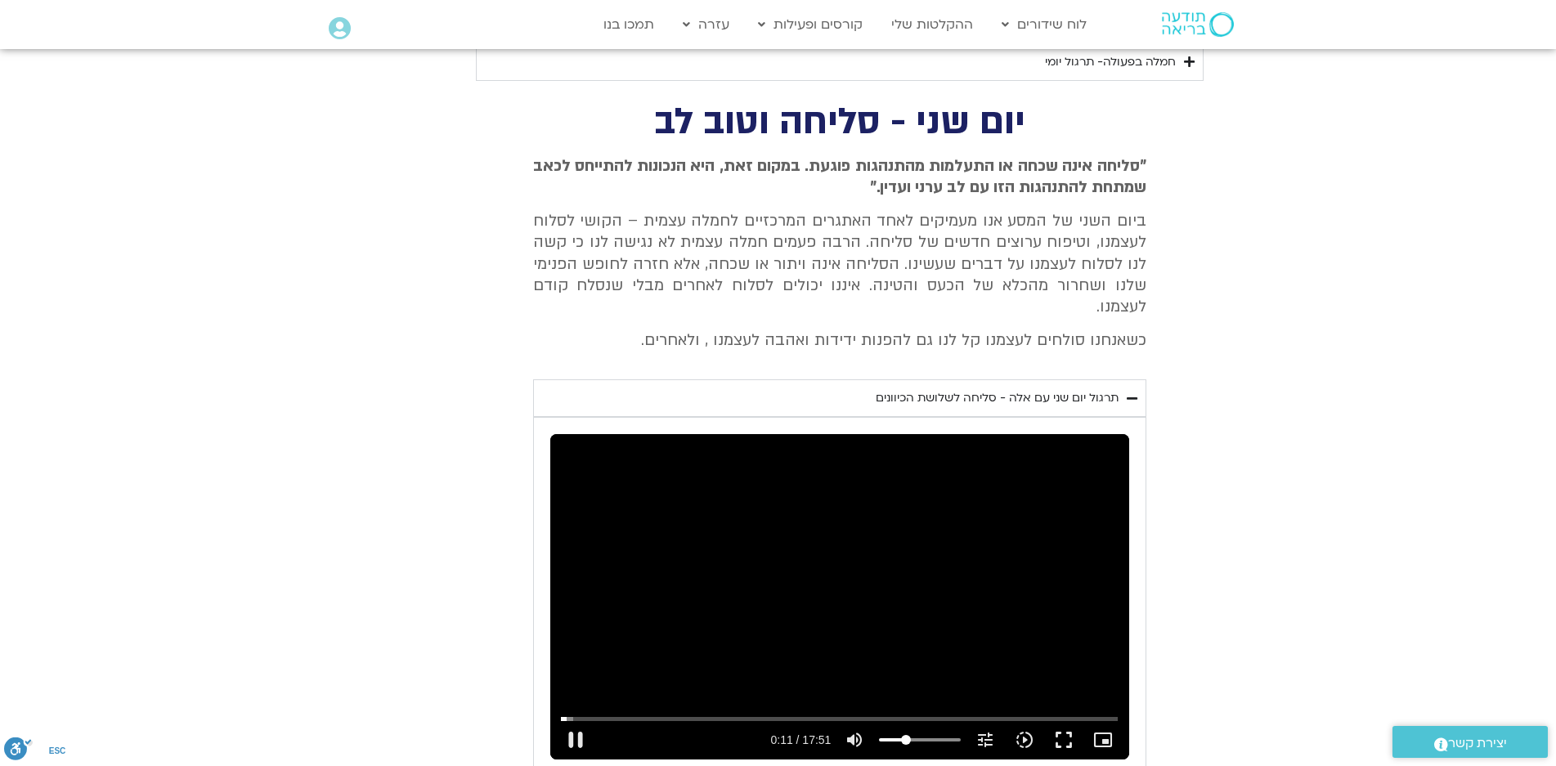
type input "11.74964"
type input "992.52"
type input "11.875205"
type input "992.52"
click at [1025, 730] on icon "slow_motion_video" at bounding box center [1025, 740] width 20 height 20
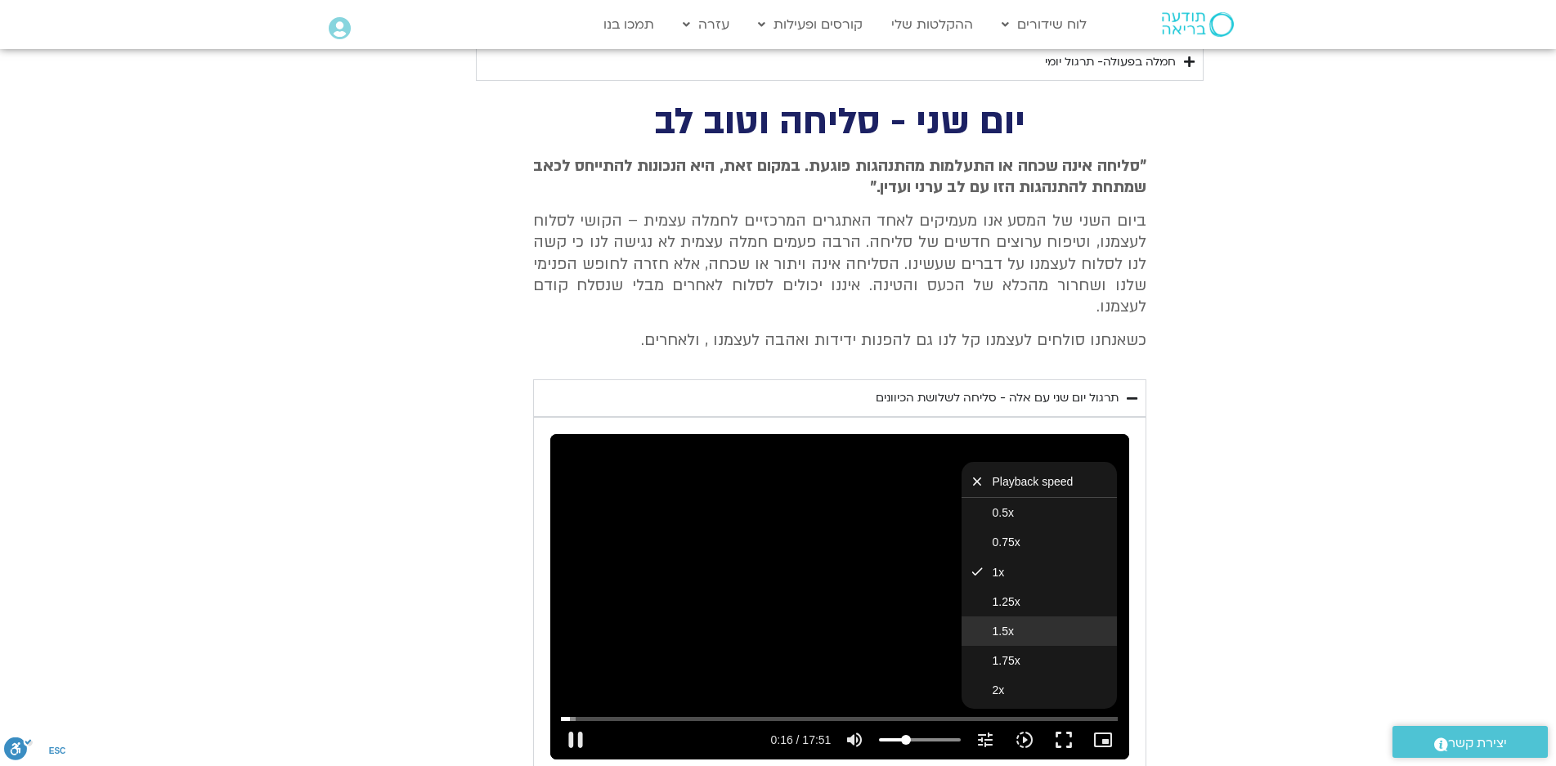
click at [1013, 617] on button "1.5x" at bounding box center [1039, 631] width 155 height 29
click at [905, 573] on div "Skip Ad 15:03 pause 0:19 / 17:51 volume_up Mute tune Resolution Auto 720p slow_…" at bounding box center [839, 596] width 579 height 325
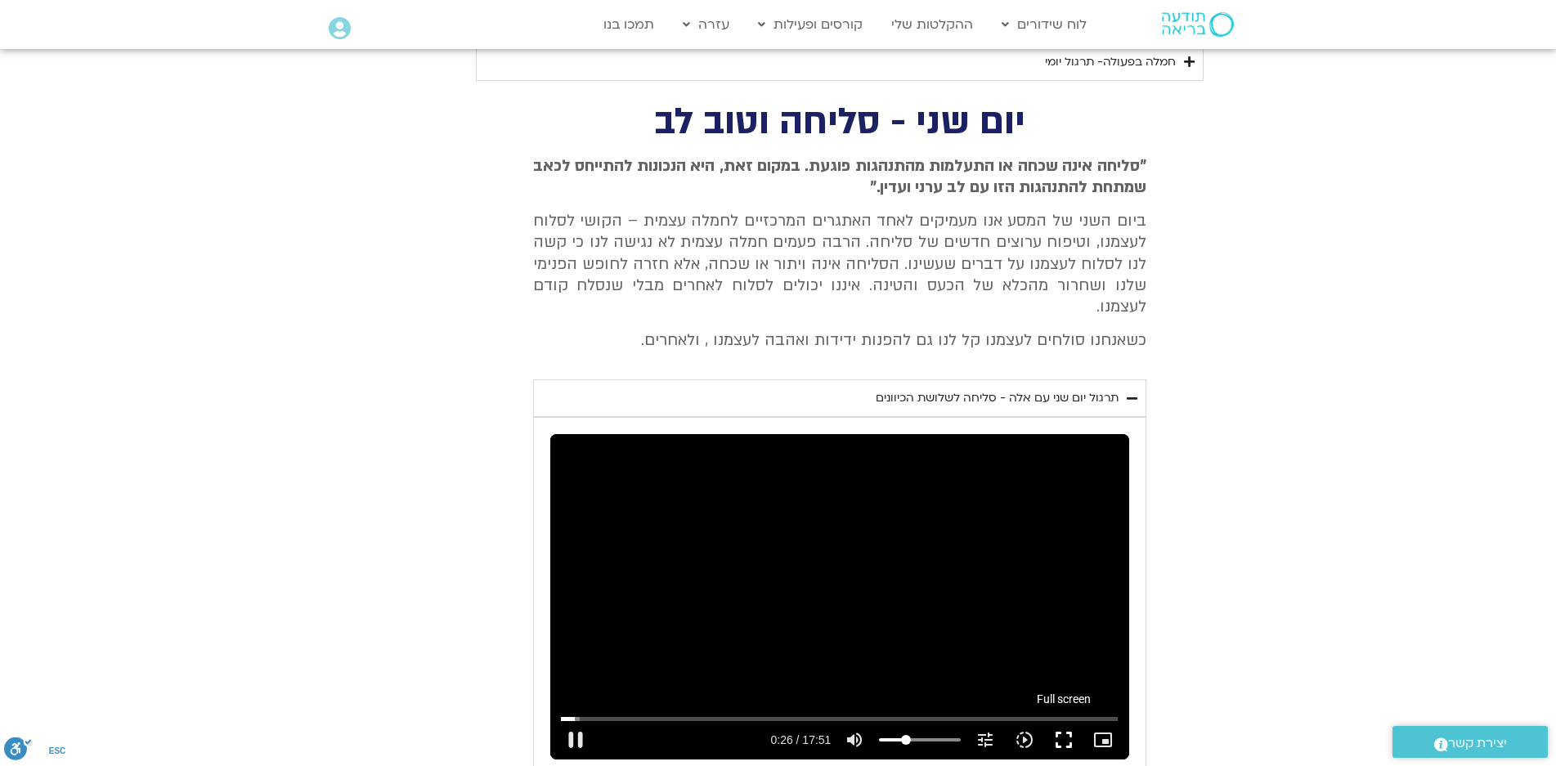
click at [1065, 720] on button "fullscreen" at bounding box center [1063, 739] width 39 height 39
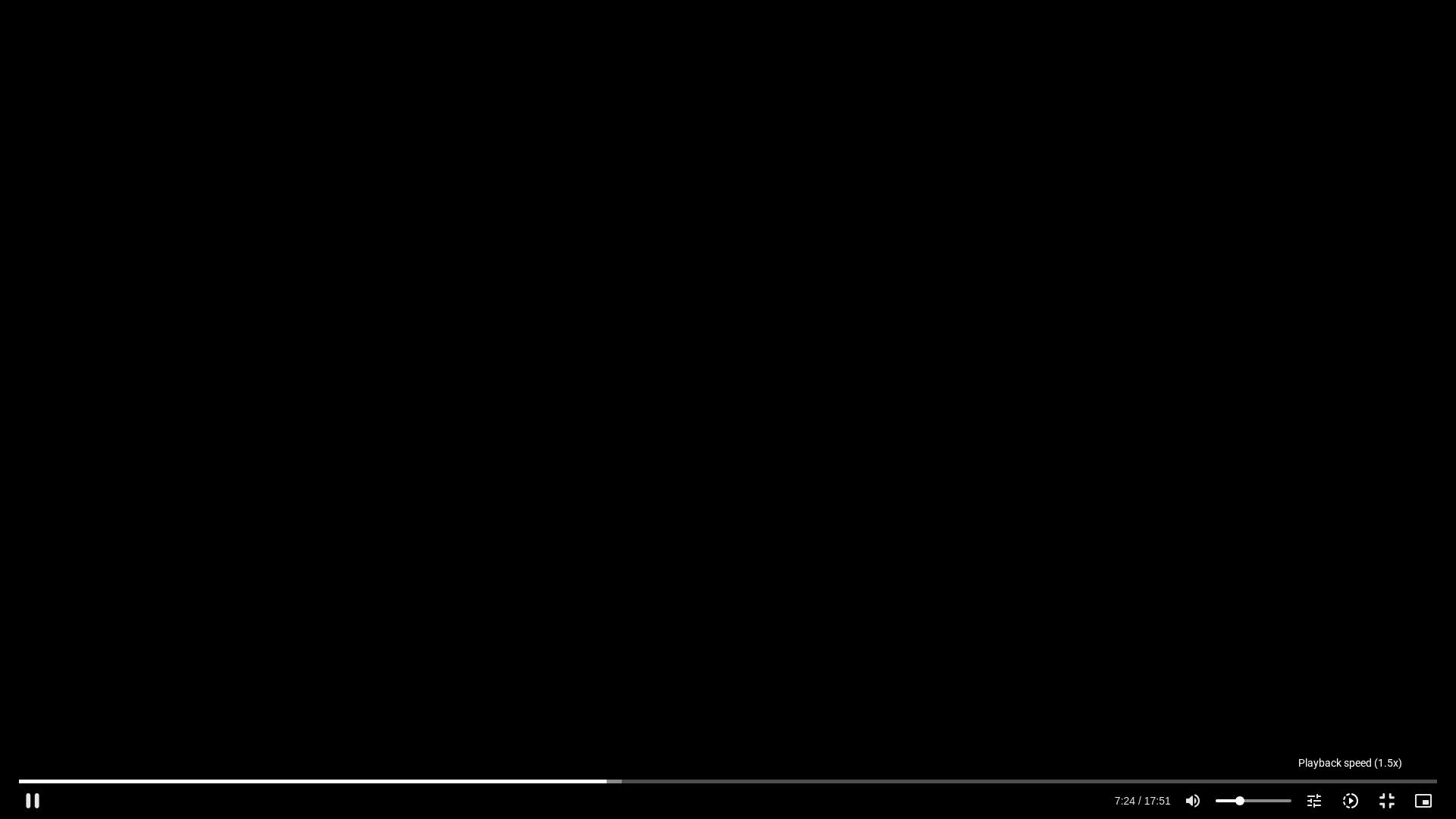
click at [1351, 800] on icon "slow_motion_video" at bounding box center [1351, 801] width 19 height 19
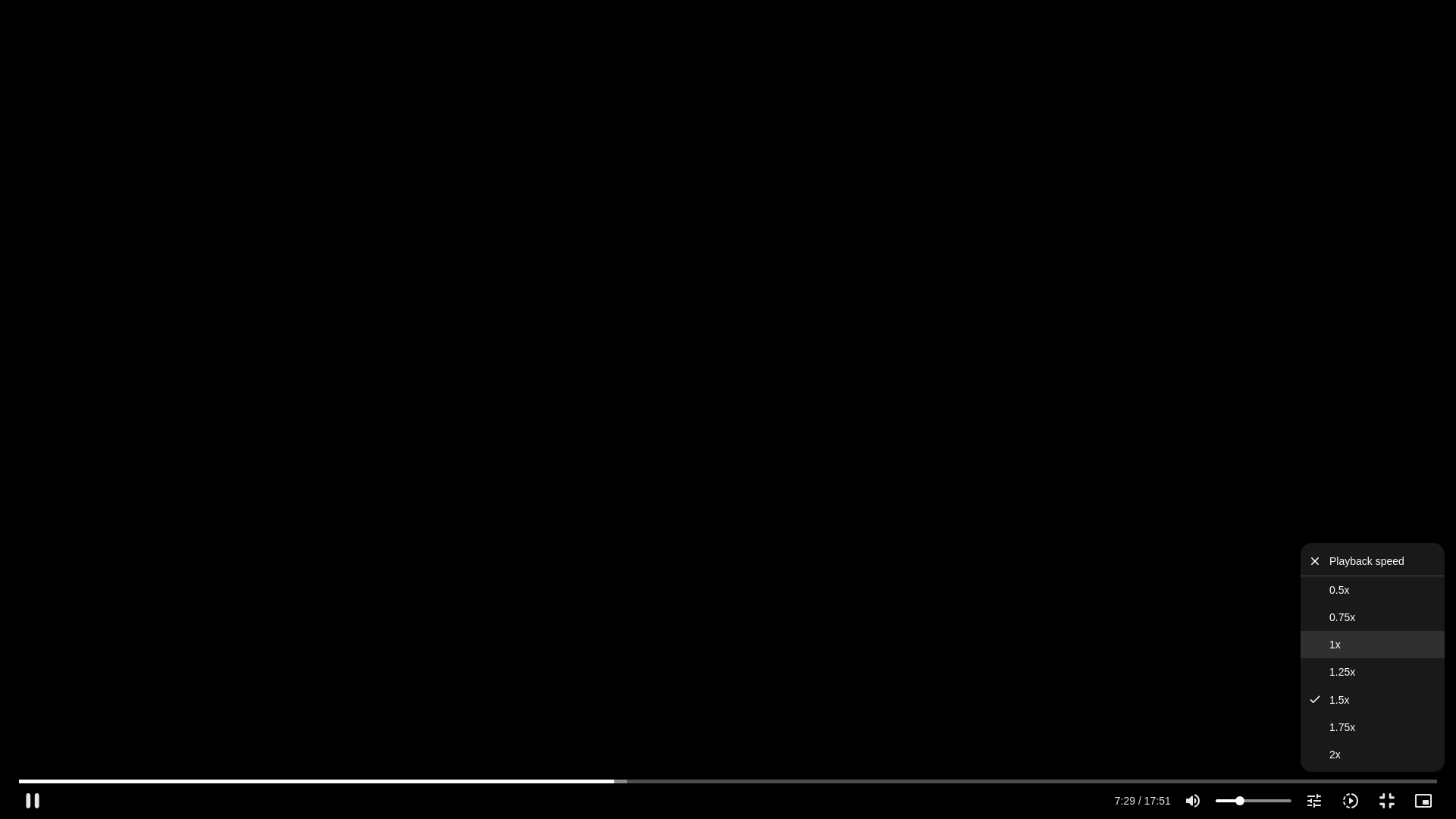
click at [1336, 638] on button "1x" at bounding box center [1372, 644] width 144 height 27
click at [1231, 617] on div "Skip Ad 12:40 pause 7:31 / 17:51 volume_up Mute tune Resolution Auto 720p slow_…" at bounding box center [728, 409] width 1456 height 819
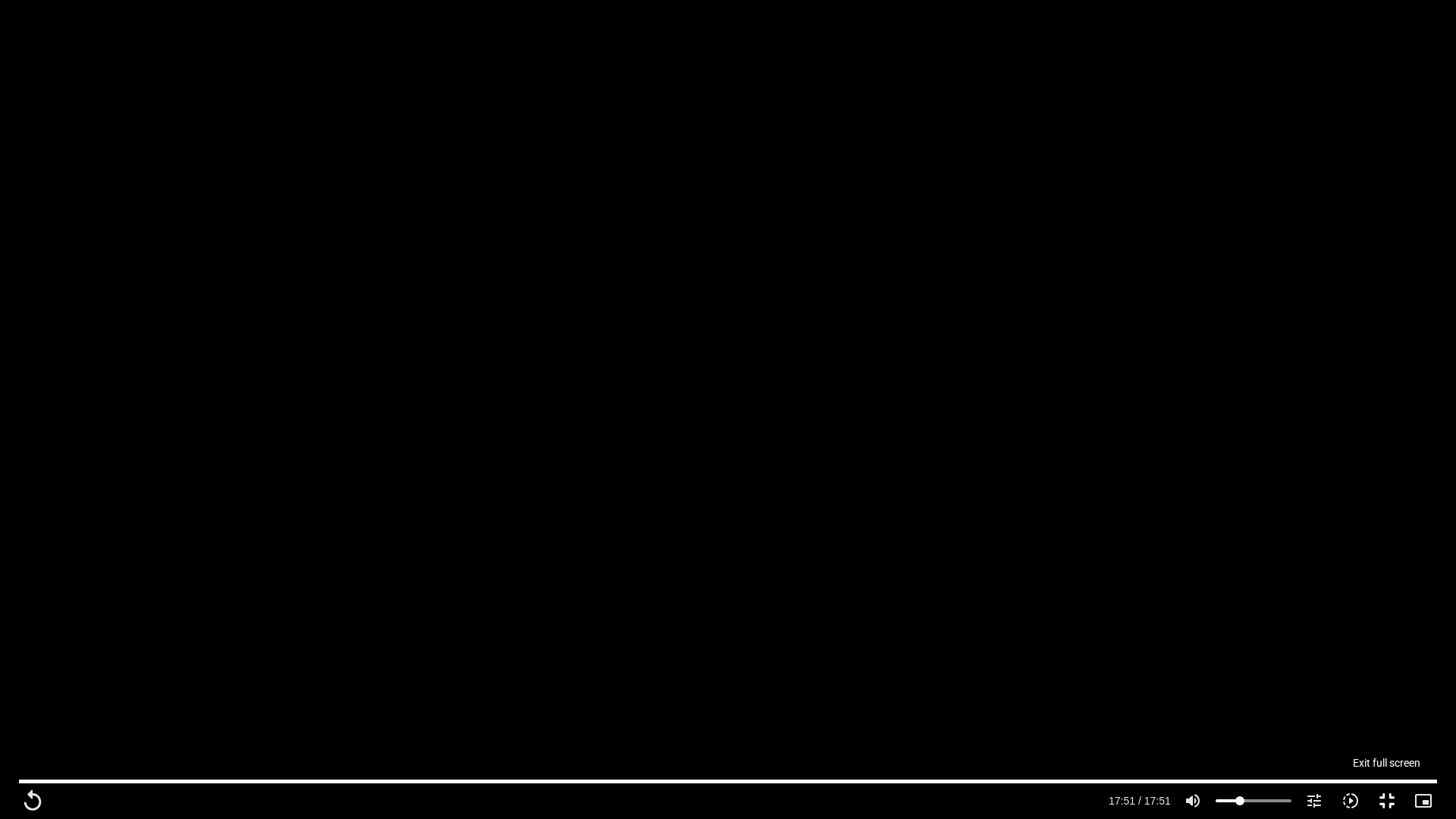
click at [1389, 801] on button "fullscreen_exit" at bounding box center [1386, 800] width 36 height 36
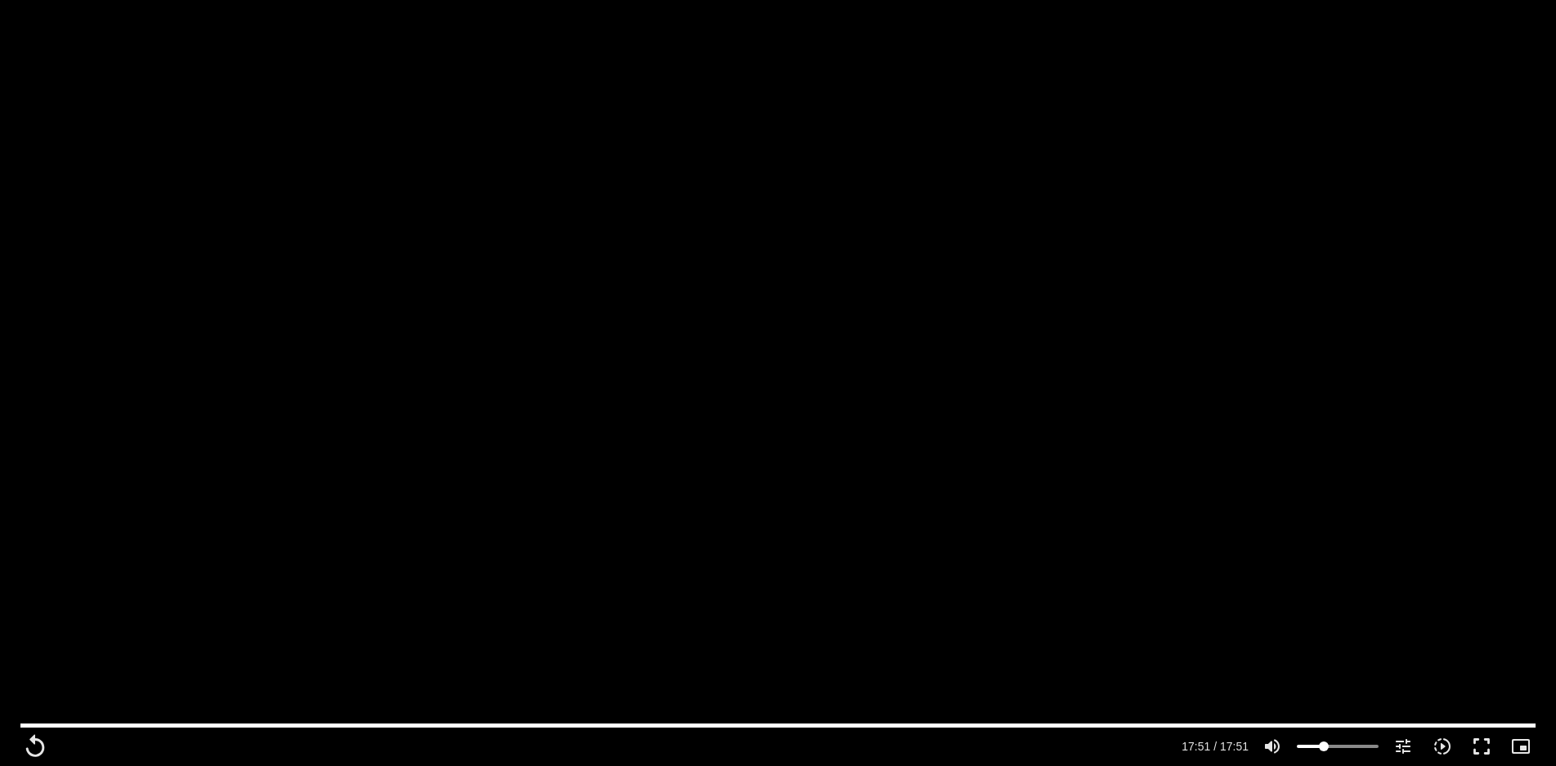
scroll to position [654, 0]
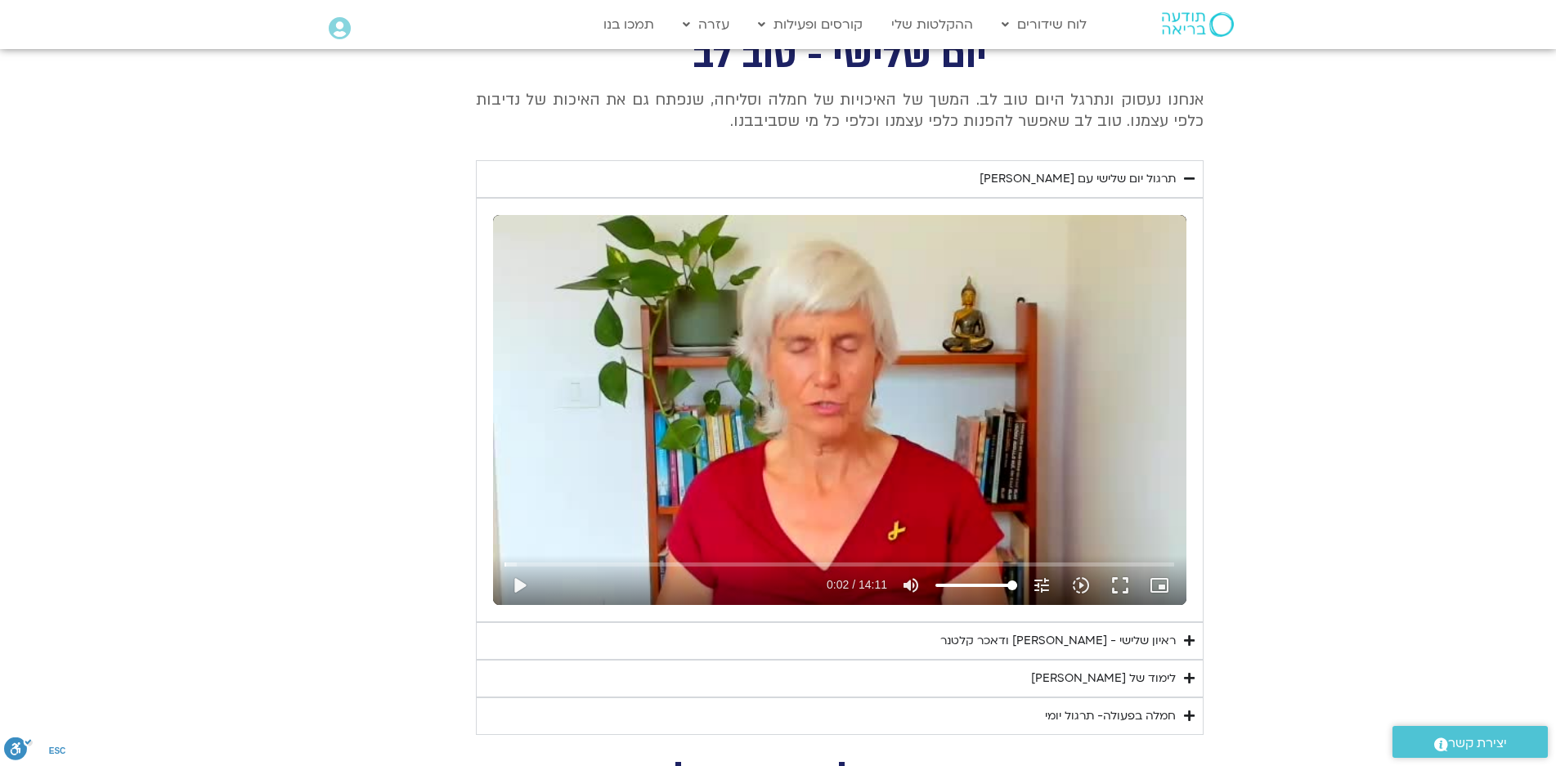
click at [919, 402] on div "Skip Ad play_arrow 0:02 / 14:11 volume_up Mute tune Resolution Auto 240p slow_m…" at bounding box center [839, 410] width 693 height 390
click at [959, 584] on input "Volume" at bounding box center [976, 586] width 82 height 10
click at [1081, 582] on icon "slow_motion_video" at bounding box center [1081, 586] width 20 height 20
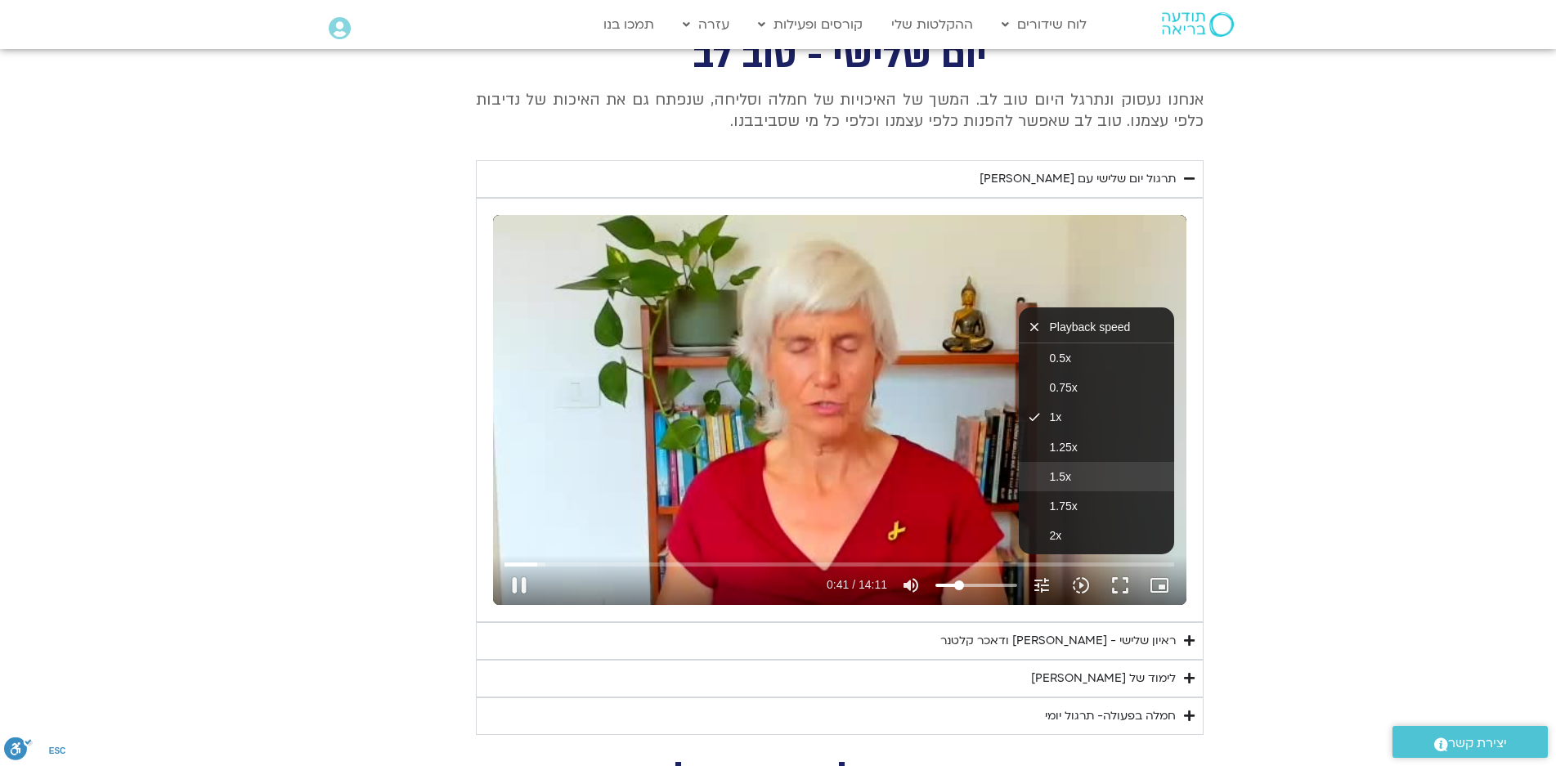
click at [1065, 473] on span "1.5x" at bounding box center [1060, 476] width 21 height 13
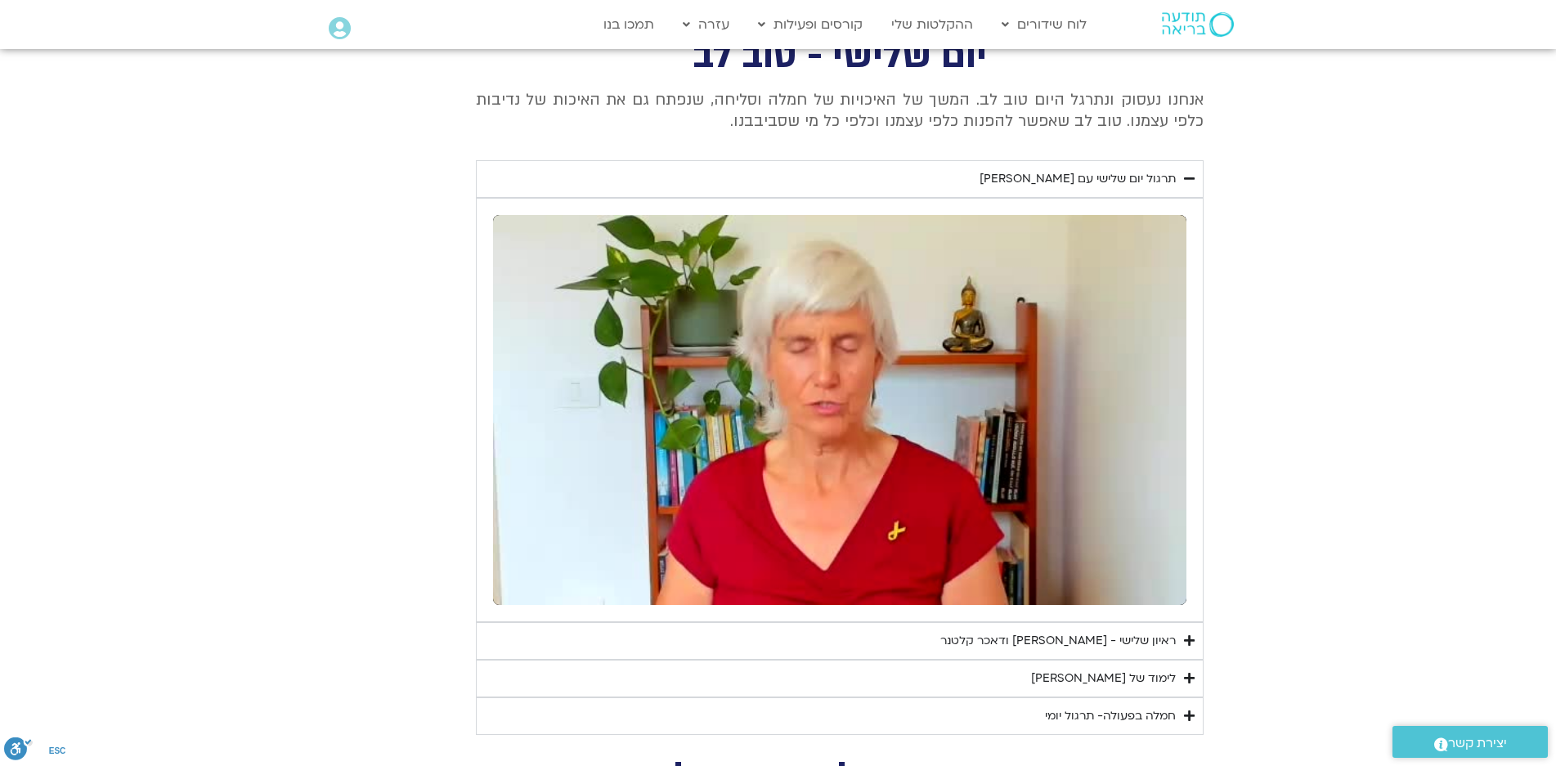
click at [1186, 678] on icon "Accordion. Open links with Enter or Space, close with Escape, and navigate with…" at bounding box center [1189, 678] width 11 height 12
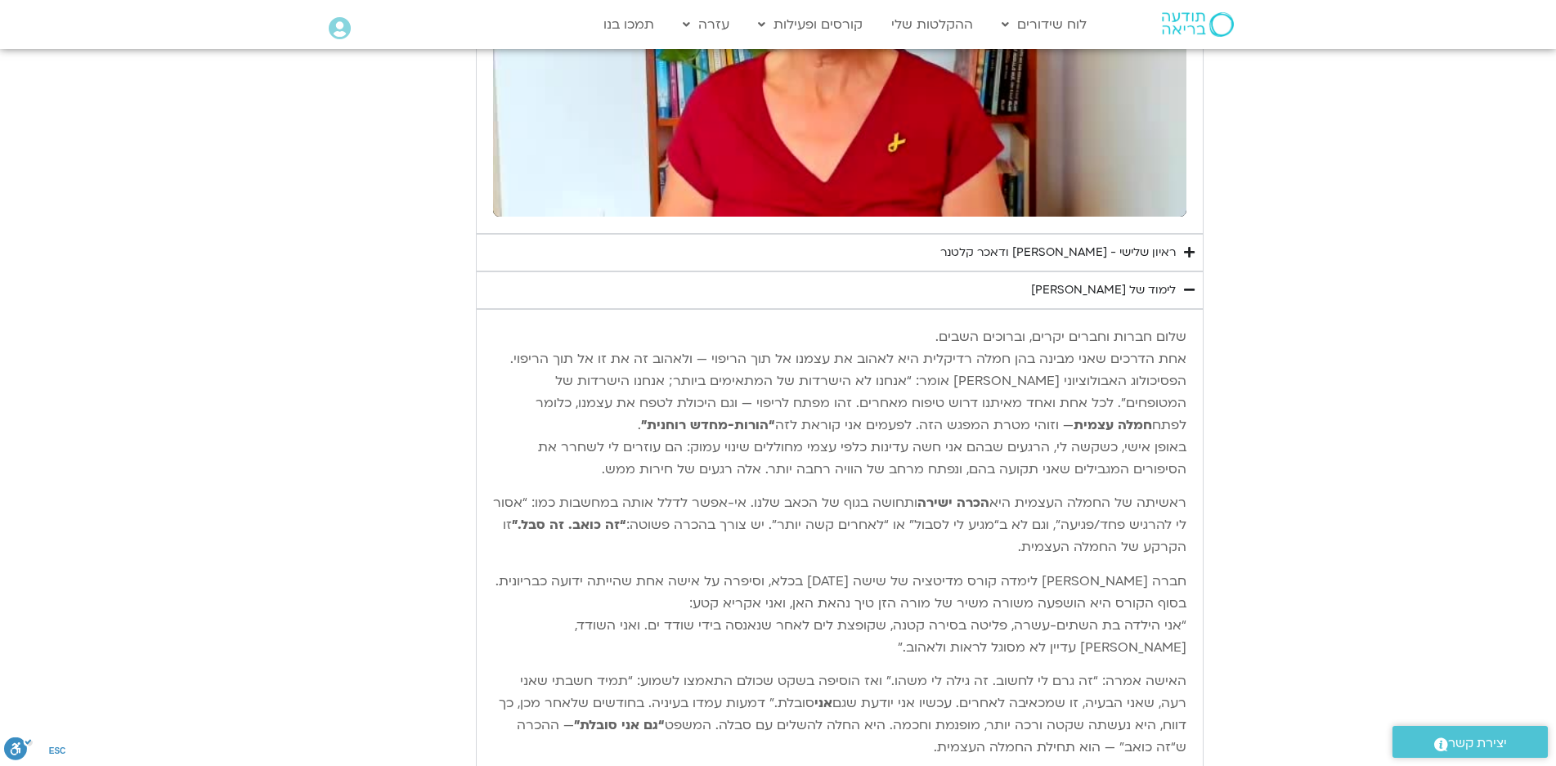
scroll to position [1063, 0]
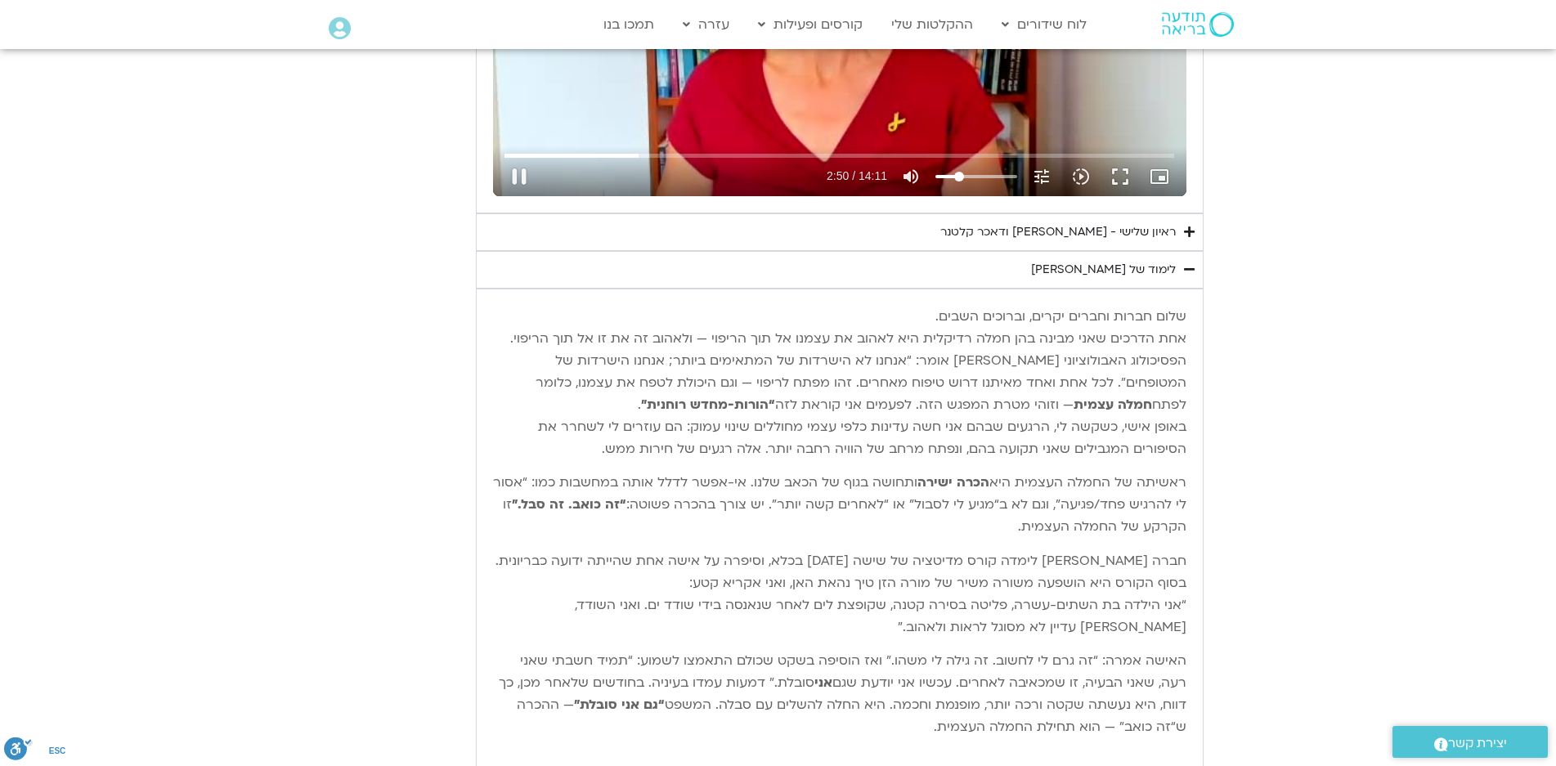
click at [901, 105] on div "Skip Ad 9:32 pause 2:50 / 14:11 volume_up Mute tune Resolution Auto 240p slow_m…" at bounding box center [839, 1] width 693 height 390
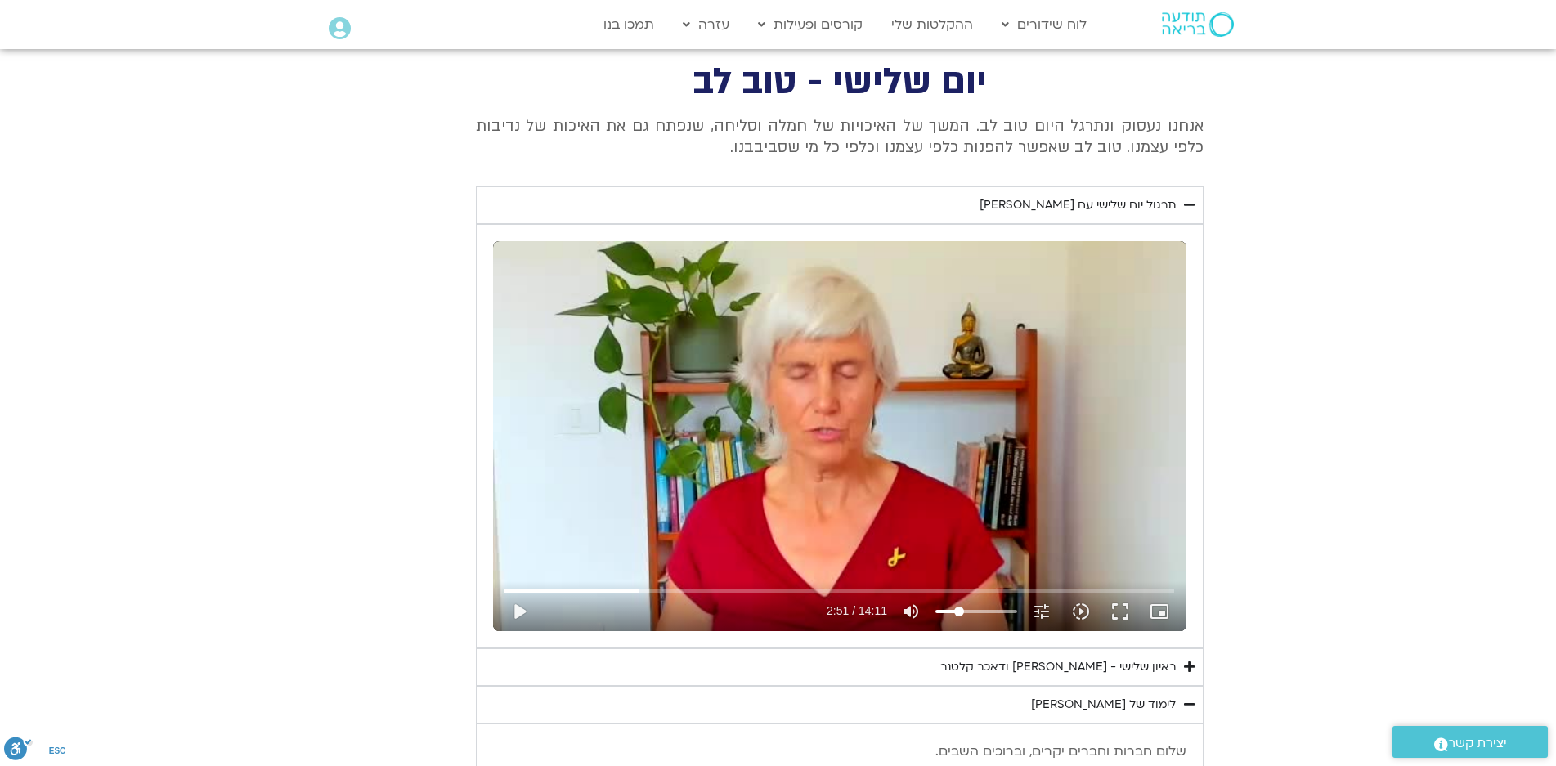
scroll to position [572, 0]
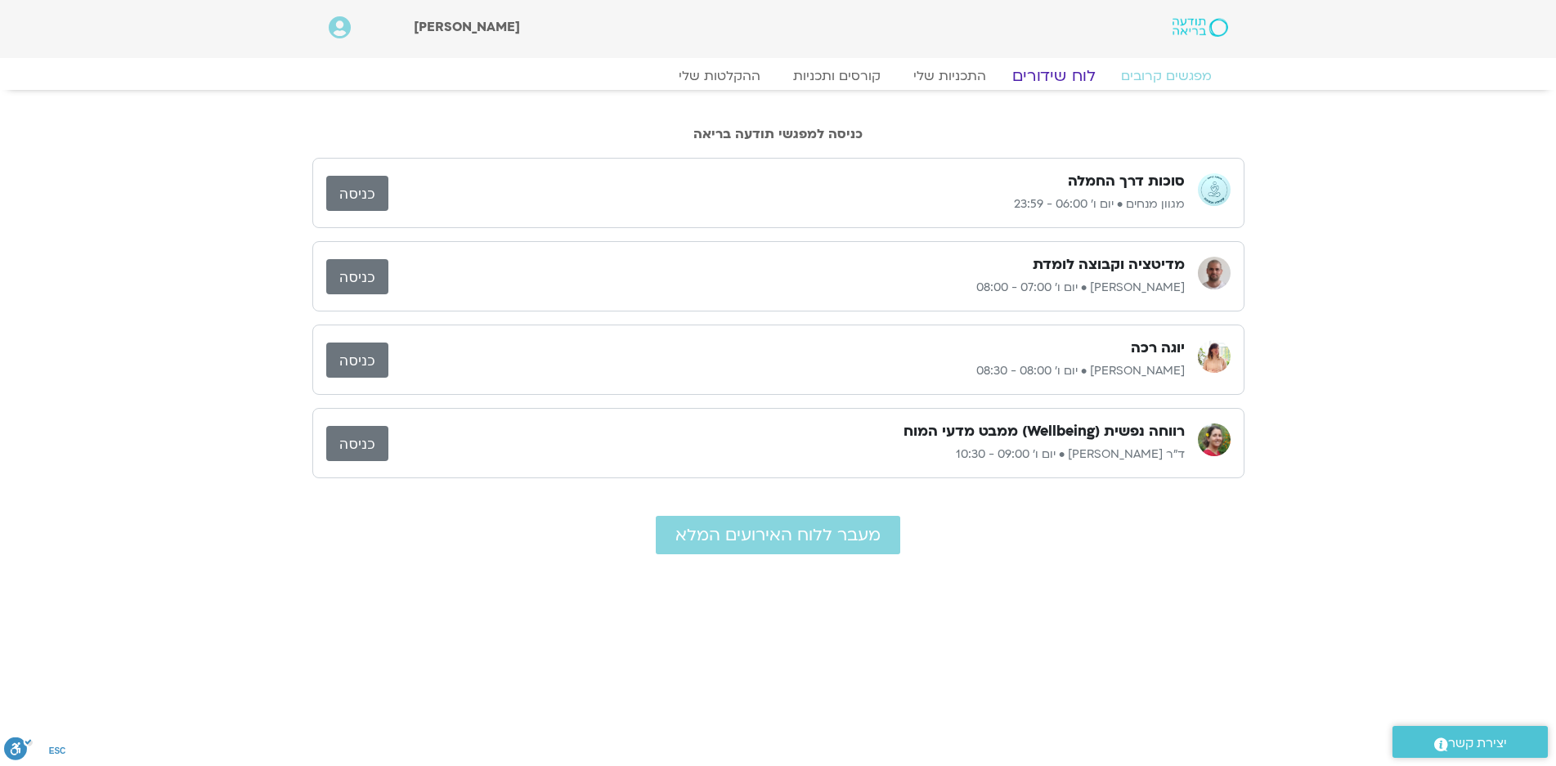
click at [1067, 74] on link "לוח שידורים" at bounding box center [1053, 76] width 123 height 20
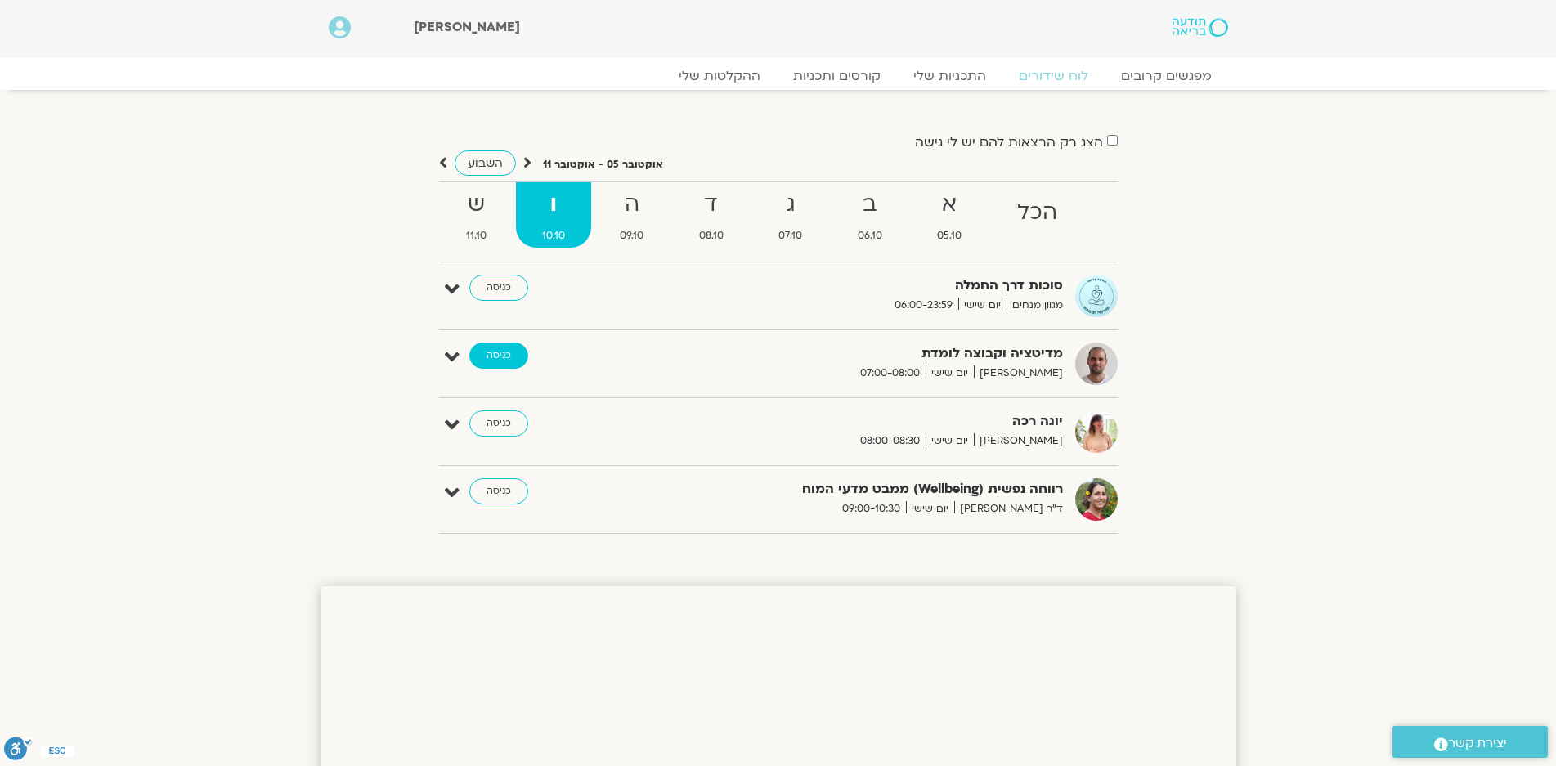
click at [494, 355] on link "כניסה" at bounding box center [498, 356] width 59 height 26
